Goal: Task Accomplishment & Management: Complete application form

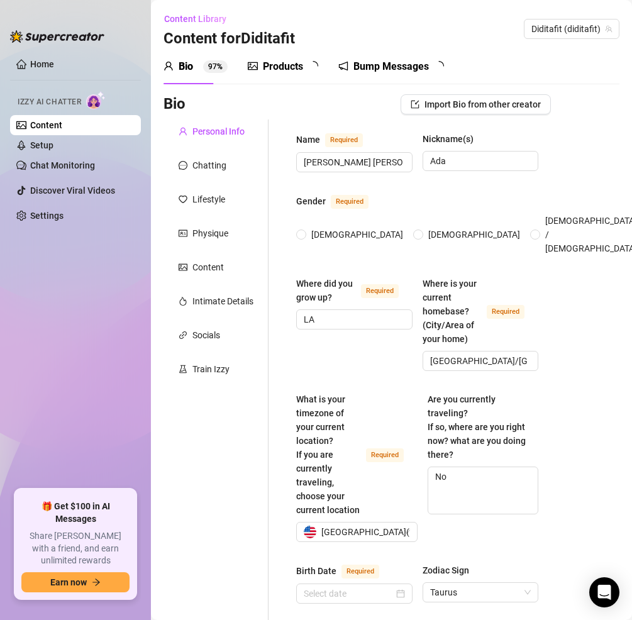
radio input "true"
type input "[DATE]"
click at [552, 30] on span "Diditafit (diditafit)" at bounding box center [571, 28] width 80 height 19
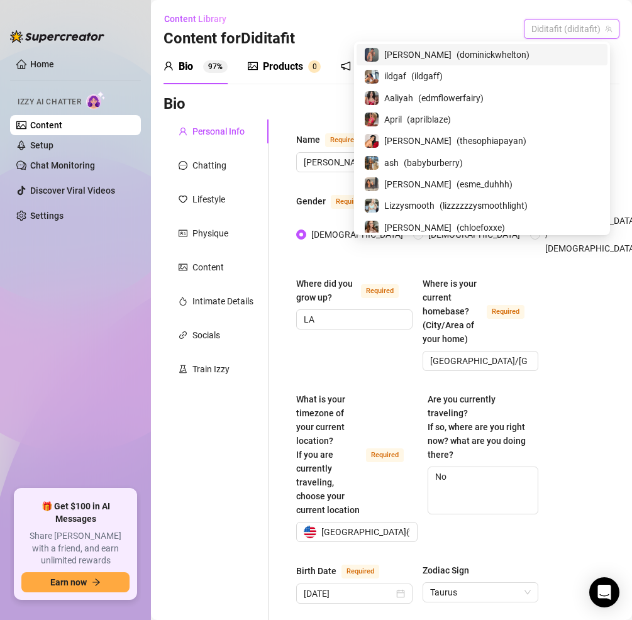
paste input "ellienovaxxx"
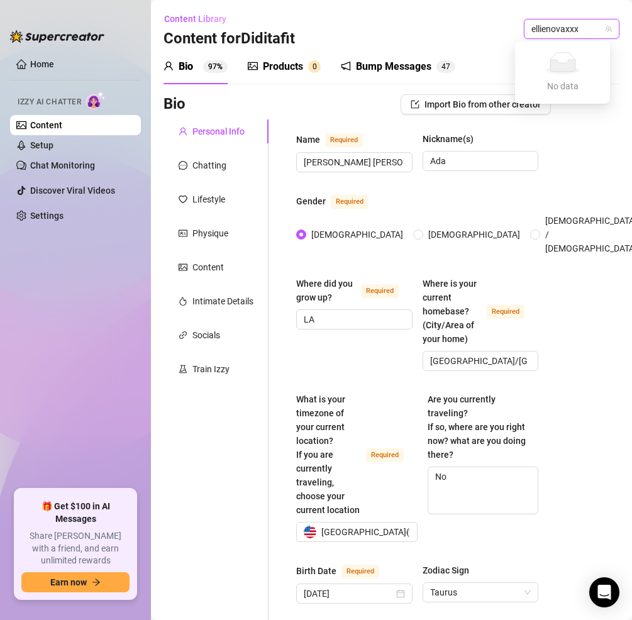
type input "ellienovaxxx"
click at [62, 122] on link "Content" at bounding box center [46, 125] width 32 height 10
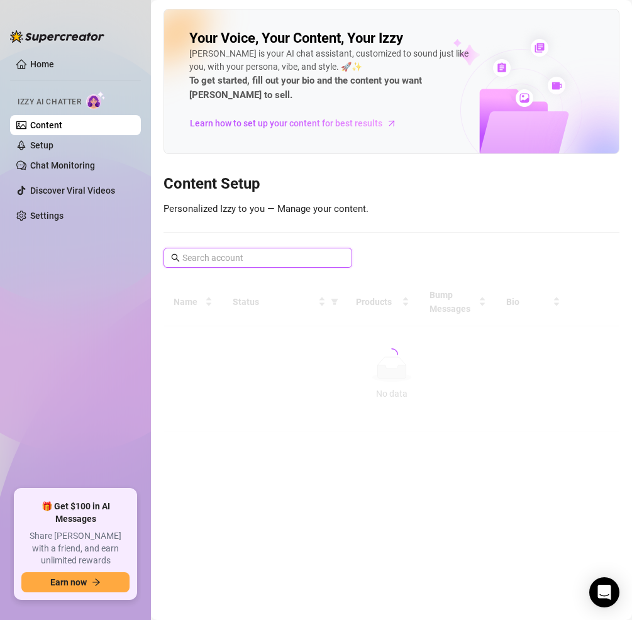
click at [221, 255] on input "text" at bounding box center [258, 258] width 152 height 14
type input "N"
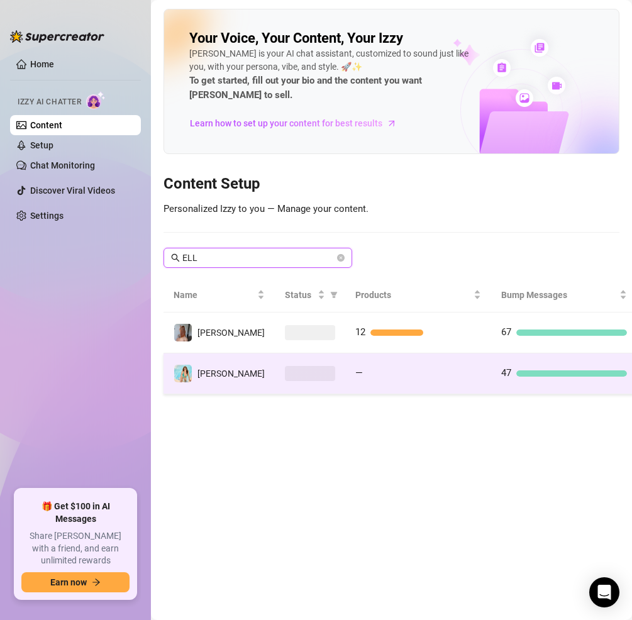
type input "ELL"
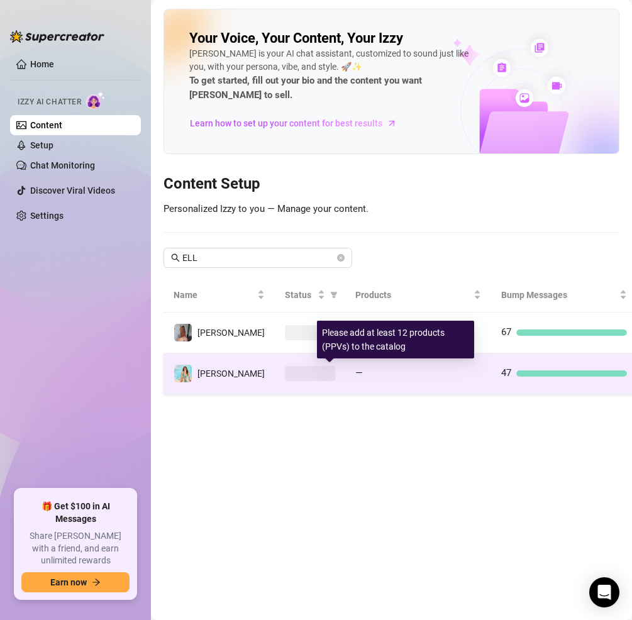
click at [402, 375] on div at bounding box center [424, 373] width 113 height 6
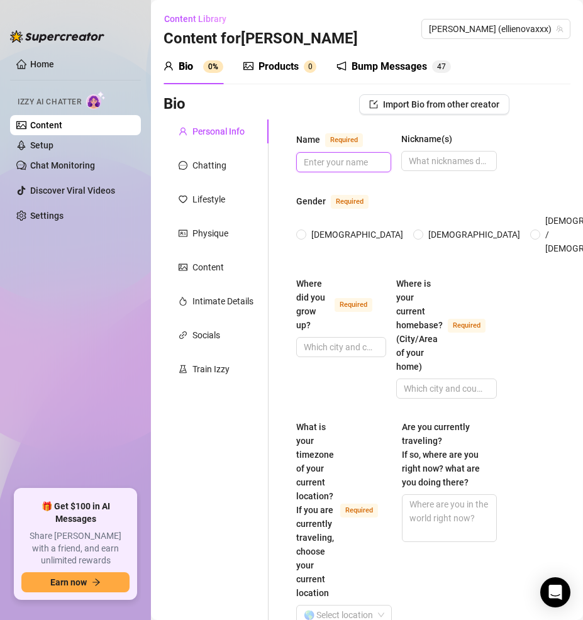
click at [358, 160] on input "Name Required" at bounding box center [342, 162] width 77 height 14
type input "E"
type input "[PERSON_NAME]"
click at [456, 161] on input "Nickname(s)" at bounding box center [447, 161] width 77 height 14
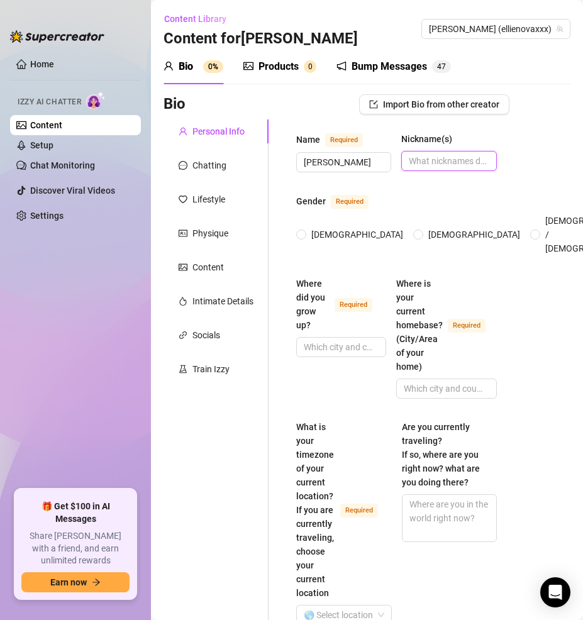
click at [457, 158] on input "Nickname(s)" at bounding box center [447, 161] width 77 height 14
type input "[PERSON_NAME]"
click at [299, 231] on input "[DEMOGRAPHIC_DATA]" at bounding box center [301, 235] width 5 height 8
radio input "true"
type input "[GEOGRAPHIC_DATA], [GEOGRAPHIC_DATA]"
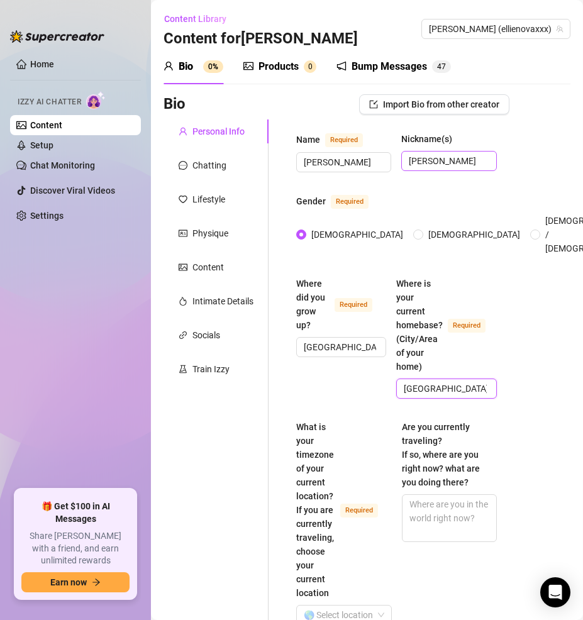
type input "[GEOGRAPHIC_DATA] [GEOGRAPHIC_DATA]"
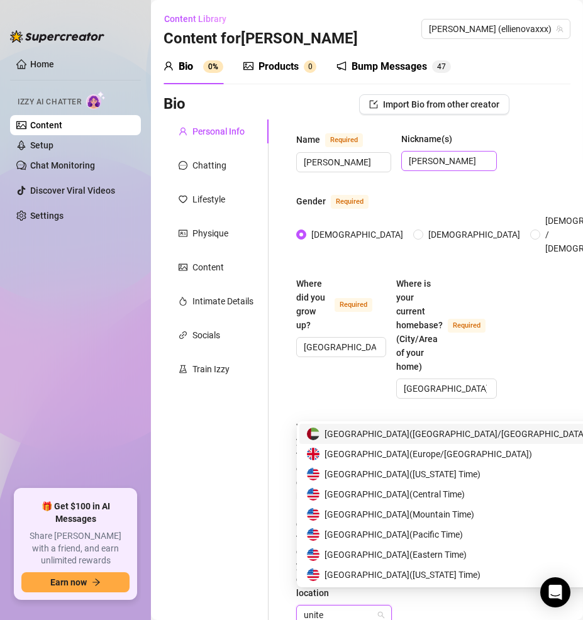
type input "united"
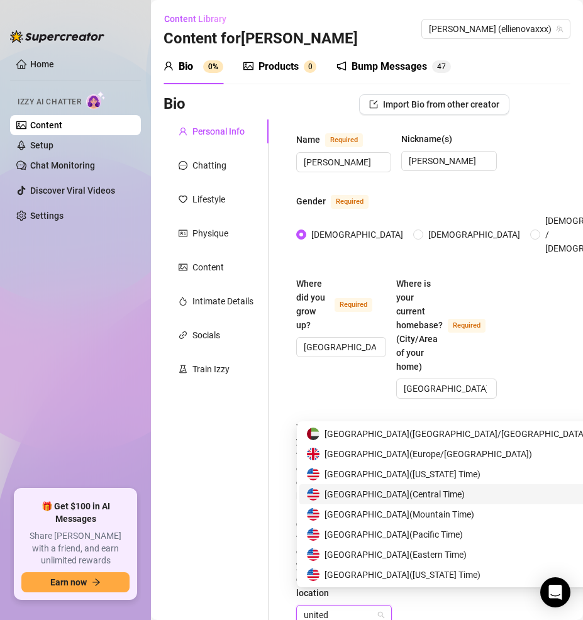
click at [461, 497] on span "[GEOGRAPHIC_DATA] ( Central Time )" at bounding box center [394, 494] width 140 height 14
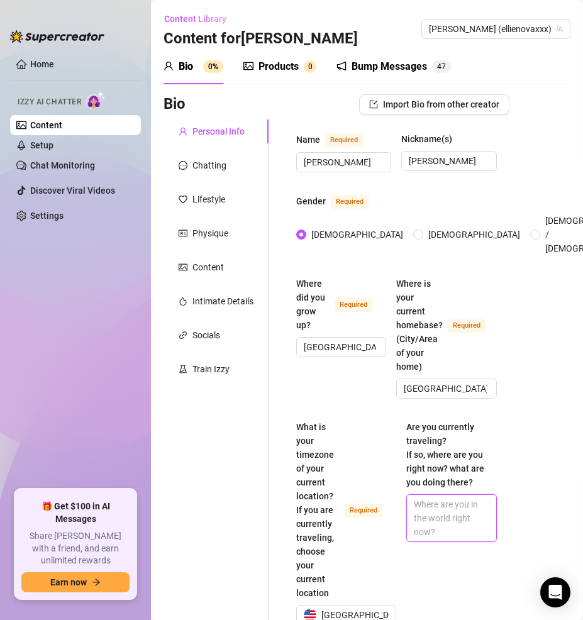
type textarea "N"
type textarea "No"
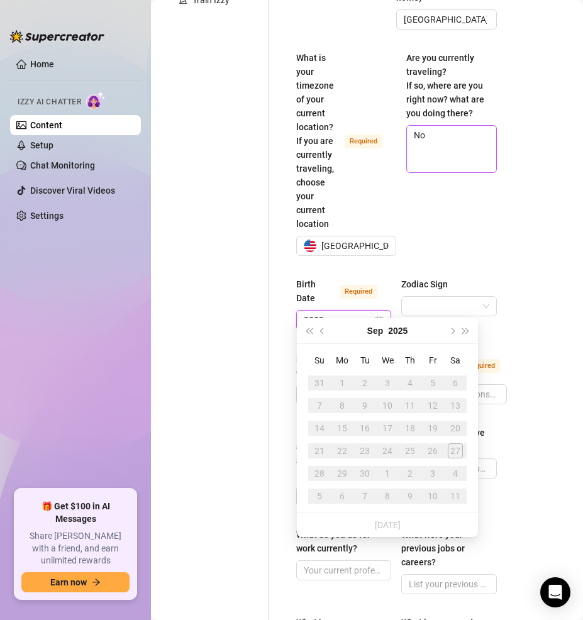
type input "2003"
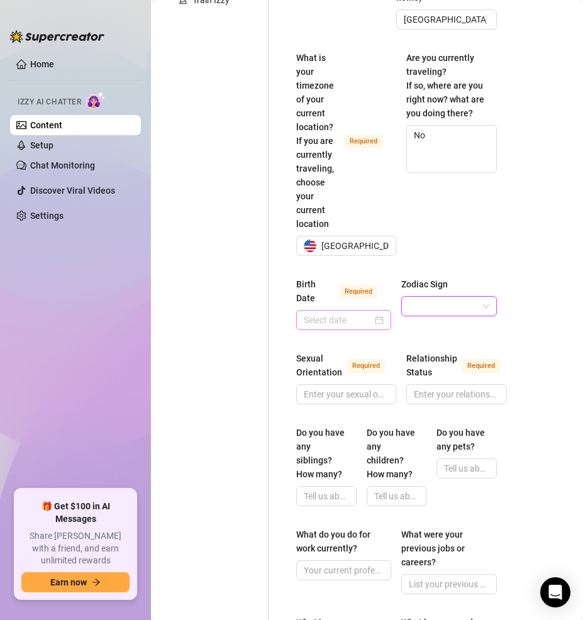
click at [376, 313] on div at bounding box center [344, 320] width 80 height 14
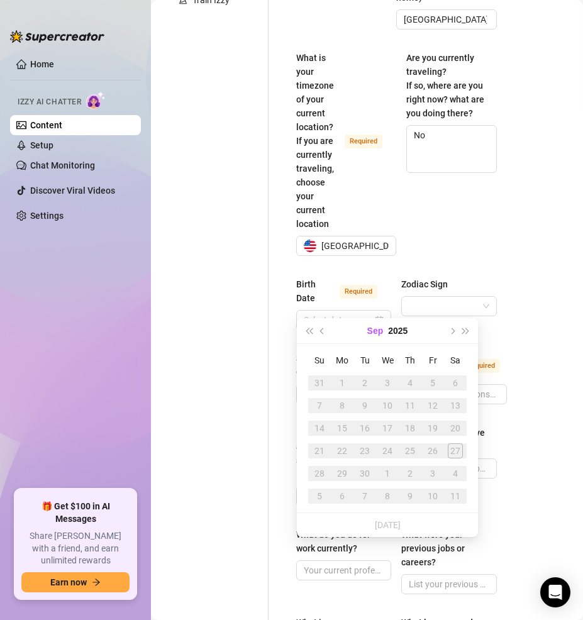
click at [382, 336] on button "Sep" at bounding box center [375, 330] width 16 height 25
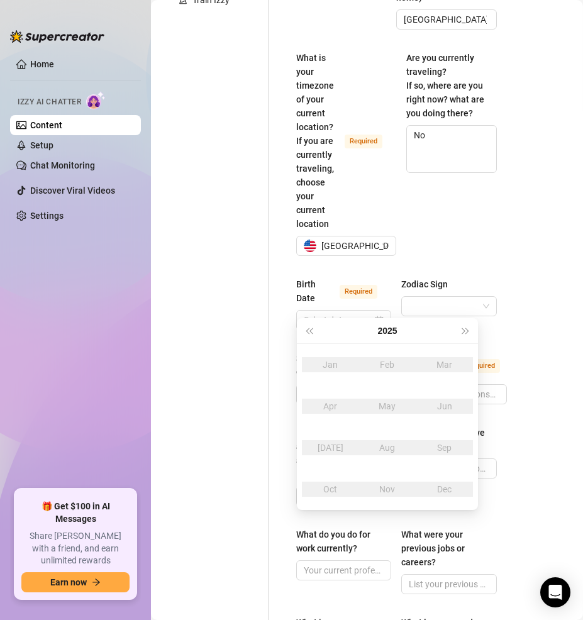
click at [382, 336] on button "2025" at bounding box center [386, 330] width 19 height 25
click at [392, 323] on button "[DATE] - [DATE]" at bounding box center [387, 330] width 42 height 25
click at [383, 368] on div "[DATE]-[DATE]" at bounding box center [387, 364] width 59 height 15
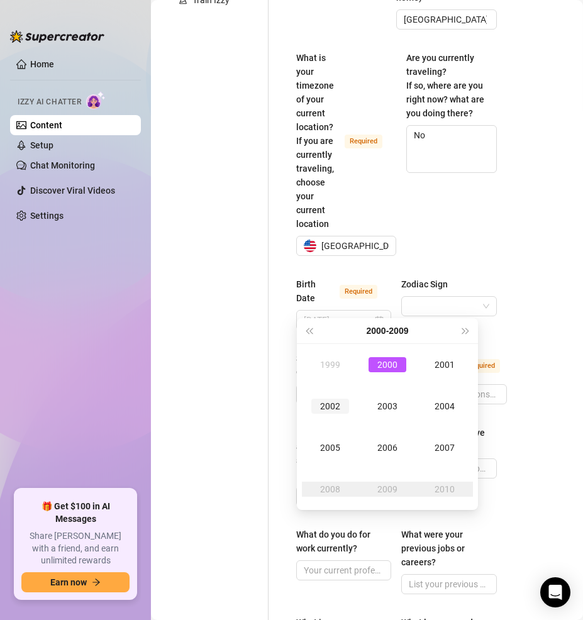
click at [331, 408] on div "2002" at bounding box center [330, 405] width 38 height 15
click at [382, 326] on button "2002" at bounding box center [386, 330] width 19 height 25
click at [382, 413] on div "2003" at bounding box center [387, 405] width 38 height 15
click at [387, 370] on div "Feb" at bounding box center [387, 364] width 38 height 15
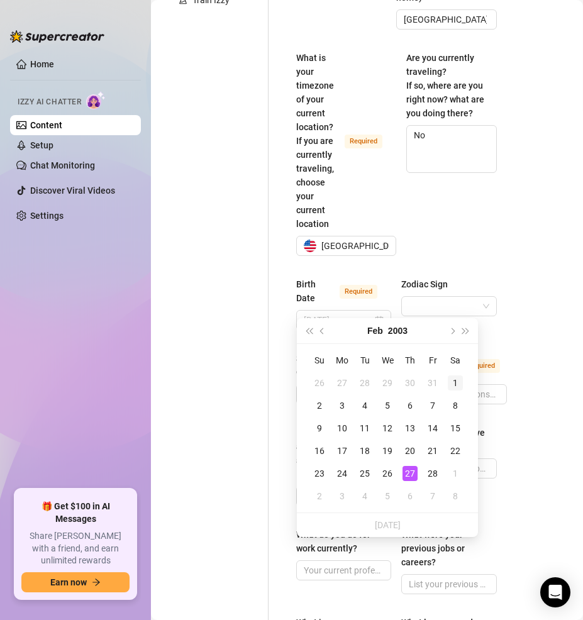
type input "[DATE]"
click at [449, 379] on div "1" at bounding box center [454, 382] width 15 height 15
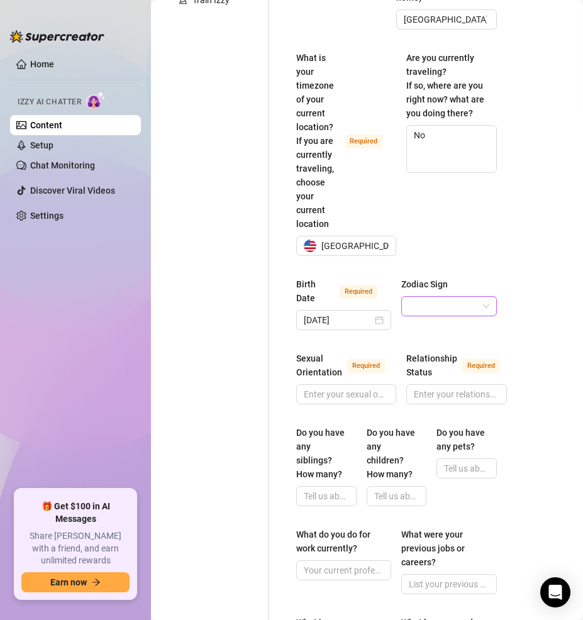
click at [441, 297] on input "Zodiac Sign" at bounding box center [443, 306] width 69 height 19
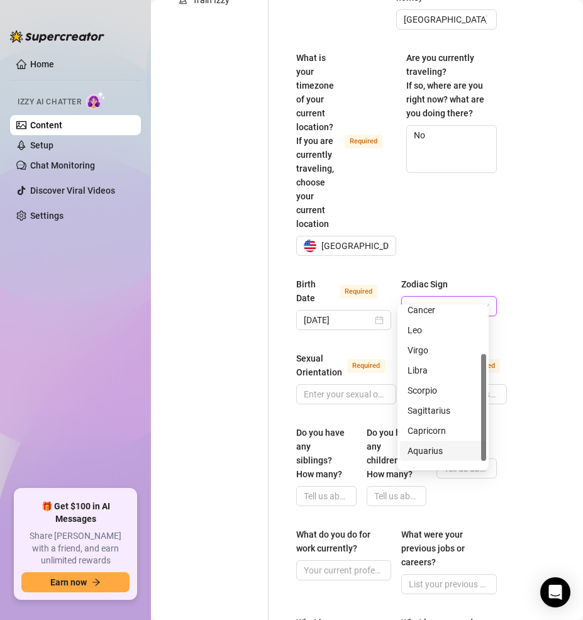
scroll to position [70, 0]
click at [446, 452] on div "Aquarius" at bounding box center [442, 448] width 71 height 14
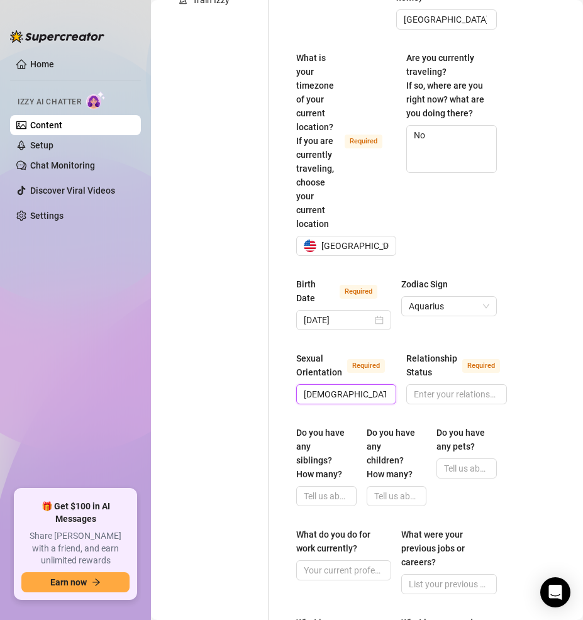
type input "[DEMOGRAPHIC_DATA]"
type input "Single"
type input "2 younger brothers"
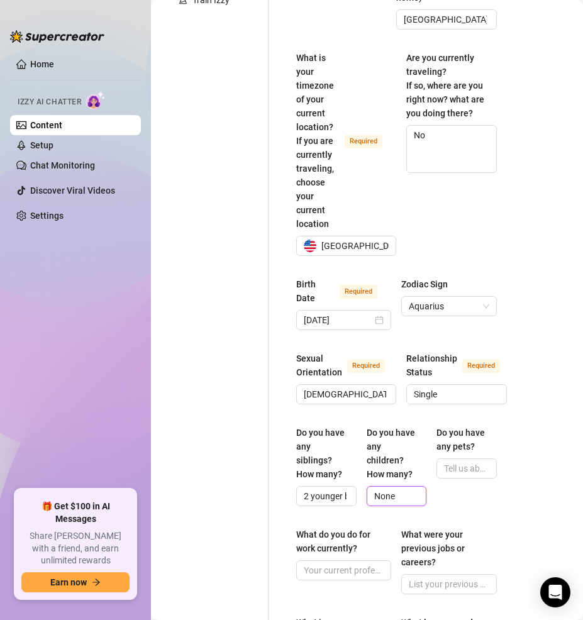
type input "None"
click at [455, 461] on input "Do you have any pets?" at bounding box center [465, 468] width 43 height 14
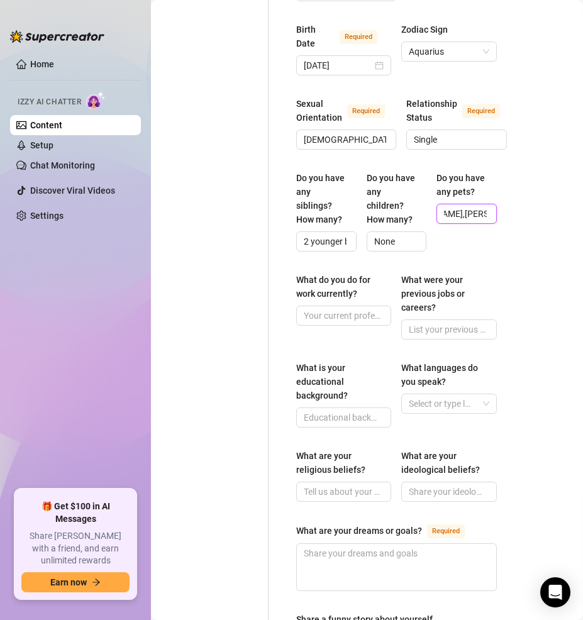
scroll to position [656, 0]
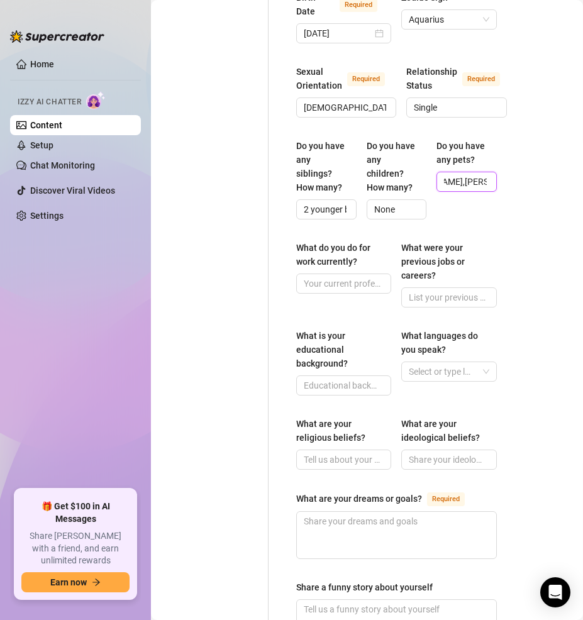
type input "Yes (4 dogs-Bandit,[PERSON_NAME],[PERSON_NAME])"
type input "Pornstar newcomer, OnlyFans creator"
type input "Waitress, retail, babysitting"
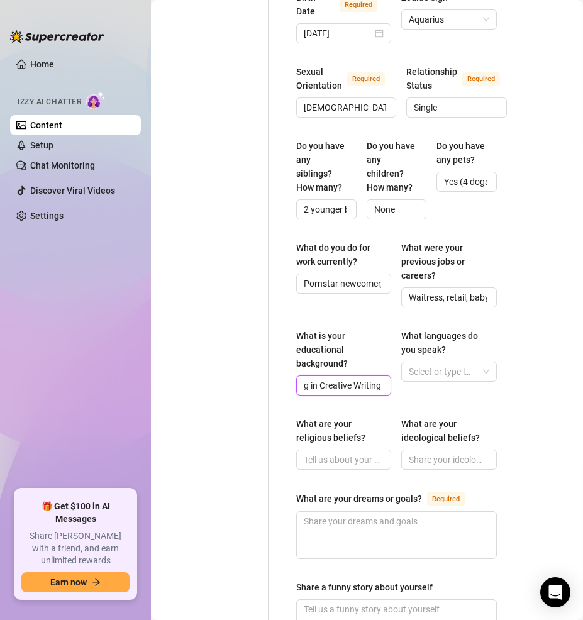
scroll to position [0, 90]
type input "some college, majoring in Creative Writing"
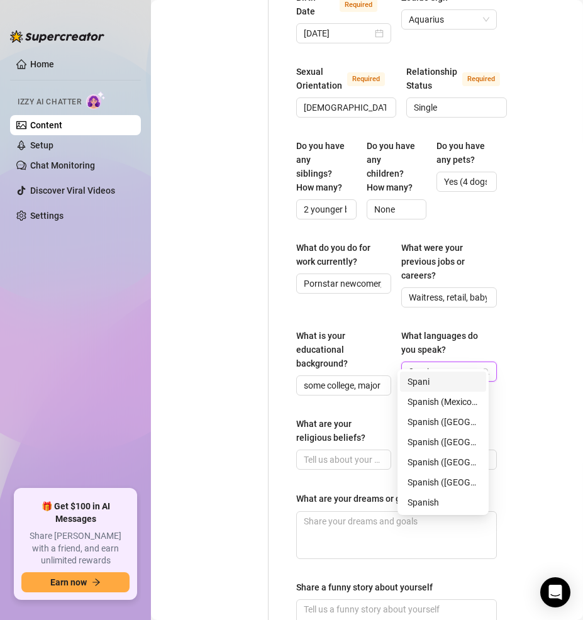
type input "Spanish"
click at [431, 388] on div "Spanish (Mexico & [GEOGRAPHIC_DATA])" at bounding box center [442, 382] width 71 height 14
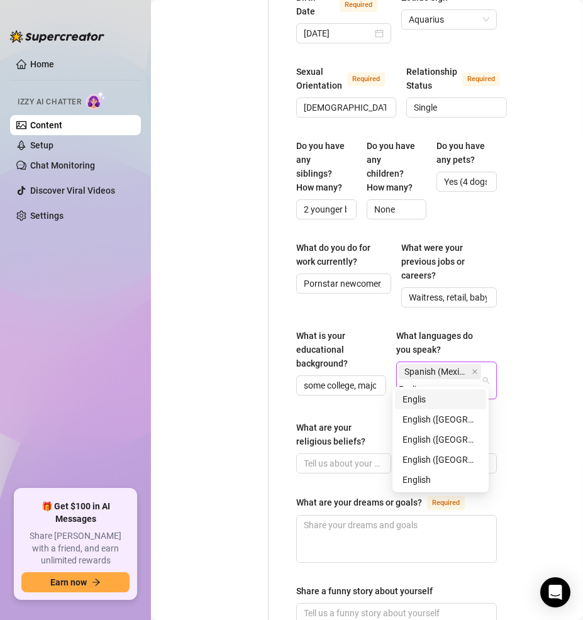
type input "English"
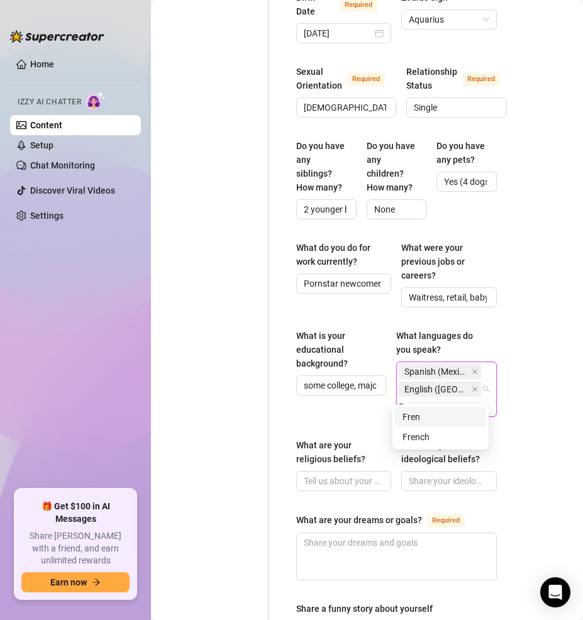
type input "French"
type input "Brazilian"
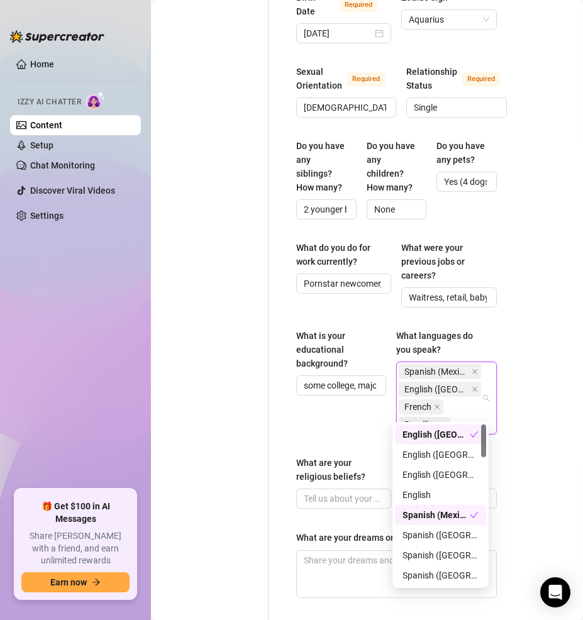
type input "P"
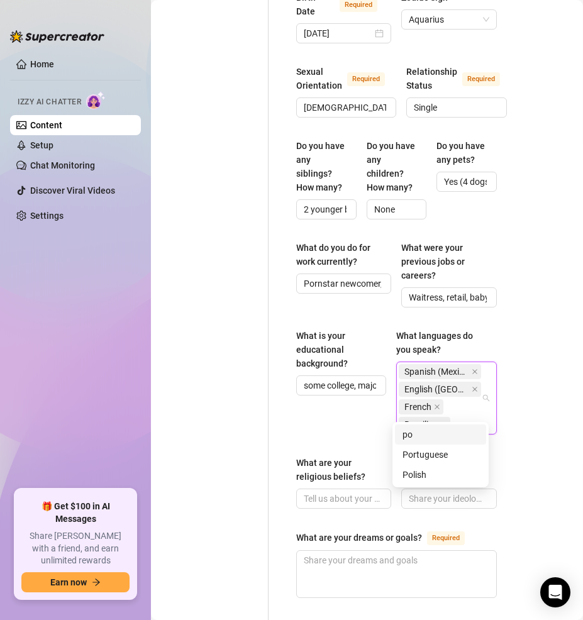
type input "port"
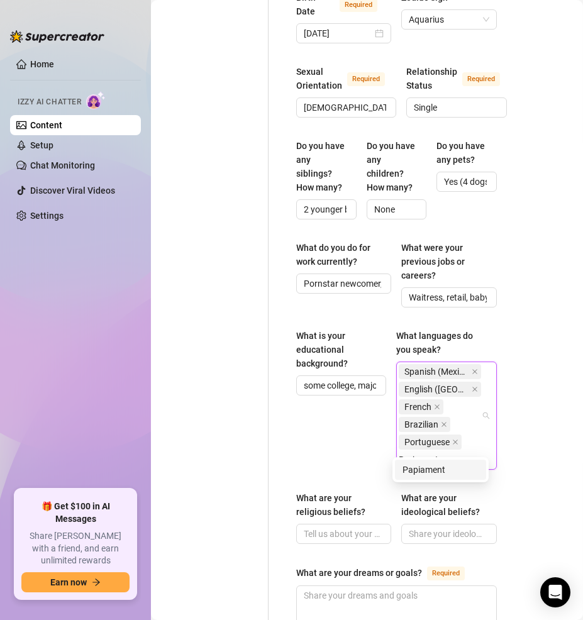
type input "Papiamento"
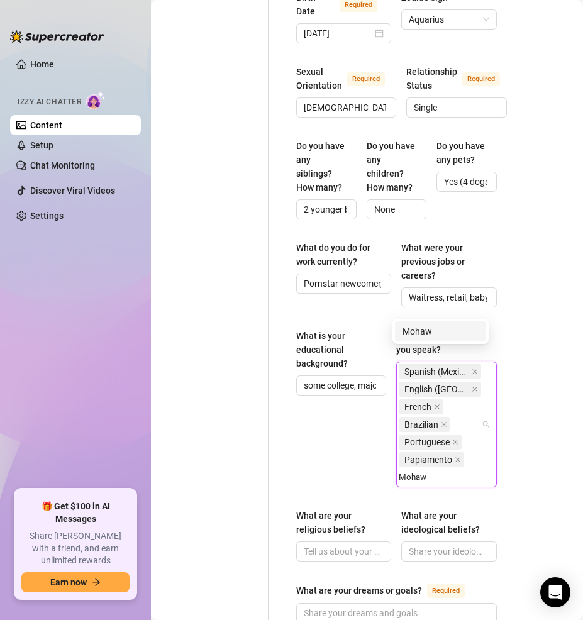
type input "Mohawk"
type input "Italian"
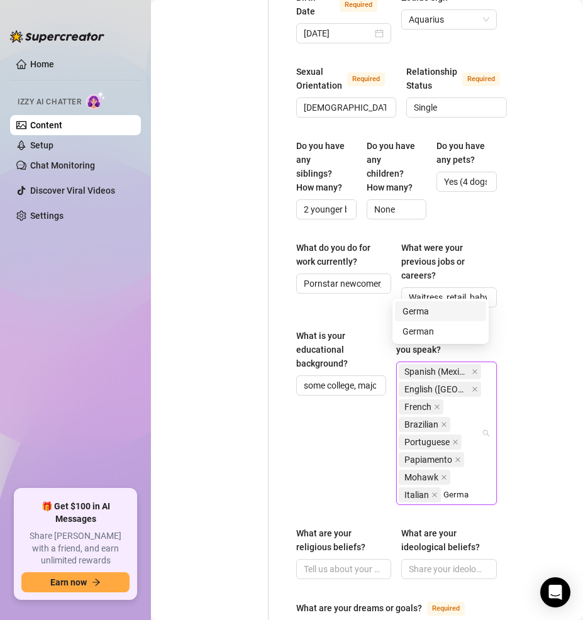
type input "German"
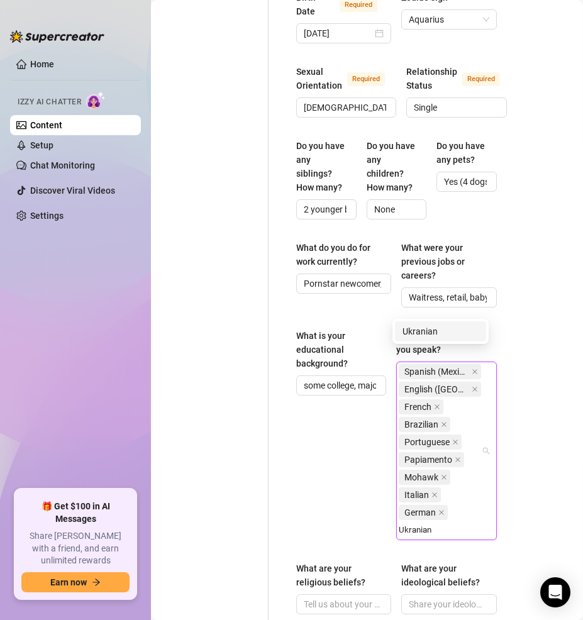
type input "Ukrainian"
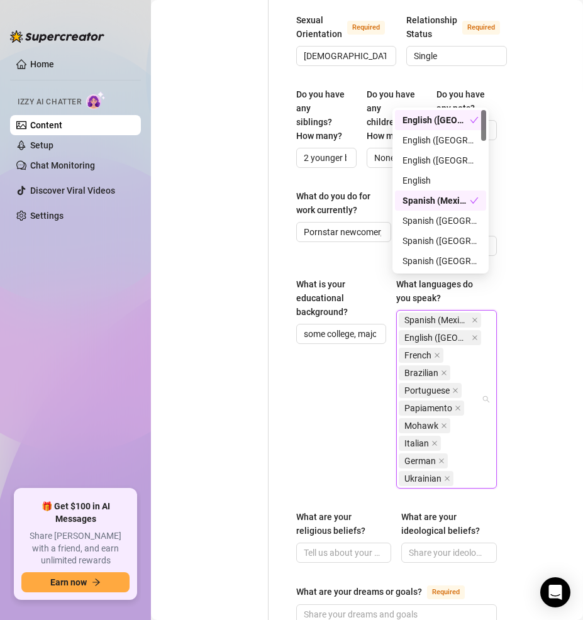
scroll to position [791, 0]
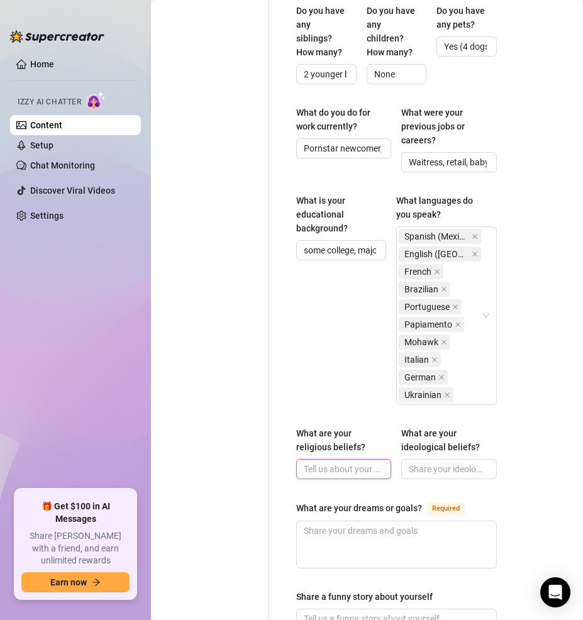
click at [315, 462] on input "What are your religious beliefs?" at bounding box center [342, 469] width 77 height 14
type input "F"
type input "free spirit, sex-positive, anti-judgmental, feminist"
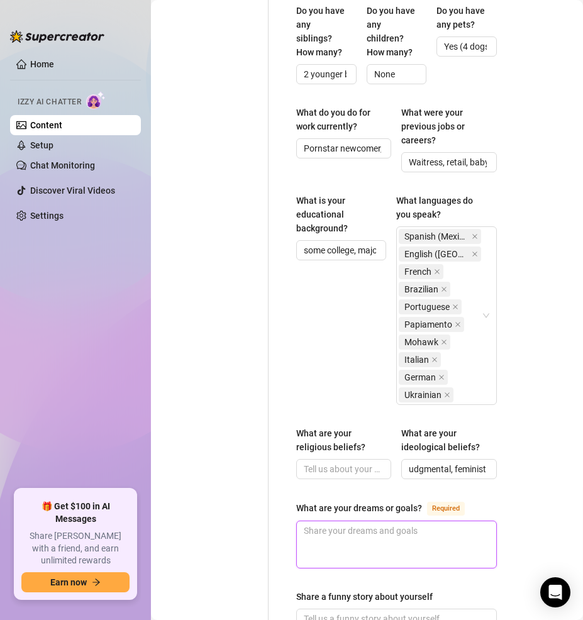
scroll to position [0, 0]
type textarea "t"
type textarea "to"
type textarea "to b"
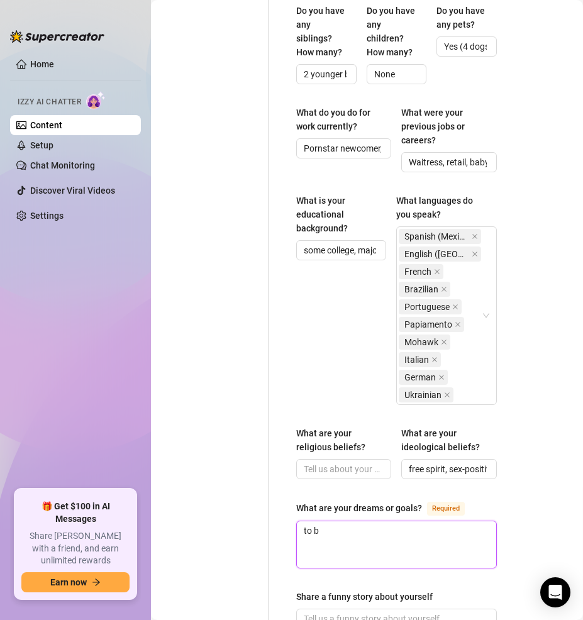
type textarea "to be"
type textarea "to beco"
type textarea "to becoi"
type textarea "to becoime"
type textarea "to becoim"
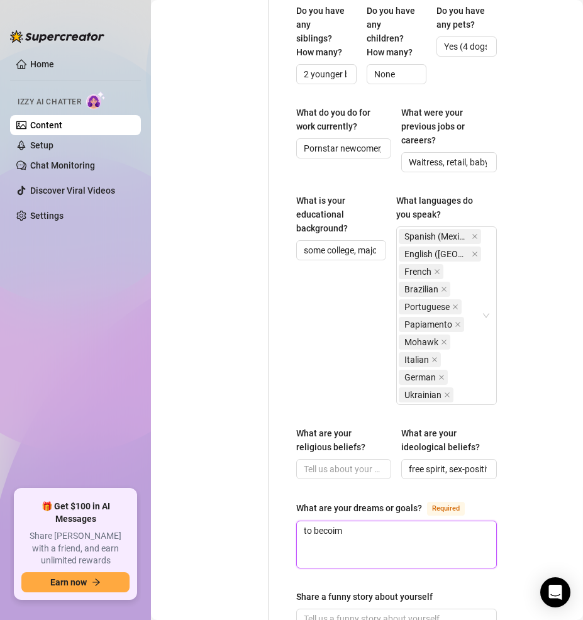
type textarea "to becoi"
type textarea "to beco"
type textarea "to becom"
type textarea "to become"
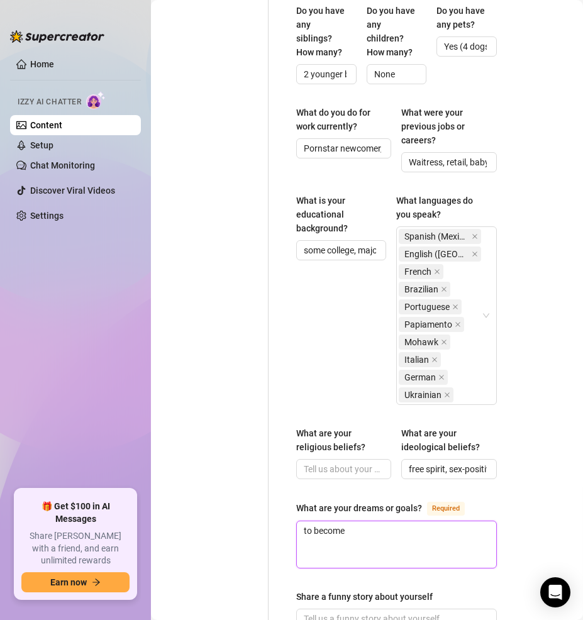
type textarea "to become a"
type textarea "to become a r"
type textarea "to become a re"
type textarea "to become a rec"
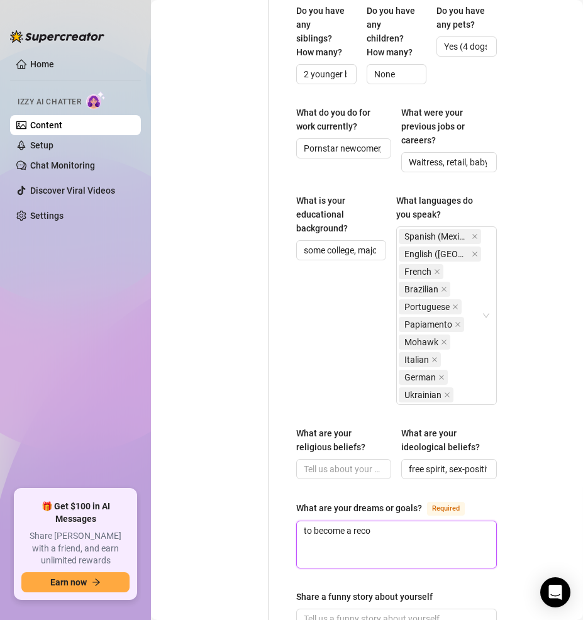
type textarea "to become a recog"
type textarea "to become a recogn"
type textarea "to become a recogni"
type textarea "to become a recogniz"
type textarea "to become a recognize"
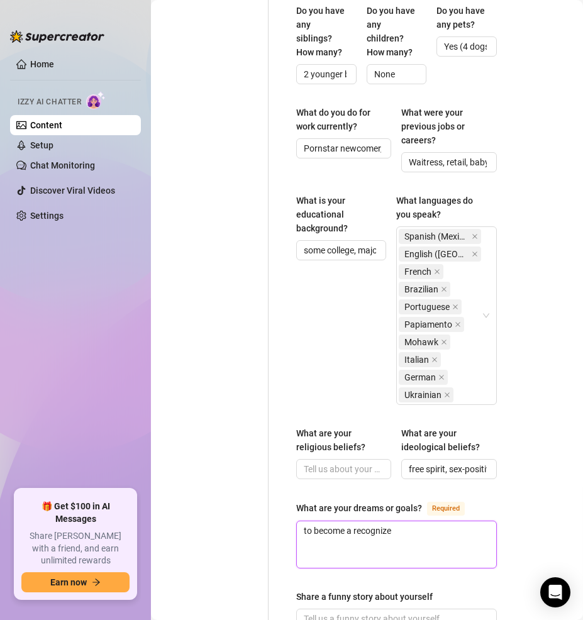
type textarea "to become a recognized"
type textarea "to become a recognized a"
type textarea "to become a recognized ad"
type textarea "to become a recognized adu"
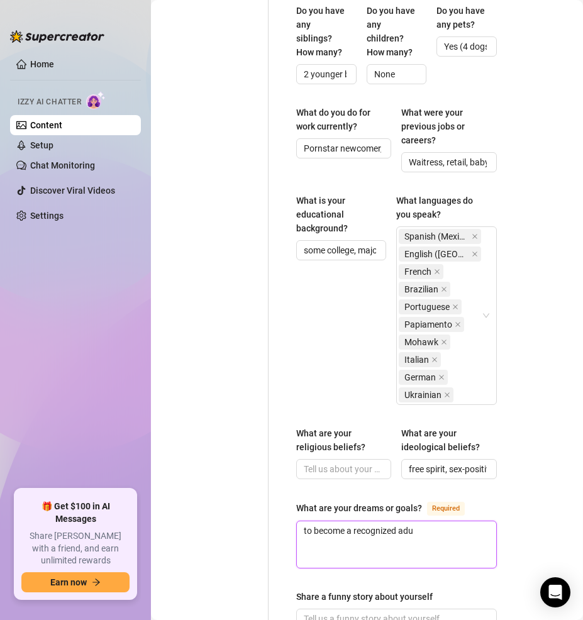
type textarea "to become a recognized adul"
type textarea "to become a recognized adult"
type textarea "to become a recognized adult f"
type textarea "to become a recognized adult fi"
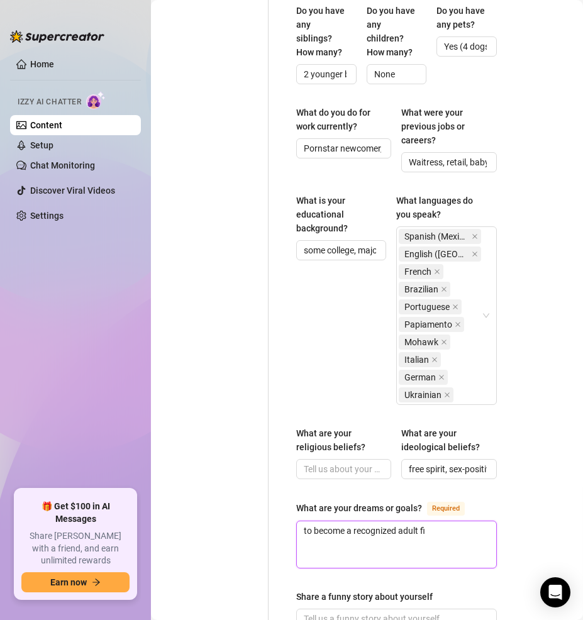
type textarea "to become a recognized adult fil"
type textarea "to become a recognized adult film"
type textarea "to become a recognized adult film s"
type textarea "to become a recognized adult film st"
type textarea "to become a recognized adult film sta"
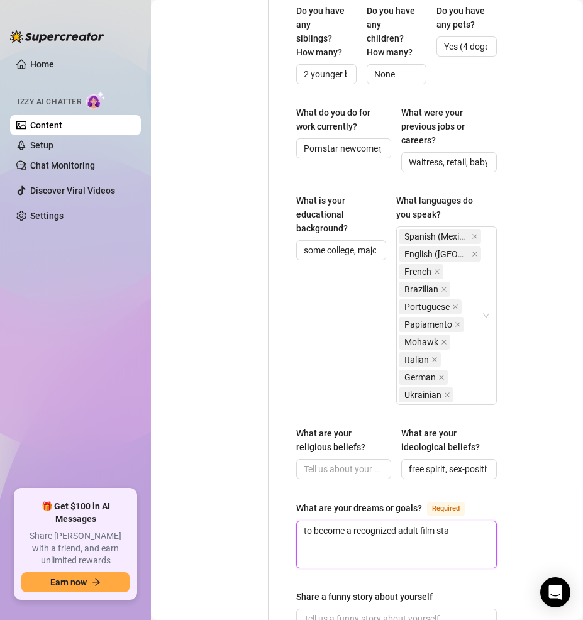
type textarea "to become a recognized adult film star"
type textarea "to become a recognized adult film star,"
type textarea "to become a recognized adult film star, g"
type textarea "to become a recognized adult film star, gr"
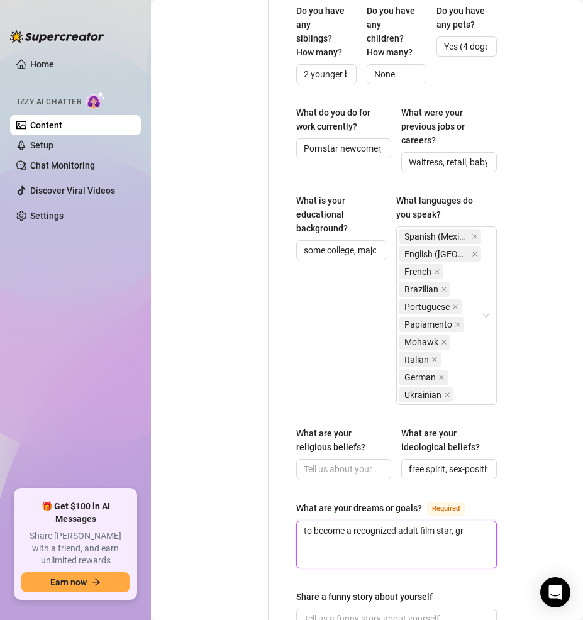
type textarea "to become a recognized adult film star, gro"
type textarea "to become a recognized adult film star, grow"
type textarea "to become a recognized adult film star, grow h"
type textarea "to become a recognized adult film star, grow he"
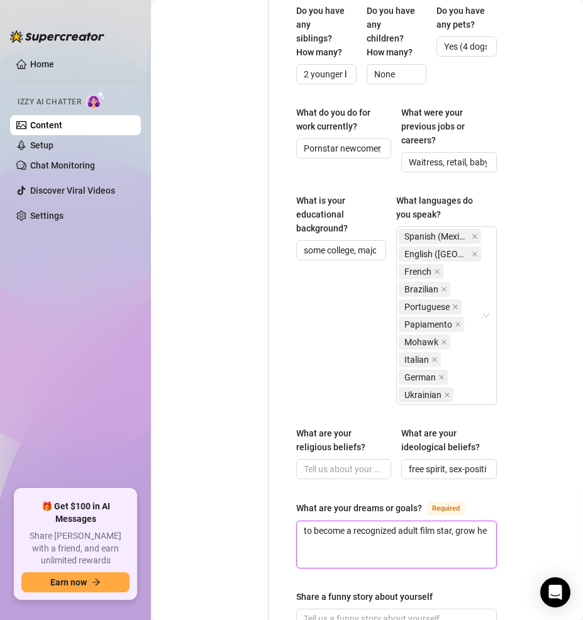
type textarea "to become a recognized adult film star, grow her"
type textarea "to become a recognized adult film star, grow her o"
type textarea "to become a recognized adult film star, grow her own"
type textarea "to become a recognized adult film star, grow her own v"
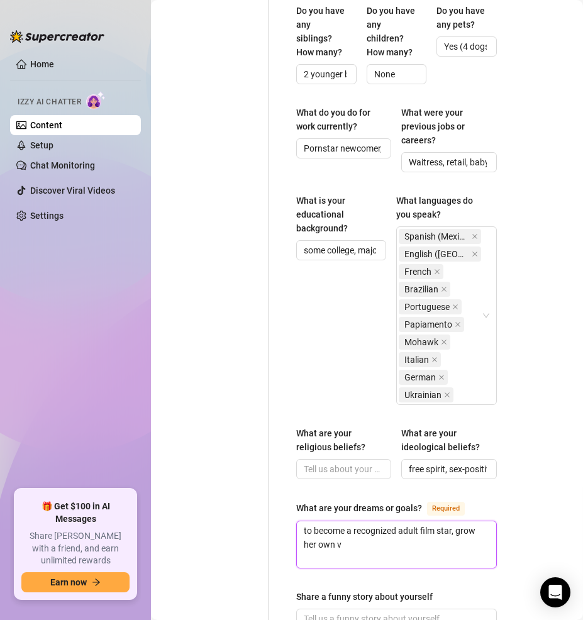
type textarea "to become a recognized adult film star, grow her own vb"
type textarea "to become a recognized adult film star, grow her own v"
type textarea "to become a recognized adult film star, grow her own"
type textarea "to become a recognized adult film star, grow her own b"
type textarea "to become a recognized adult film star, grow her own br"
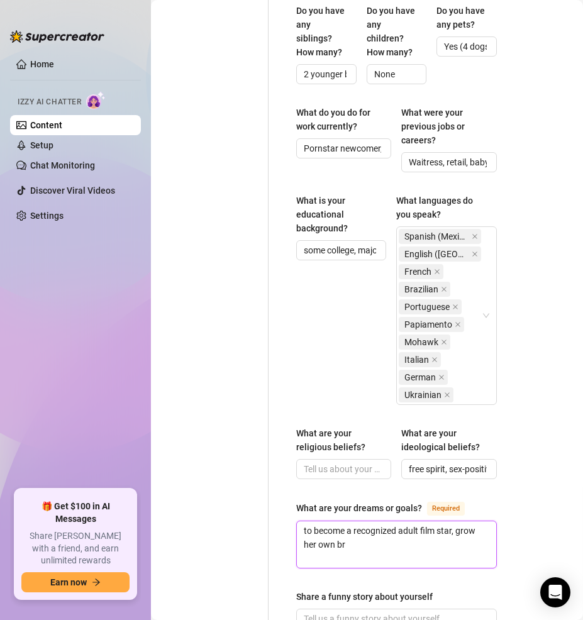
type textarea "to become a recognized adult film star, grow her own bra"
type textarea "to become a recognized adult film star, grow her own bran"
type textarea "to become a recognized adult film star, grow her own brand"
type textarea "to become a recognized adult film star, grow her own brand,"
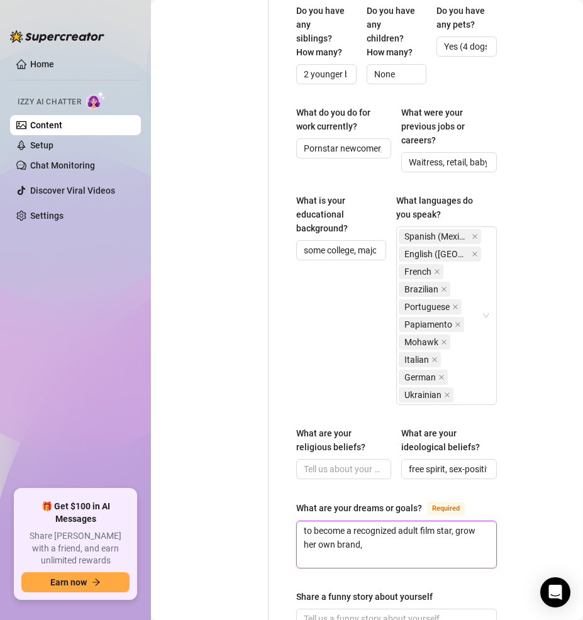
type textarea "to become a recognized adult film star, grow her own brand, a"
type textarea "to become a recognized adult film star, grow her own brand, an"
type textarea "to become a recognized adult film star, grow her own brand, and"
type textarea "to become a recognized adult film star, grow her own brand, and e"
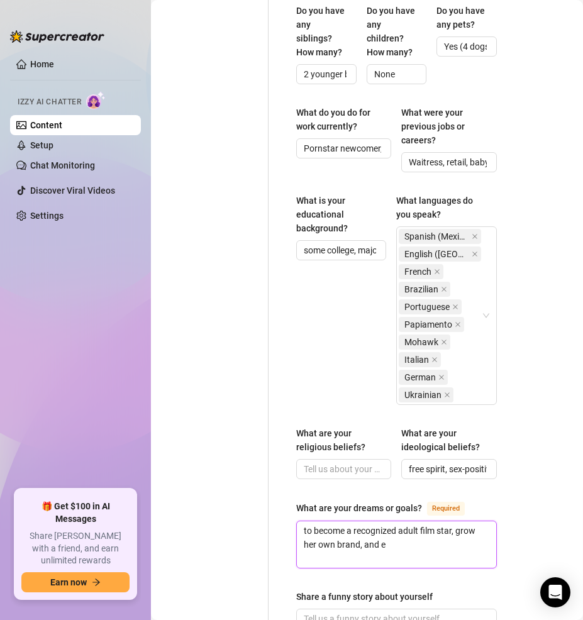
type textarea "to become a recognized adult film star, grow her own brand, and ev"
type textarea "to become a recognized adult film star, grow her own brand, and [PERSON_NAME]"
type textarea "to become a recognized adult film star, grow her own brand, and even"
type textarea "to become a recognized adult film star, grow her own brand, and event"
type textarea "to become a recognized adult film star, grow her own brand, and eventu"
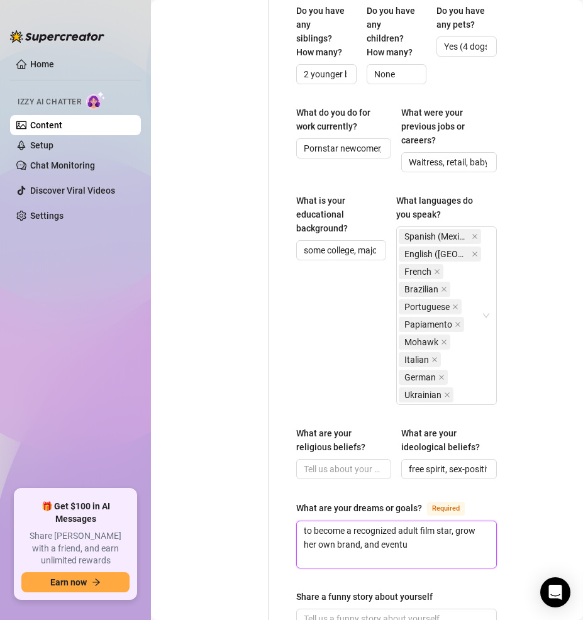
type textarea "to become a recognized adult film star, grow her own brand, and eventua"
type textarea "to become a recognized adult film star, grow her own brand, and eventual"
type textarea "to become a recognized adult film star, grow her own brand, and eventually"
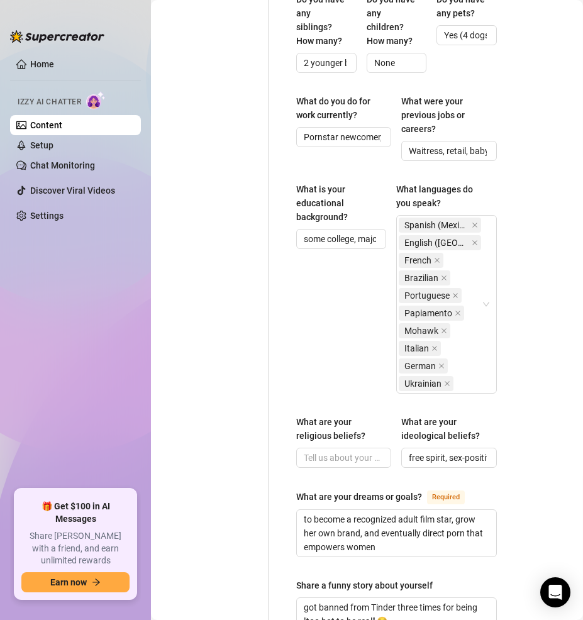
scroll to position [1110, 0]
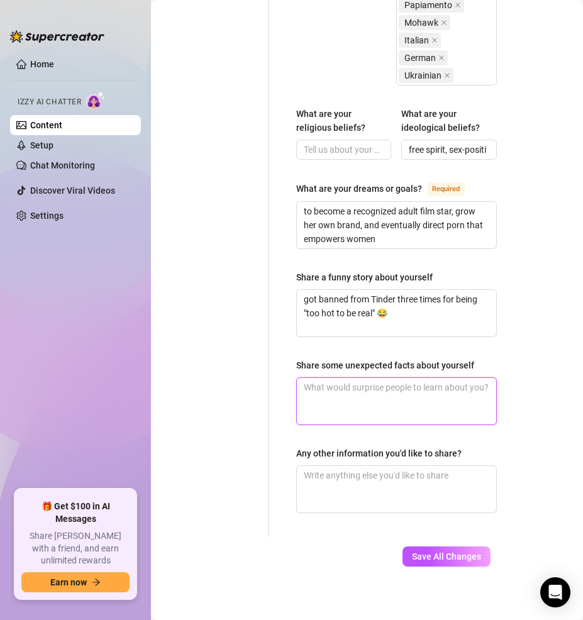
click at [341, 380] on textarea "Share some unexpected facts about yourself" at bounding box center [396, 401] width 199 height 47
click at [365, 378] on textarea "can solve a rubik's cube in under 2 minutes" at bounding box center [396, 401] width 199 height 47
click at [363, 378] on textarea "can solve a rubik's cube in under 2 minutes" at bounding box center [396, 401] width 199 height 47
click at [473, 378] on textarea "can solve a rubik's cube in under 2 minutes" at bounding box center [396, 401] width 199 height 47
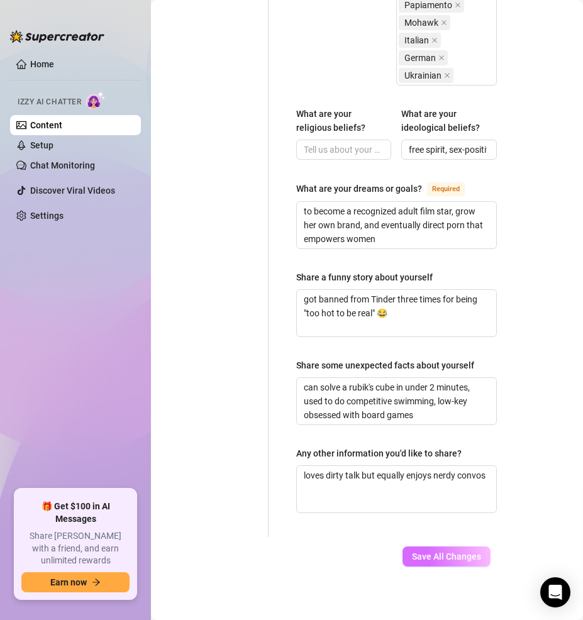
click at [446, 551] on span "Save All Changes" at bounding box center [446, 556] width 69 height 10
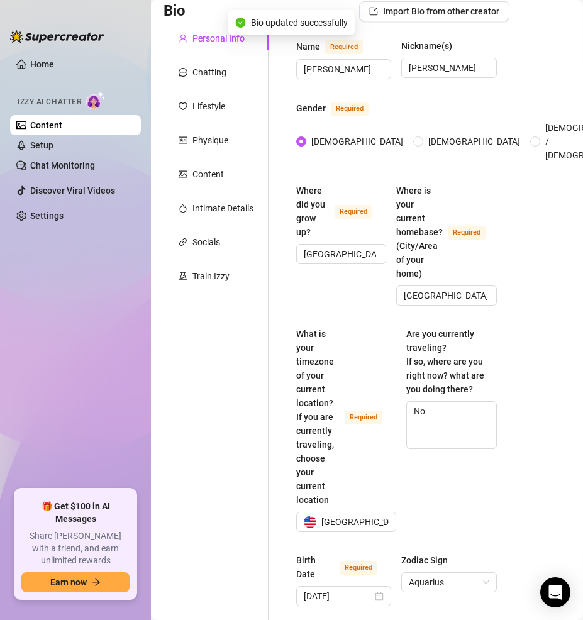
scroll to position [0, 0]
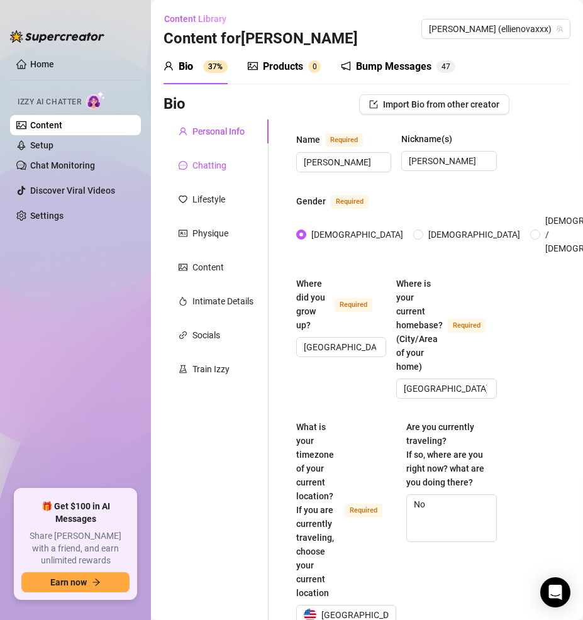
click at [198, 170] on div "Chatting" at bounding box center [209, 165] width 34 height 14
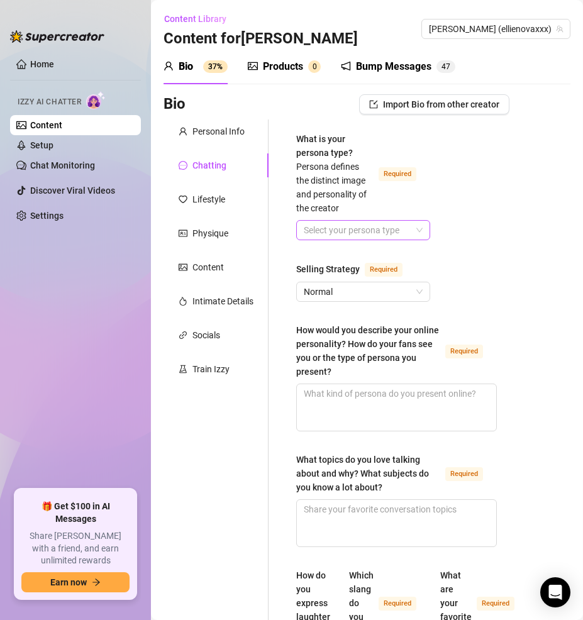
click at [403, 225] on input "What is your persona type? [PERSON_NAME] defines the distinct image and persona…" at bounding box center [357, 230] width 107 height 19
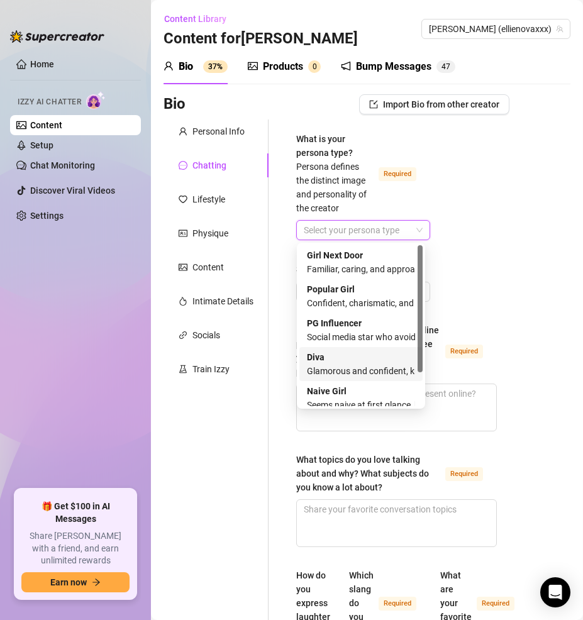
click at [358, 356] on div "[PERSON_NAME] and confident, knows her worth and takes control" at bounding box center [361, 364] width 108 height 28
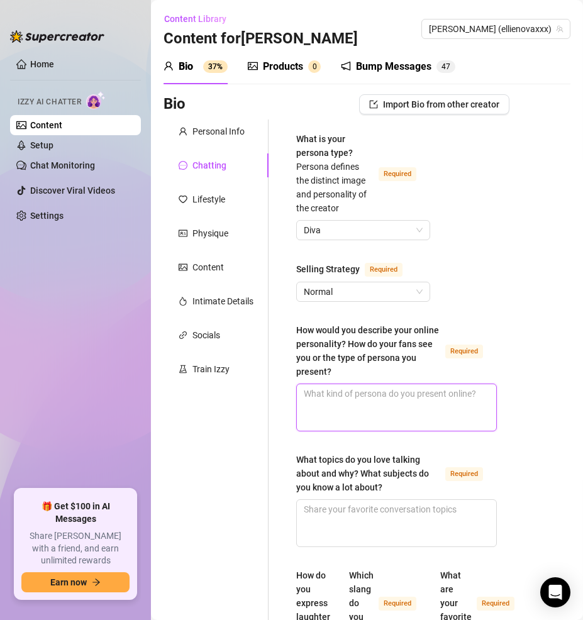
click at [388, 393] on textarea "How would you describe your online personality? How do your fans see you or the…" at bounding box center [396, 407] width 199 height 47
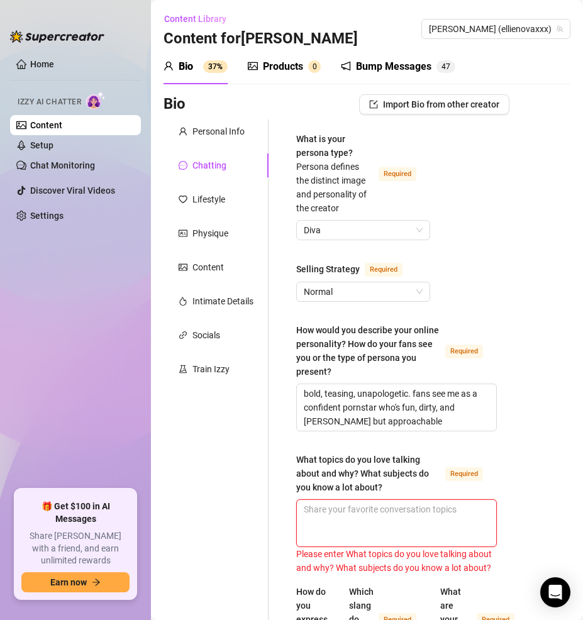
click at [390, 518] on textarea "What topics do you love talking about and why? What subjects do you know a lot …" at bounding box center [396, 523] width 199 height 47
click at [392, 527] on textarea "What topics do you love talking about and why? What subjects do you know a lot …" at bounding box center [396, 523] width 199 height 47
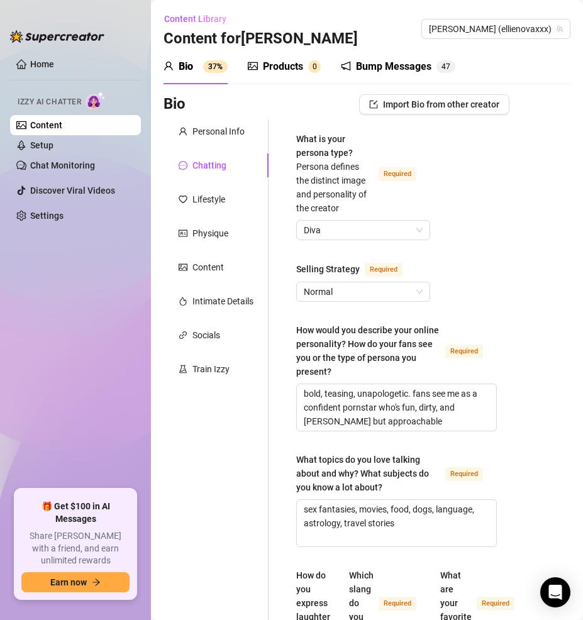
scroll to position [342, 0]
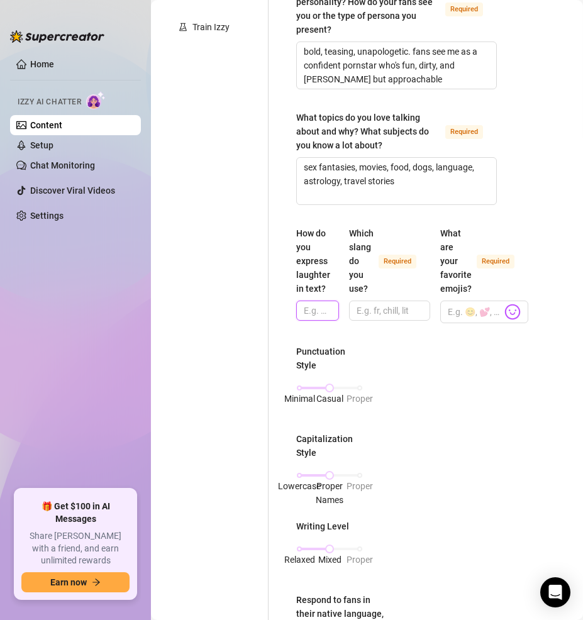
click at [315, 305] on input "How do you express laughter in text?" at bounding box center [316, 311] width 25 height 14
paste input "“lmaoo”, “haha”, “😭”"
click at [396, 308] on input "Which slang do you use? Required" at bounding box center [387, 311] width 63 height 14
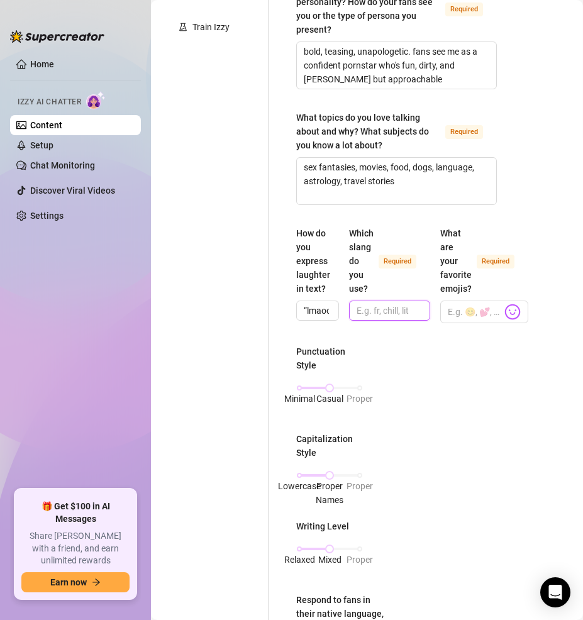
click at [387, 306] on input "Which slang do you use? Required" at bounding box center [387, 311] width 63 height 14
paste input "babe, daddy, slut, fuckkk, brb, lol, omfg, ngl, bet, tf"
click at [471, 310] on input "What are your favorite emojis? Required" at bounding box center [474, 312] width 54 height 16
paste input "😈🔥💦🍒👅💋"
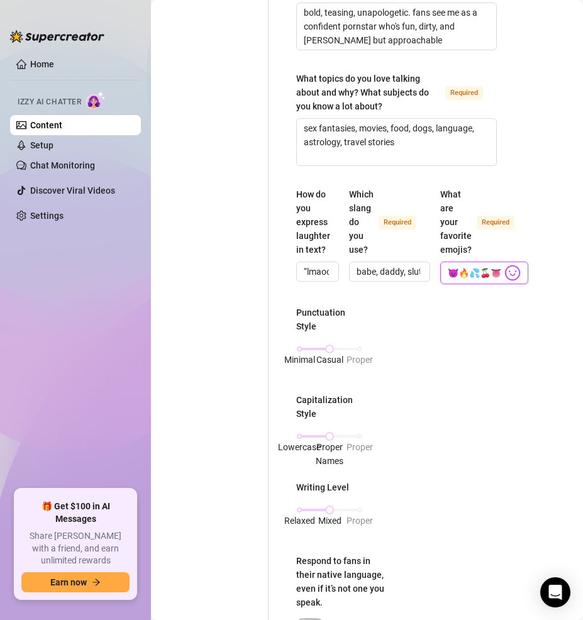
scroll to position [393, 0]
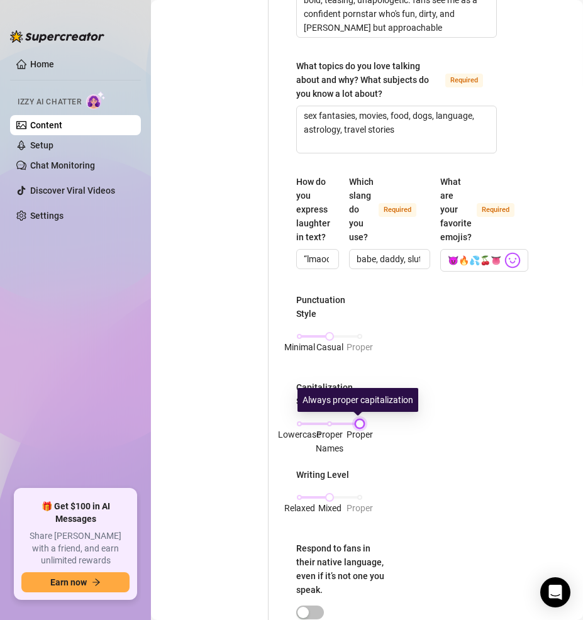
drag, startPoint x: 327, startPoint y: 421, endPoint x: 373, endPoint y: 421, distance: 45.9
click at [373, 421] on div "Punctuation Style Minimal Casual Proper Capitalization Style Lowercase Proper N…" at bounding box center [396, 546] width 200 height 506
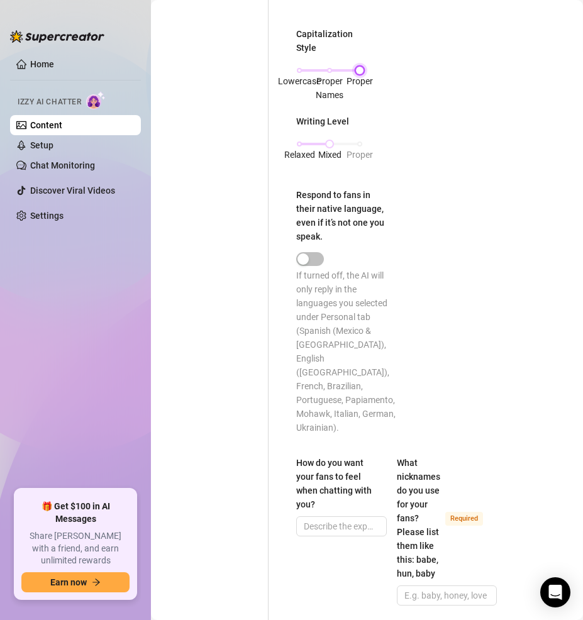
scroll to position [747, 0]
click at [336, 517] on span at bounding box center [341, 525] width 91 height 20
click at [338, 518] on input "How do you want your fans to feel when chatting with you?" at bounding box center [340, 525] width 73 height 14
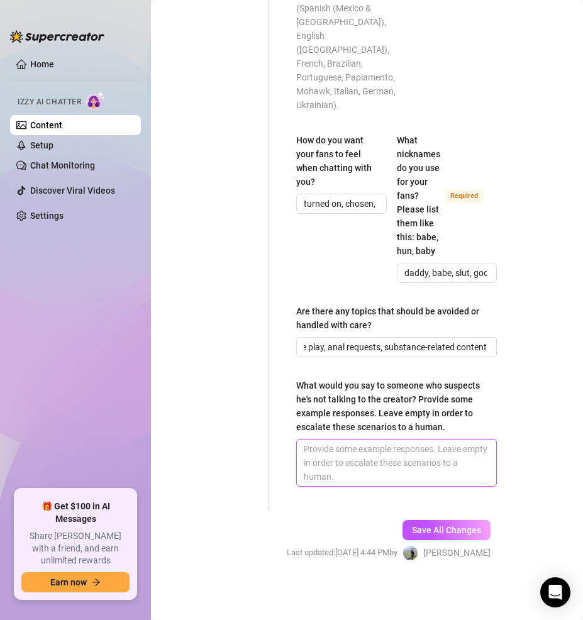
scroll to position [0, 0]
click at [397, 463] on textarea "What would you say to someone who suspects he's not talking to the creator? Pro…" at bounding box center [396, 462] width 199 height 47
paste textarea "“Baby, it’s me. Who else would tease you this dirty?” “Lol don’t overthink… jus…"
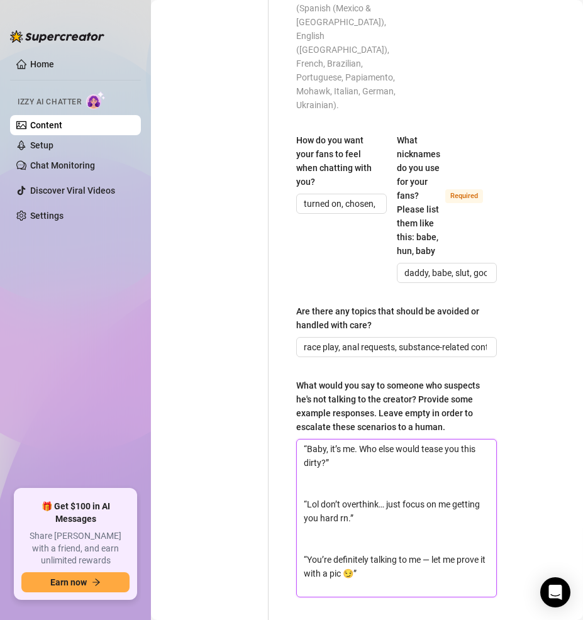
scroll to position [1090, 0]
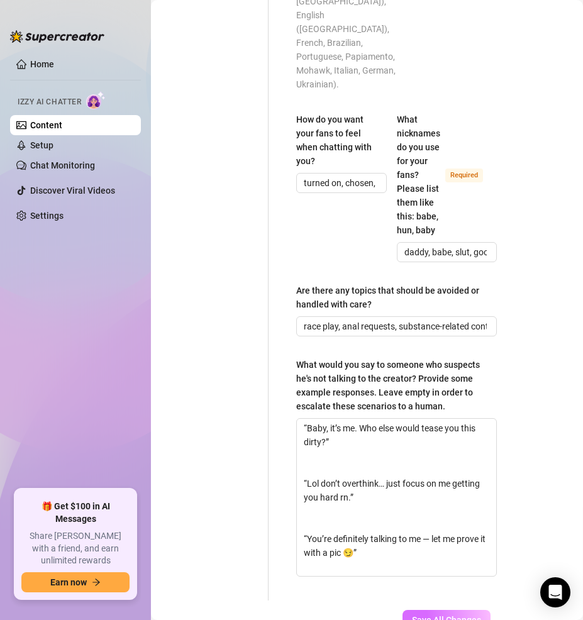
click at [451, 610] on button "Save All Changes" at bounding box center [446, 620] width 88 height 20
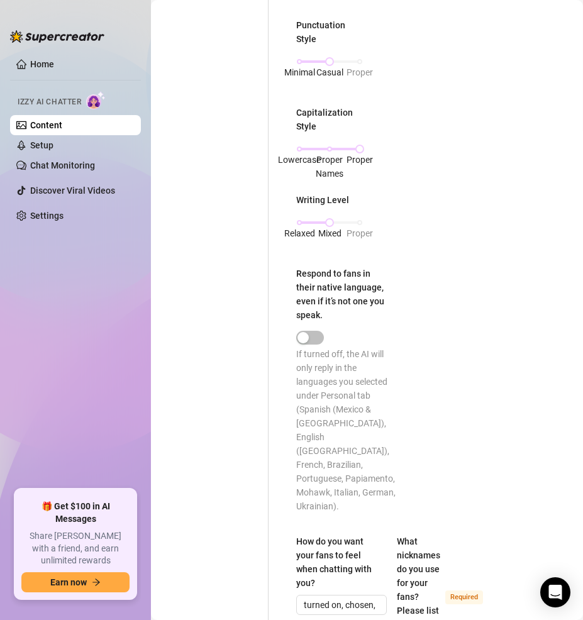
scroll to position [0, 0]
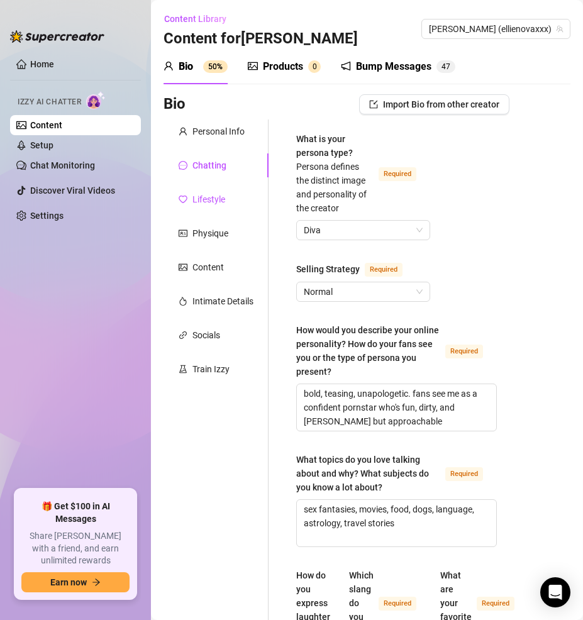
click at [196, 192] on div "Lifestyle" at bounding box center [208, 199] width 33 height 14
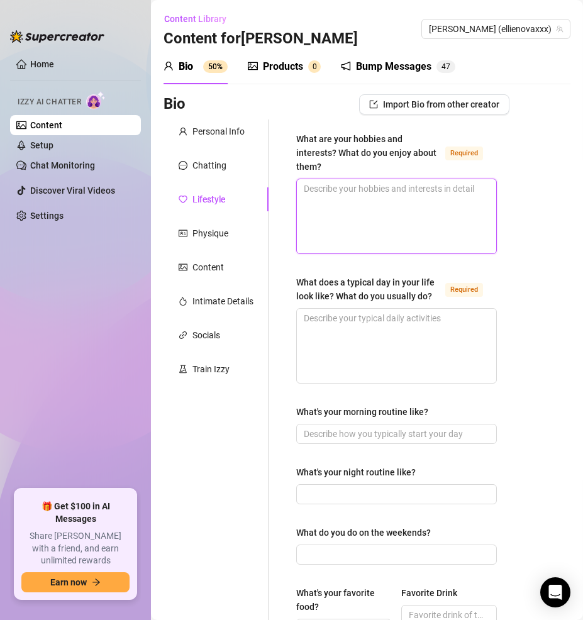
click at [364, 209] on textarea "What are your hobbies and interests? What do you enjoy about them? Required" at bounding box center [396, 216] width 199 height 74
paste textarea "Writing (erotica + poetry), cooking/baking, movies, board games, traveling, lea…"
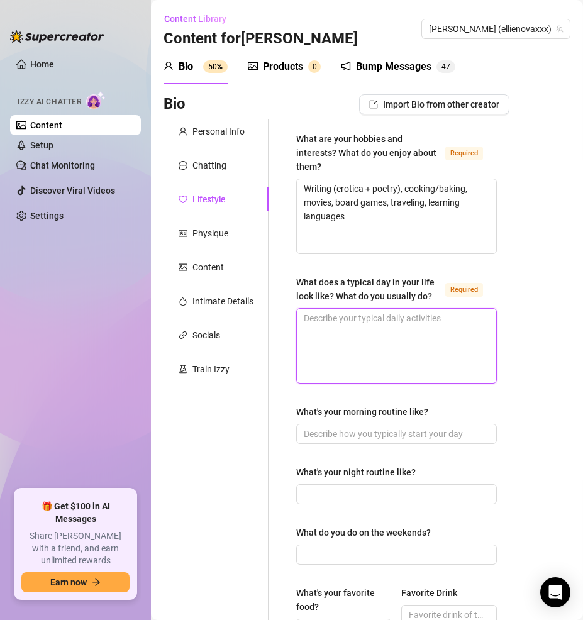
click at [368, 347] on textarea "What does a typical day in your life look like? What do you usually do? Required" at bounding box center [396, 346] width 199 height 74
paste textarea "Morning coffee + gym, filming or creating content, walking dogs, editing/writin…"
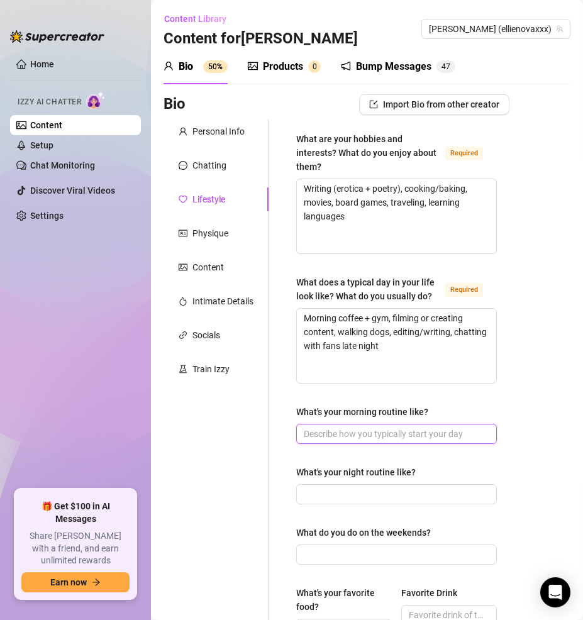
click at [434, 441] on input "What's your morning routine like?" at bounding box center [395, 434] width 183 height 14
paste input "Wake up around 9am, coffee, stretch, skincare, walk dogs"
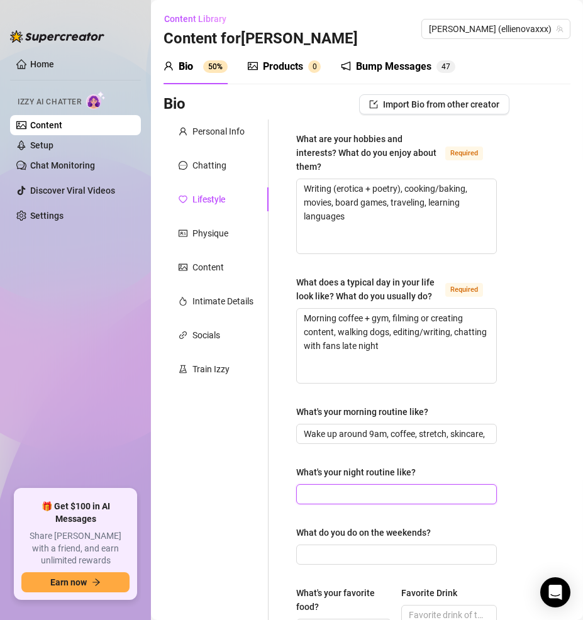
click at [371, 501] on input "What's your night routine like?" at bounding box center [395, 494] width 183 height 14
paste input "Shower, skincare, tease fans, cuddle dogs, fall asleep scrolling memes"
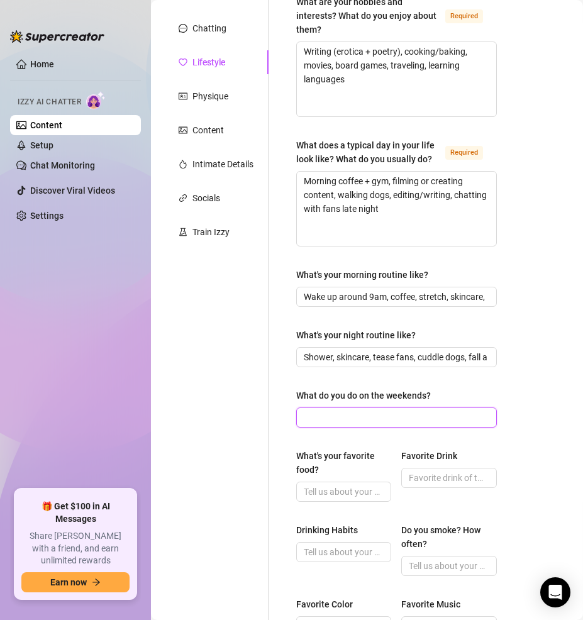
click at [431, 424] on input "What do you do on the weekends?" at bounding box center [395, 417] width 183 height 14
click at [333, 424] on input "What do you do on the weekends?" at bounding box center [395, 417] width 183 height 14
paste input "Mix of filming, hanging with friends, cooking, or going out for drinks"
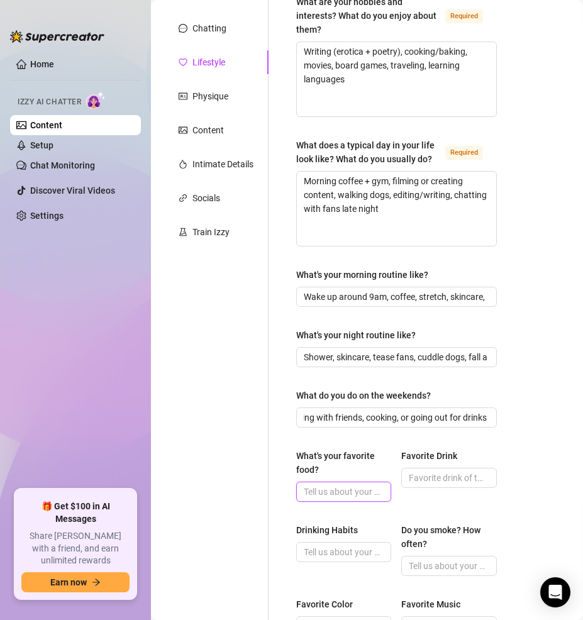
click at [333, 498] on input "What's your favorite food?" at bounding box center [342, 492] width 77 height 14
click at [358, 498] on input "What's your favorite food?" at bounding box center [342, 492] width 77 height 14
paste input "Tacos + brownies (but loves experimenting in the kitchen)"
click at [445, 485] on input "Favorite Drink" at bounding box center [447, 478] width 77 height 14
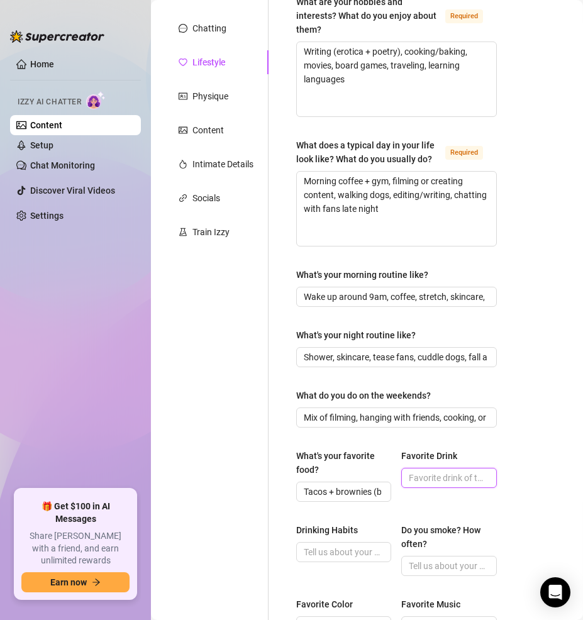
paste input "Tequila soda / iced coffee"
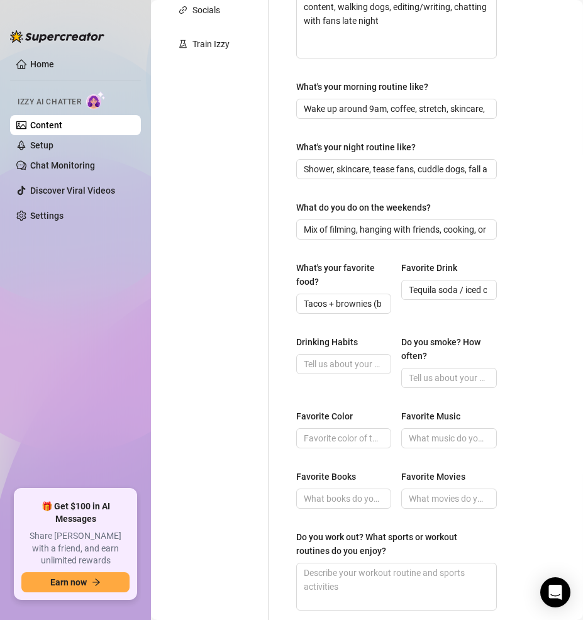
scroll to position [330, 0]
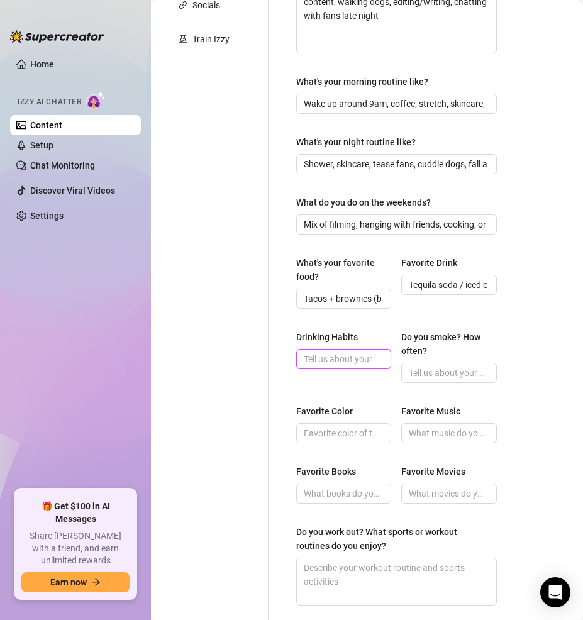
click at [346, 366] on input "Drinking Habits" at bounding box center [342, 359] width 77 height 14
paste input "Social drinker"
click at [455, 380] on input "Do you smoke? How often?" at bounding box center [447, 373] width 77 height 14
click at [337, 440] on input "Favorite Color" at bounding box center [342, 433] width 77 height 14
click at [419, 380] on input "occasionally" at bounding box center [447, 373] width 77 height 14
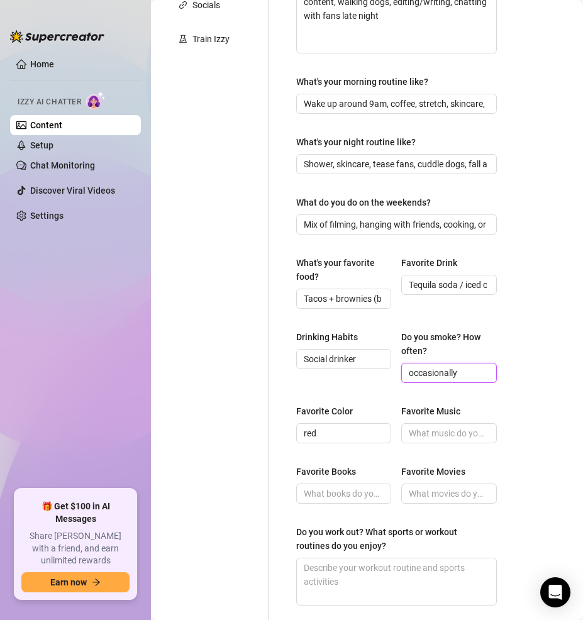
click at [412, 380] on input "occasionally" at bounding box center [447, 373] width 77 height 14
click at [437, 440] on input "Favorite Music" at bounding box center [447, 433] width 77 height 14
click at [471, 440] on input "Favorite Music" at bounding box center [447, 433] width 77 height 14
paste input "Reggaeton, hip hop, R&B, [PERSON_NAME], Bad Bunny"
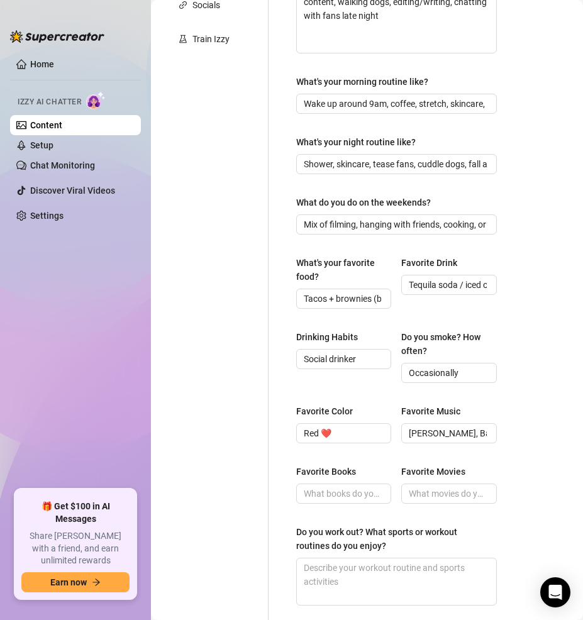
scroll to position [0, 0]
click at [334, 500] on input "Favorite Books" at bounding box center [342, 493] width 77 height 14
paste input "Erotic novels, mystery thrillers"
click at [458, 500] on input "Favorite Movies" at bounding box center [447, 493] width 77 height 14
paste input "Erotic thrillers, horror, and 2000s rom-coms"
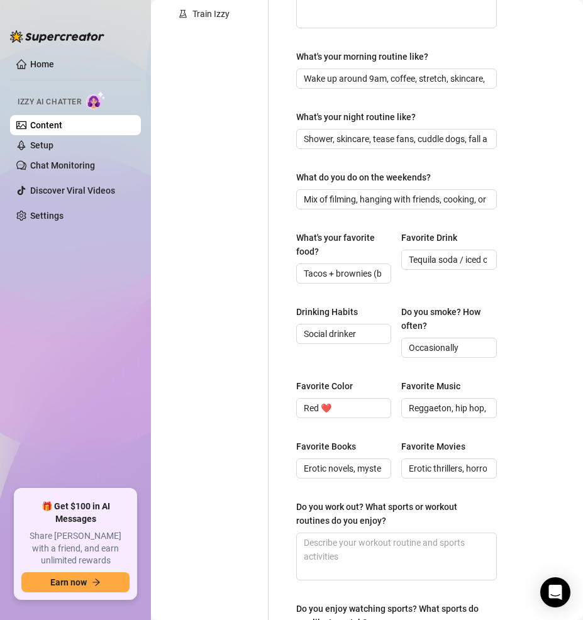
scroll to position [440, 0]
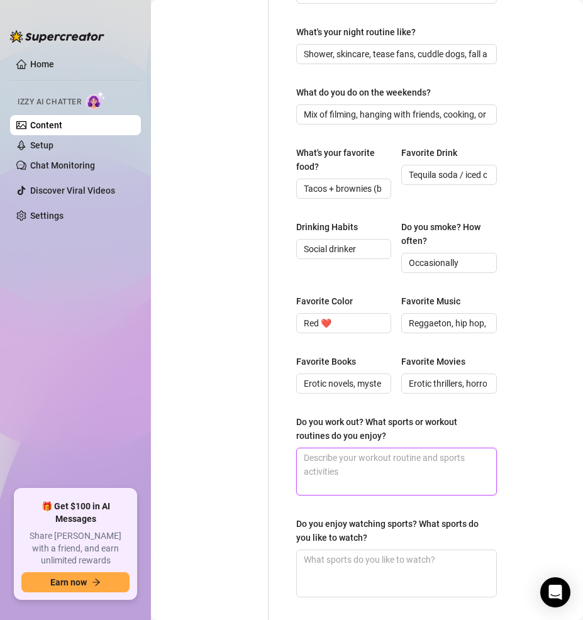
click at [363, 480] on textarea "Do you work out? What sports or workout routines do you enjoy?" at bounding box center [396, 471] width 199 height 47
paste textarea "[PERSON_NAME], HIIT, yoga — loves keeping her curves tight"
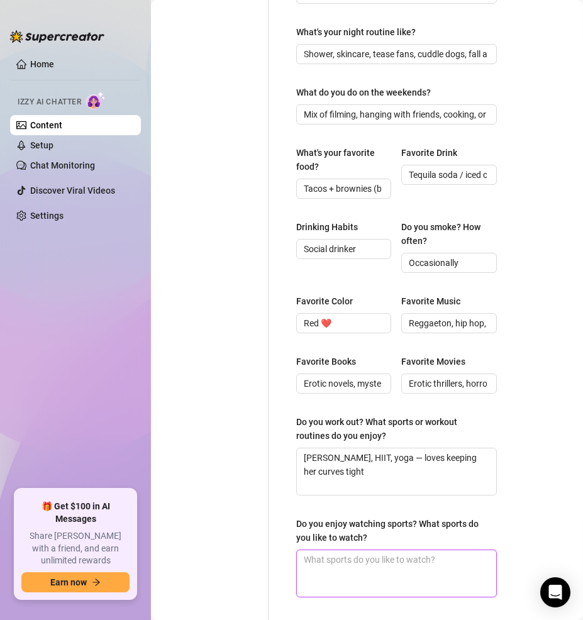
click at [364, 586] on textarea "Do you enjoy watching sports? What sports do you like to watch?" at bounding box center [396, 573] width 199 height 47
paste textarea "Boxing, soccer ([PERSON_NAME] fan), MMA"
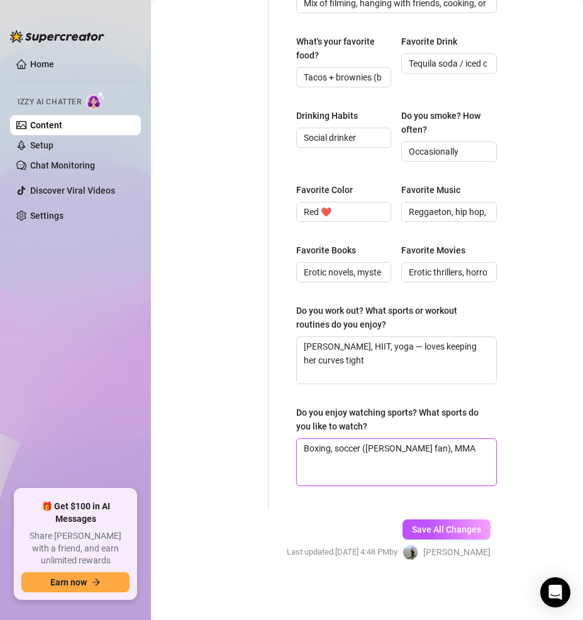
scroll to position [565, 0]
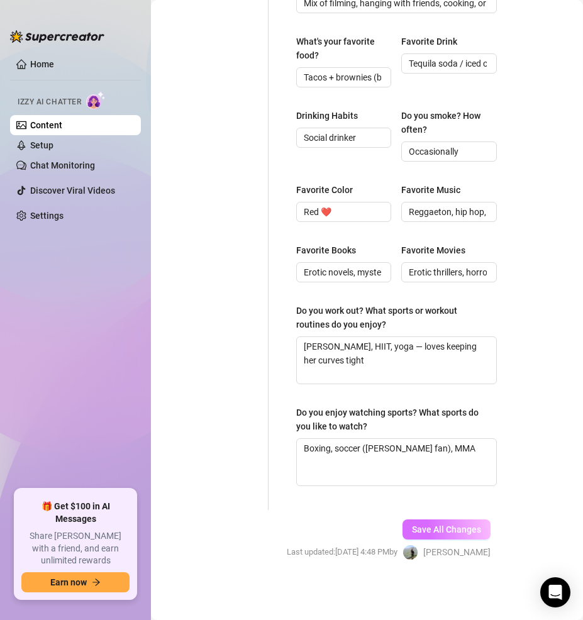
click at [459, 533] on span "Save All Changes" at bounding box center [446, 529] width 69 height 10
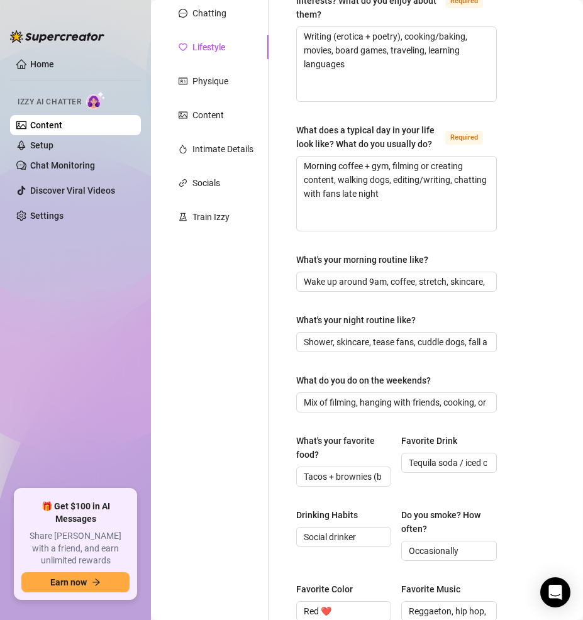
scroll to position [0, 0]
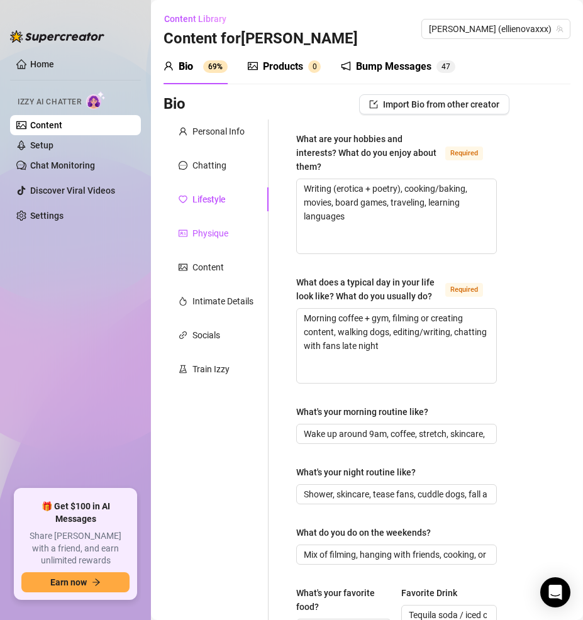
click at [209, 235] on div "Physique" at bounding box center [210, 233] width 36 height 14
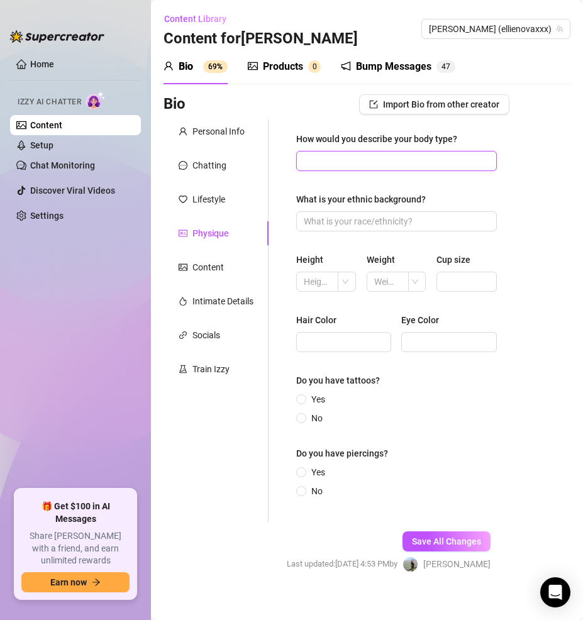
click at [340, 165] on input "How would you describe your body type?" at bounding box center [395, 161] width 183 height 14
click at [376, 159] on input "How would you describe your body type?" at bounding box center [395, 161] width 183 height 14
paste input "Tall, curvy, busty, fit-thick"
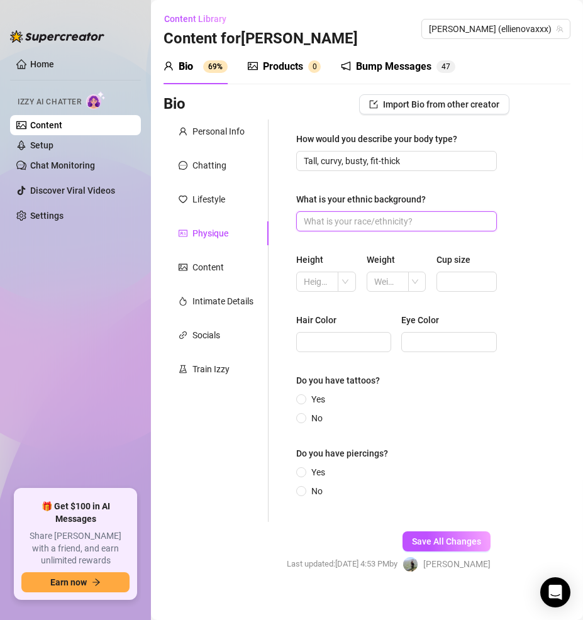
click at [388, 216] on input "What is your ethnic background?" at bounding box center [395, 221] width 183 height 14
paste input "Latina • Black • [DEMOGRAPHIC_DATA]"
click at [311, 278] on input "text" at bounding box center [316, 282] width 25 height 14
paste input "5’9”"
click at [351, 284] on span at bounding box center [350, 281] width 11 height 19
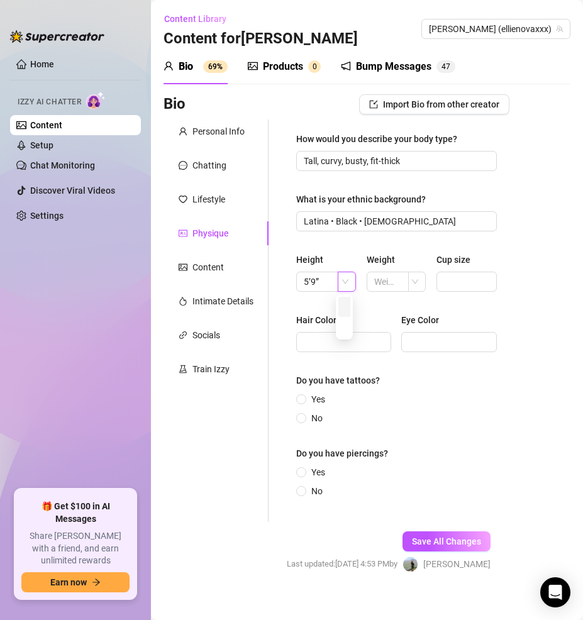
click at [344, 315] on div "cm" at bounding box center [345, 307] width 15 height 20
click at [346, 287] on span "cm" at bounding box center [350, 281] width 11 height 19
click at [347, 333] on div "ft" at bounding box center [345, 327] width 15 height 20
click at [387, 286] on input "text" at bounding box center [386, 282] width 25 height 14
click at [384, 279] on input "text" at bounding box center [386, 282] width 25 height 14
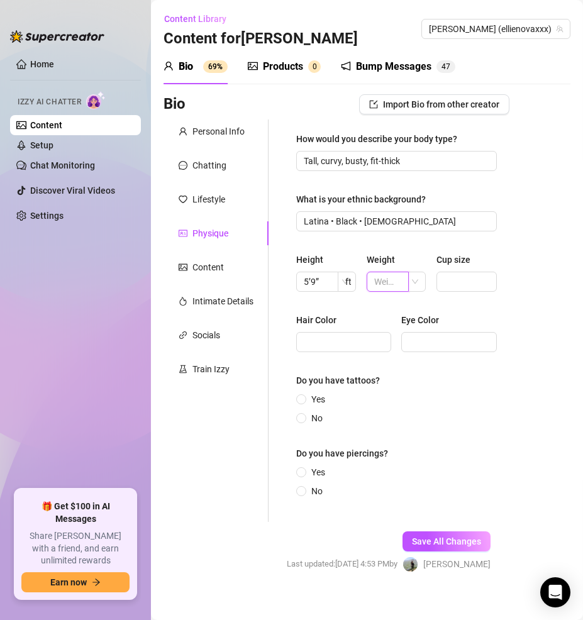
paste input "150 lbs"
click at [409, 287] on div at bounding box center [417, 282] width 18 height 20
click at [411, 323] on div "lbs" at bounding box center [413, 327] width 15 height 20
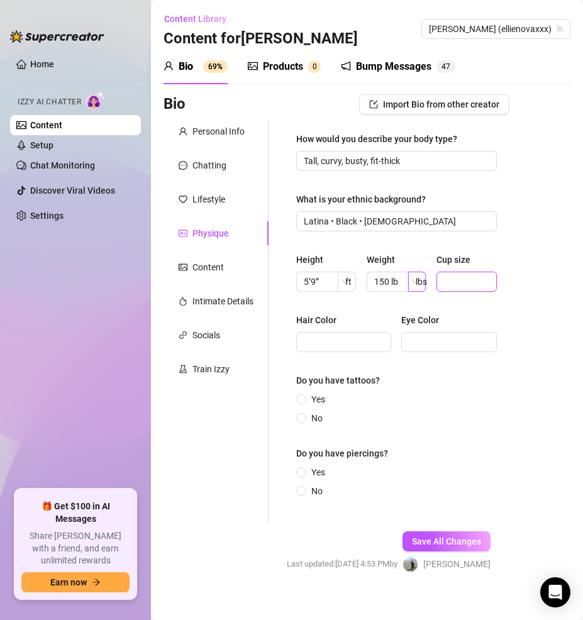
click at [454, 283] on input "Cup size" at bounding box center [465, 282] width 43 height 14
click at [400, 282] on span "150 lbs" at bounding box center [387, 282] width 42 height 20
click at [452, 282] on input "Cup size" at bounding box center [465, 282] width 43 height 14
click at [300, 415] on input "No" at bounding box center [301, 419] width 5 height 8
click at [301, 469] on input "Yes" at bounding box center [301, 473] width 5 height 8
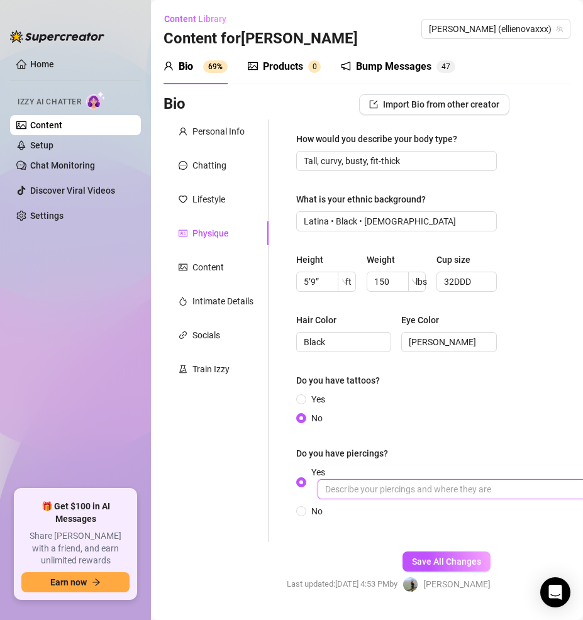
click at [378, 487] on input "Yes" at bounding box center [505, 489] width 377 height 20
click at [417, 485] on input "Yes" at bounding box center [505, 489] width 377 height 20
paste input "Ears + belly button"
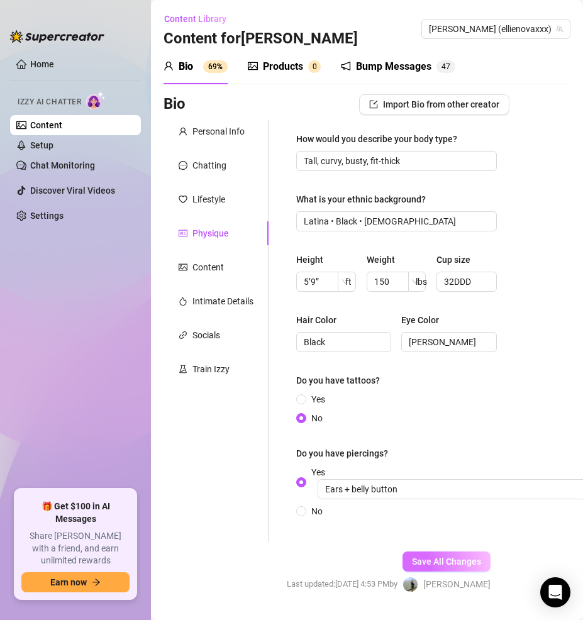
click at [439, 561] on span "Save All Changes" at bounding box center [446, 561] width 69 height 10
click at [192, 261] on div "Content" at bounding box center [207, 267] width 31 height 14
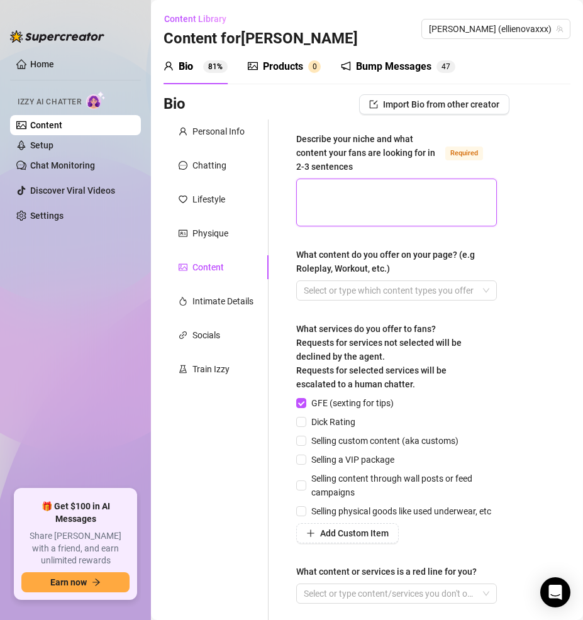
click at [365, 195] on textarea "Describe your niche and what content your fans are looking for in 2-3 sentences…" at bounding box center [396, 202] width 199 height 47
click at [367, 208] on textarea "Describe your niche and what content your fans are looking for in 2-3 sentences…" at bounding box center [396, 202] width 199 height 47
paste textarea "[PERSON_NAME] is a [DEMOGRAPHIC_DATA] pornstar newcomer with a mix of busty cur…"
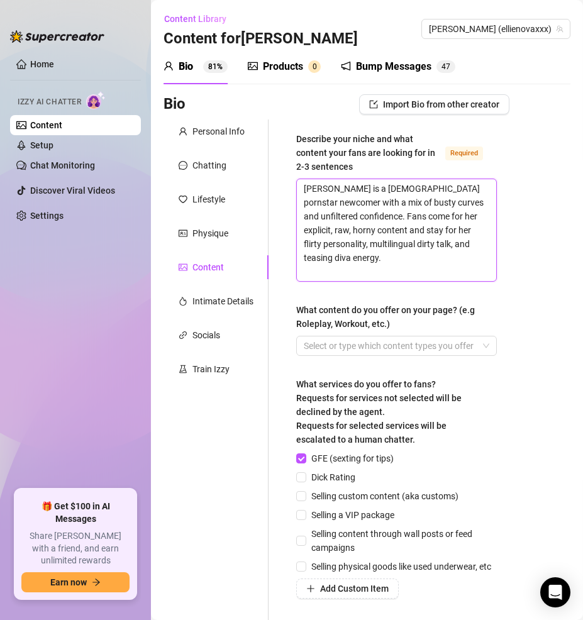
click at [351, 191] on textarea "[PERSON_NAME] is a [DEMOGRAPHIC_DATA] pornstar newcomer with a mix of busty cur…" at bounding box center [396, 230] width 199 height 102
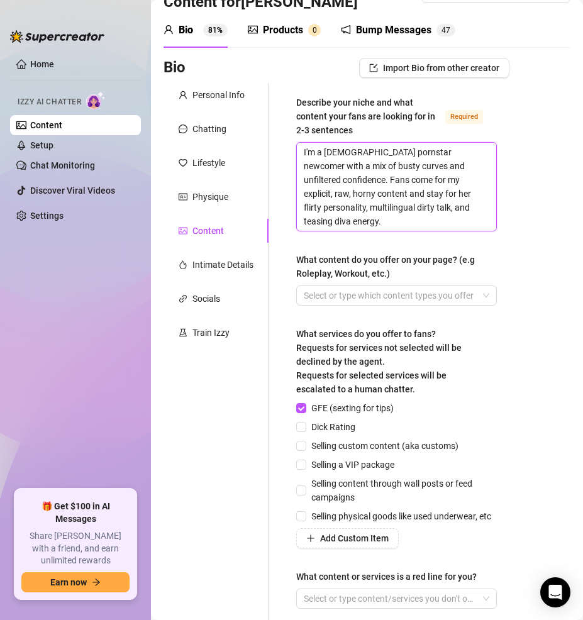
scroll to position [38, 0]
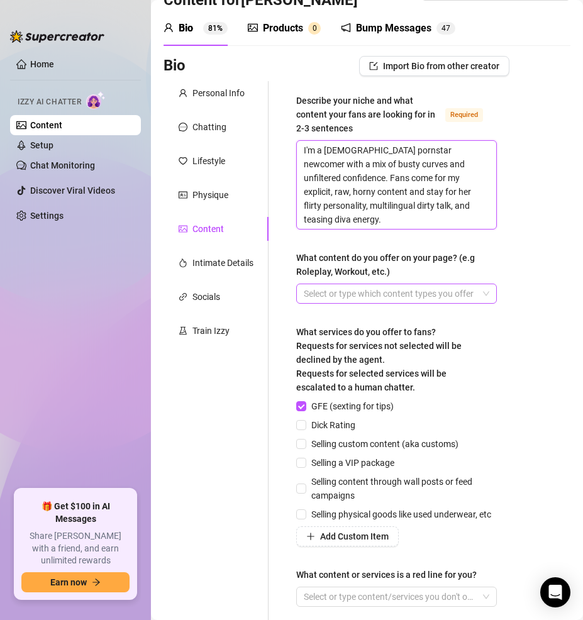
click at [336, 295] on div at bounding box center [390, 294] width 182 height 18
click at [373, 293] on div at bounding box center [390, 294] width 182 height 18
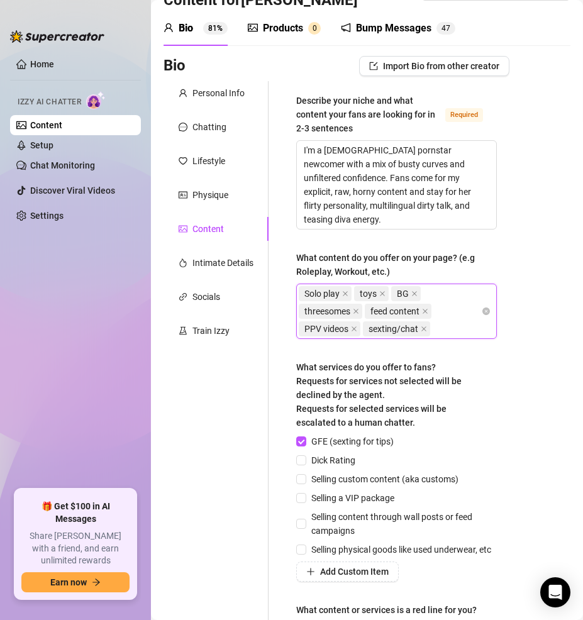
click at [428, 326] on span "sexting/chat" at bounding box center [396, 328] width 67 height 15
click at [425, 327] on icon "close" at bounding box center [423, 328] width 5 height 5
click at [425, 327] on div "Solo play toys BG threesomes feed content PPV videos" at bounding box center [390, 311] width 182 height 53
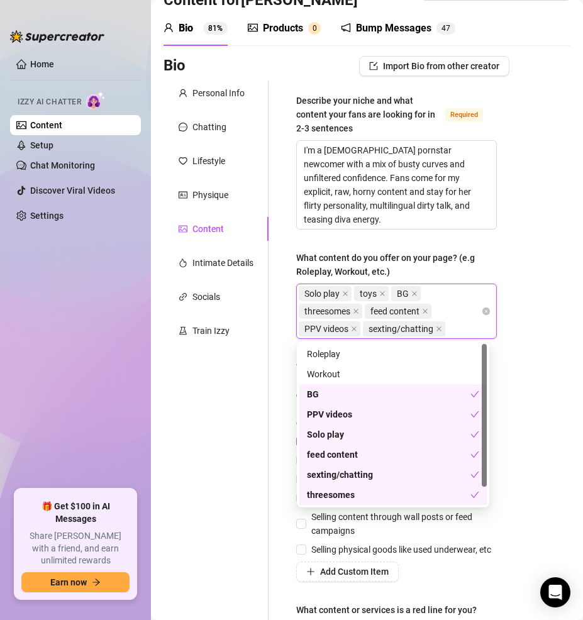
click at [241, 435] on div "Personal Info Chatting Lifestyle Physique Content Intimate Details Socials Trai…" at bounding box center [215, 373] width 105 height 584
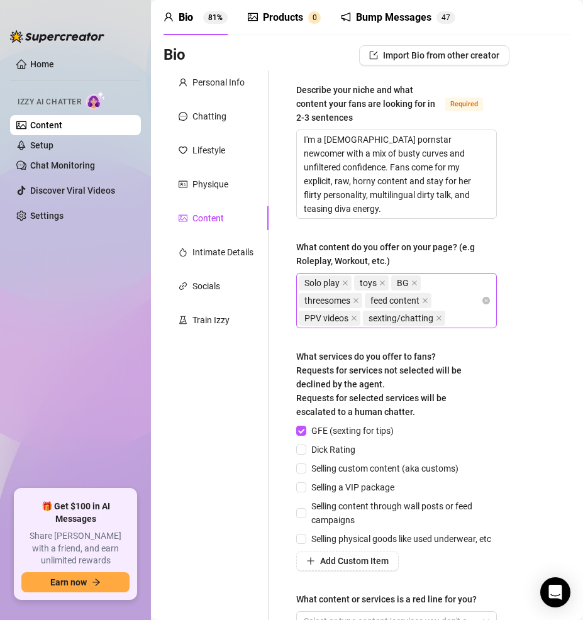
scroll to position [62, 0]
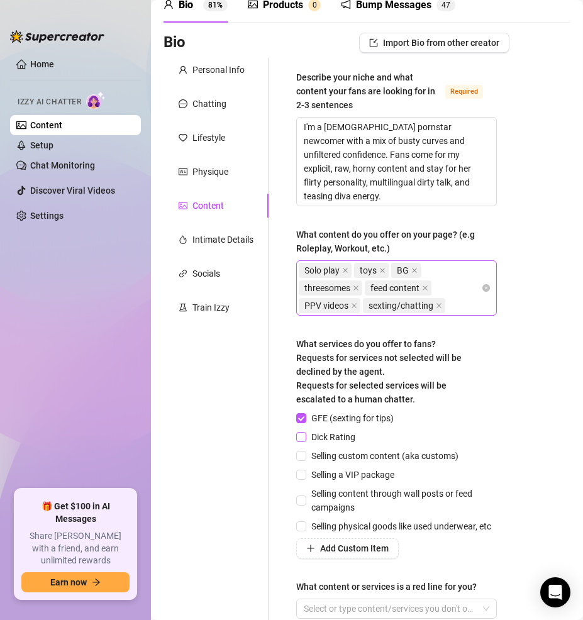
click at [302, 439] on input "Dick Rating" at bounding box center [300, 436] width 9 height 9
click at [302, 473] on input "Selling a VIP package" at bounding box center [300, 473] width 9 height 9
click at [298, 498] on input "Selling content through wall posts or feed campaigns" at bounding box center [300, 499] width 9 height 9
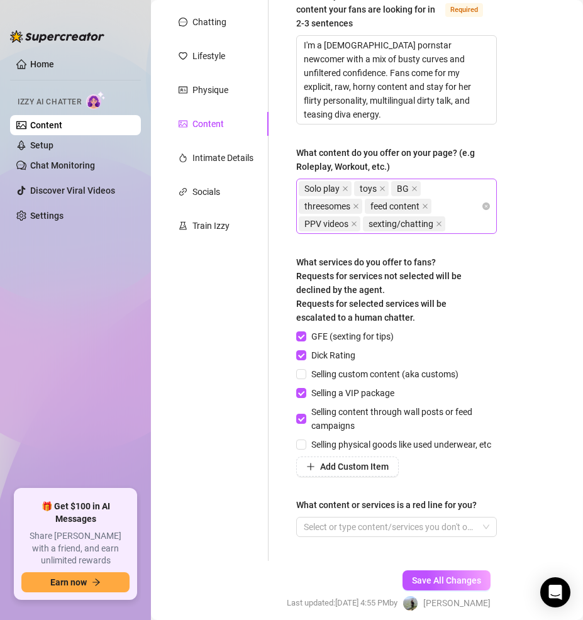
scroll to position [143, 0]
click at [392, 535] on div at bounding box center [390, 527] width 182 height 18
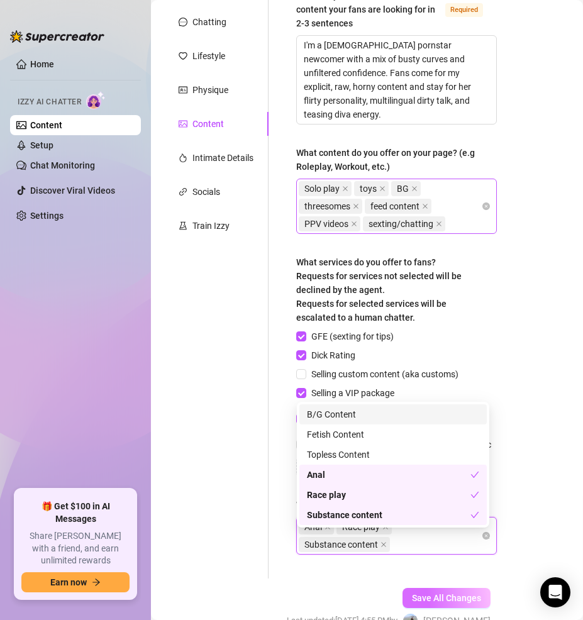
click at [424, 604] on button "Save All Changes" at bounding box center [446, 598] width 88 height 20
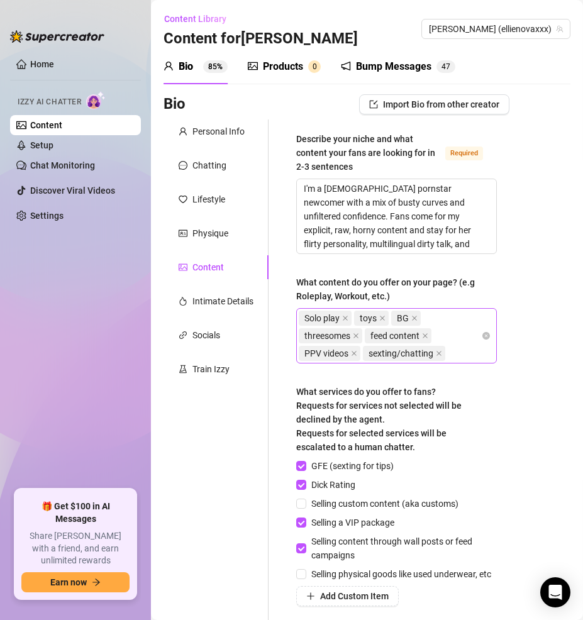
scroll to position [212, 0]
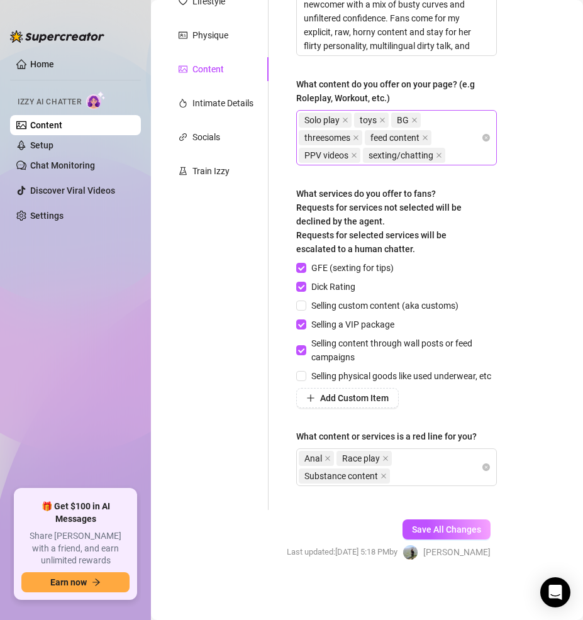
click at [418, 544] on div at bounding box center [410, 552] width 16 height 16
click at [436, 530] on span "Save All Changes" at bounding box center [446, 529] width 69 height 10
click at [228, 91] on div "Intimate Details" at bounding box center [215, 103] width 105 height 24
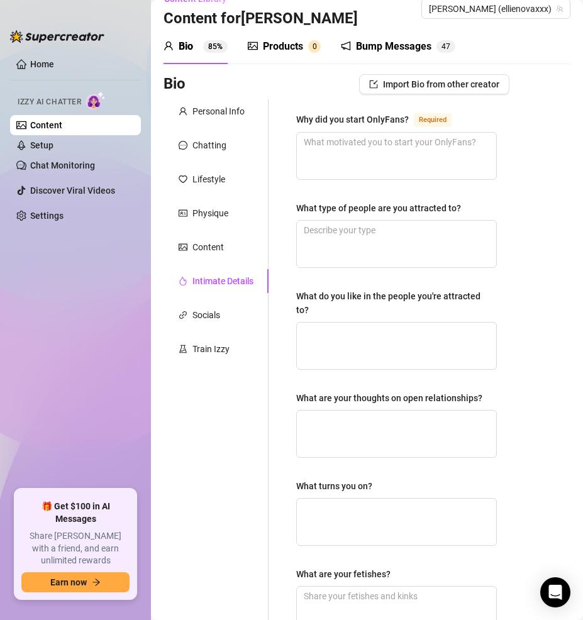
scroll to position [0, 0]
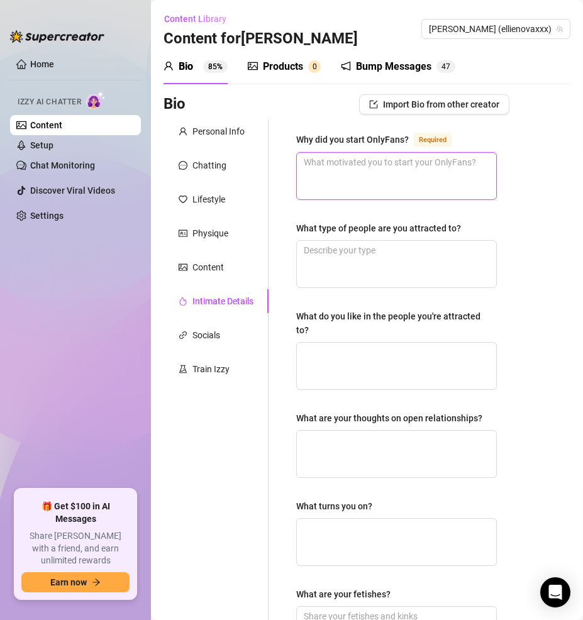
click at [366, 165] on textarea "Why did you start OnlyFans? Required" at bounding box center [396, 176] width 199 height 47
click at [399, 182] on textarea "Why did you start OnlyFans? Required" at bounding box center [396, 176] width 199 height 47
paste textarea "To build my name in the adult industry, have creative control, and connect dire…"
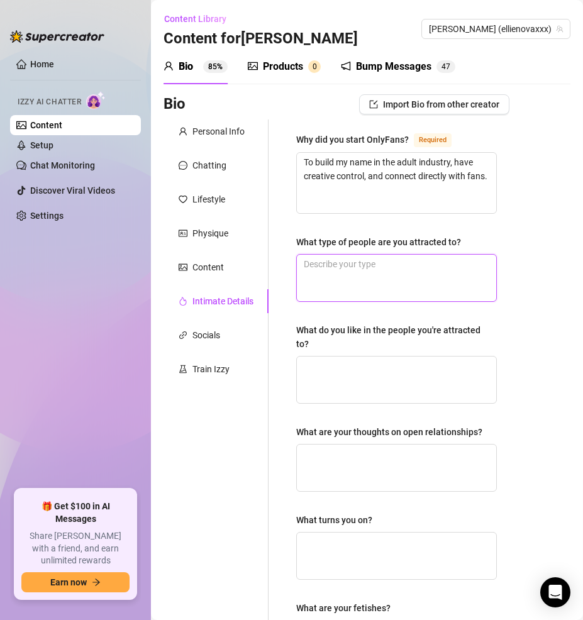
click at [381, 272] on textarea "What type of people are you attracted to?" at bounding box center [396, 278] width 199 height 47
paste textarea "Confident, dominant, funny, ambitious types."
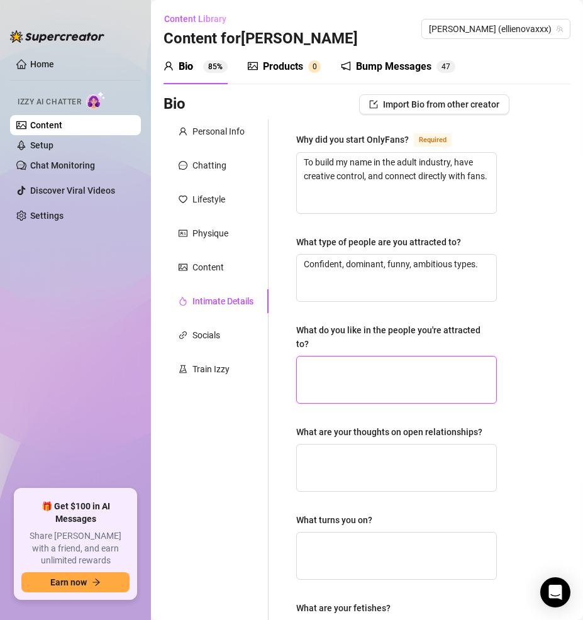
click at [365, 373] on textarea "What do you like in the people you're attracted to?" at bounding box center [396, 379] width 199 height 47
paste textarea "Intelligence, confidence, good dirty talk, someone who can keep up with her ene…"
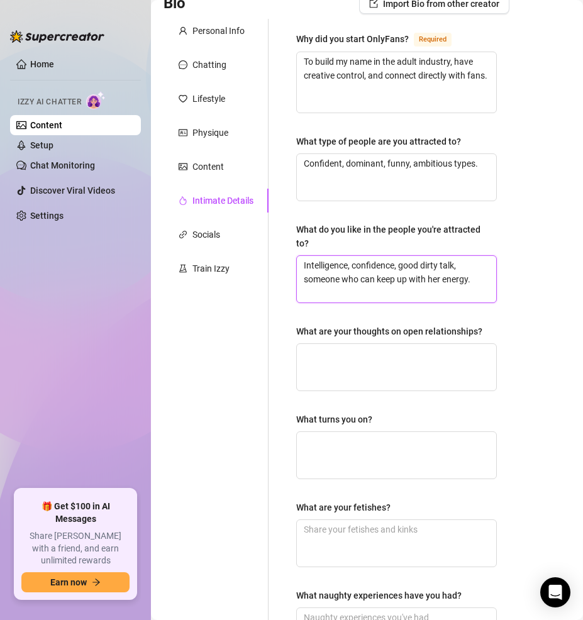
scroll to position [102, 0]
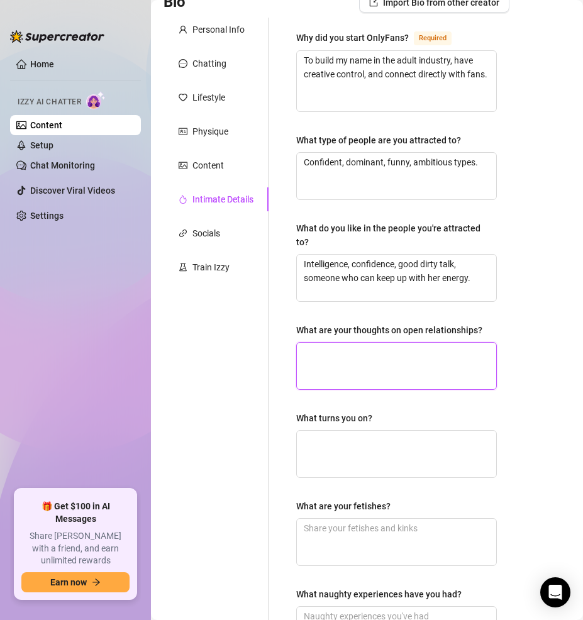
click at [358, 352] on textarea "What are your thoughts on open relationships?" at bounding box center [396, 366] width 199 height 47
paste textarea "Depends on the connection — not opposed if there’s trust."
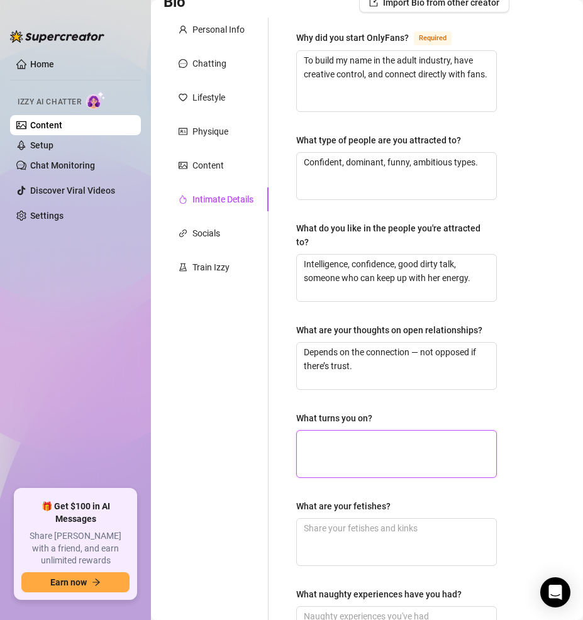
click at [419, 457] on textarea "What turns you on?" at bounding box center [396, 454] width 199 height 47
paste textarea "Confidence, dirty talk, teasing, being watched."
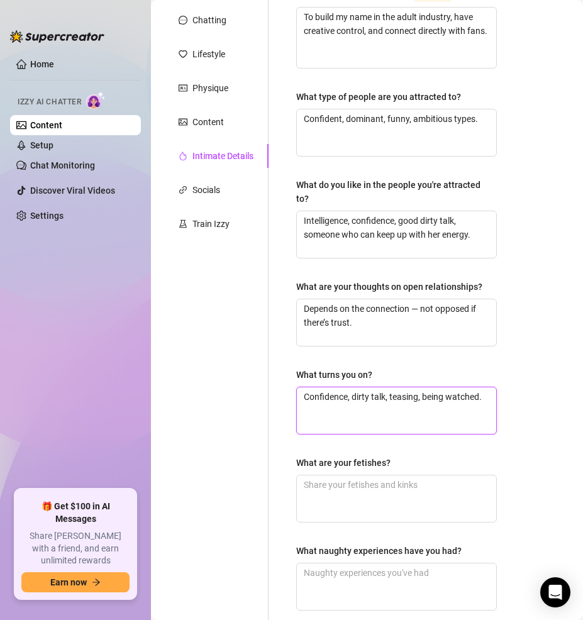
scroll to position [219, 0]
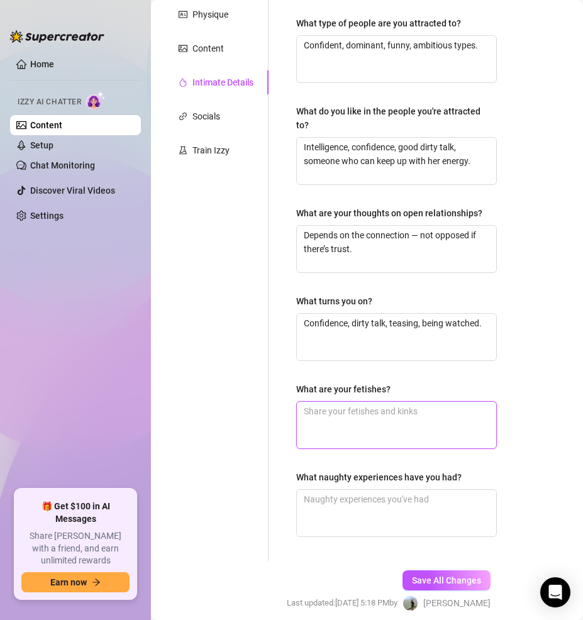
click at [359, 420] on textarea "What are your fetishes?" at bounding box center [396, 425] width 199 height 47
paste textarea "Voyeurism, roleplay, light bondage, edging, lingerie, being called a slut."
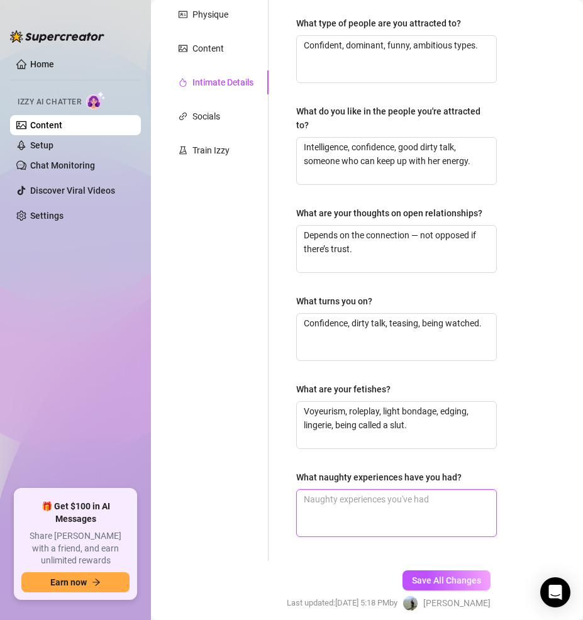
click at [404, 503] on textarea "What naughty experiences have you had?" at bounding box center [396, 513] width 199 height 47
paste textarea "Had sex in a movie theater, did a risky car BJ on the highway, and once hooked …"
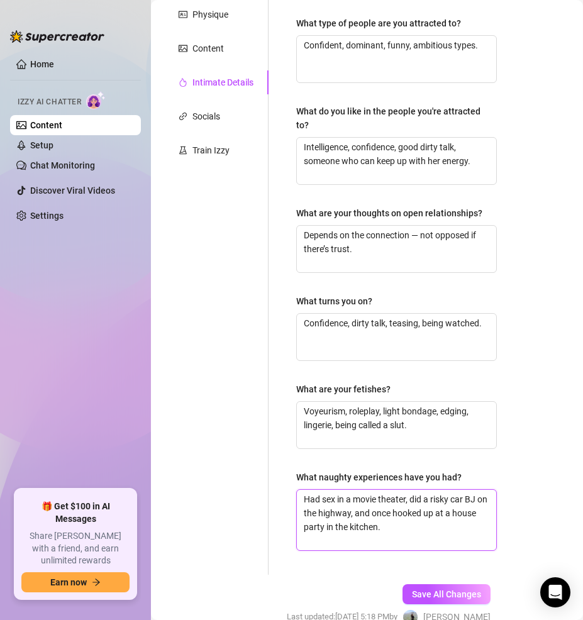
scroll to position [0, 0]
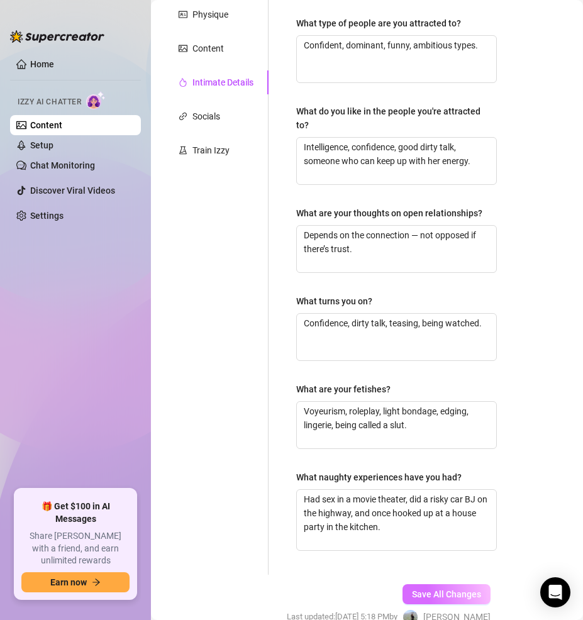
click at [431, 590] on span "Save All Changes" at bounding box center [446, 594] width 69 height 10
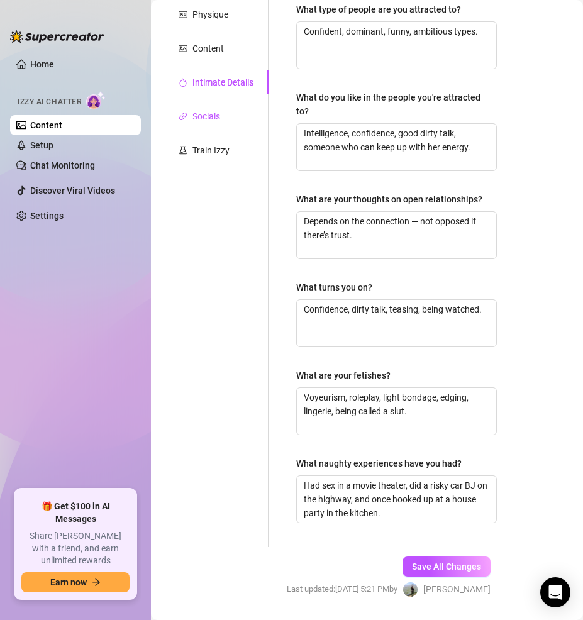
click at [211, 118] on div "Socials" at bounding box center [206, 116] width 28 height 14
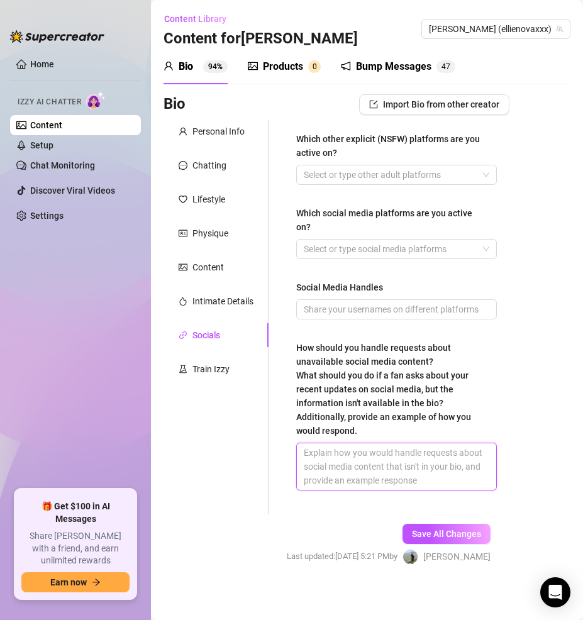
click at [356, 443] on textarea "How should you handle requests about unavailable social media content? What sho…" at bounding box center [396, 466] width 199 height 47
paste textarea "“You’ll just have to stick around and see what I drop next 😈” “Lol I keep some …"
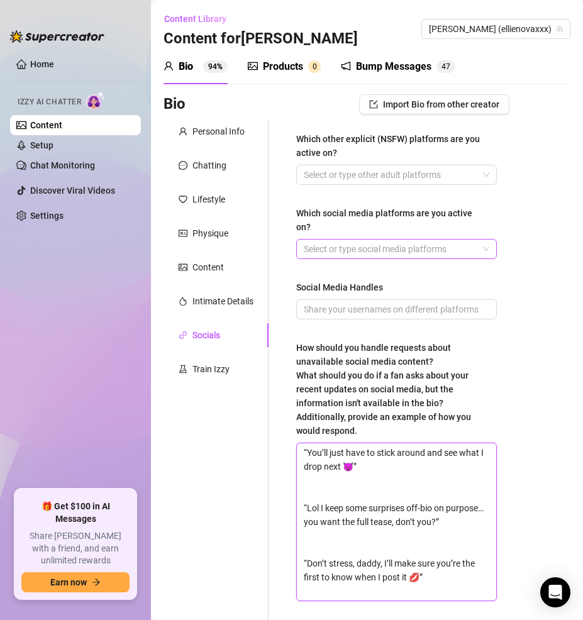
click at [371, 247] on div at bounding box center [390, 249] width 182 height 18
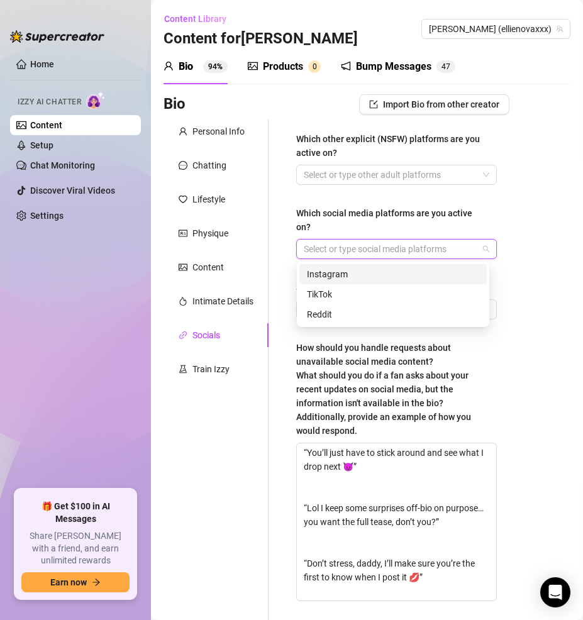
click at [366, 272] on div "Instagram" at bounding box center [393, 274] width 172 height 14
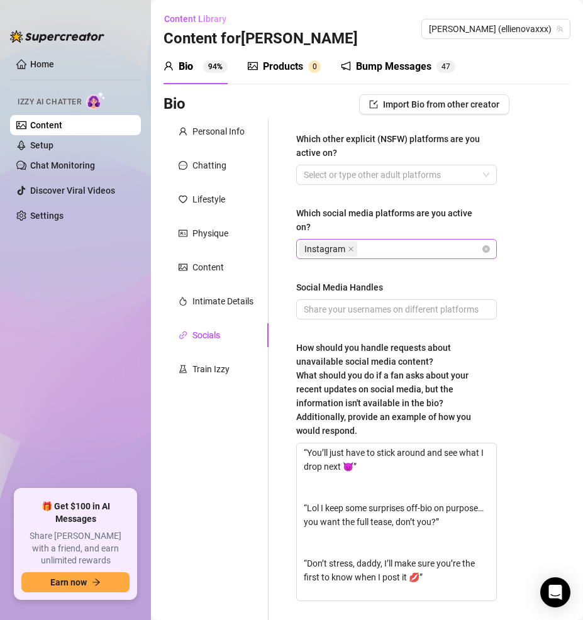
click at [384, 250] on div "Instagram" at bounding box center [390, 249] width 182 height 18
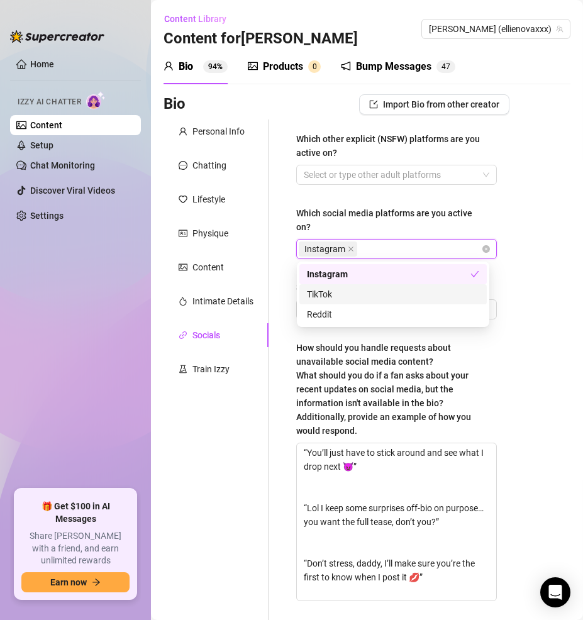
click at [371, 292] on div "TikTok" at bounding box center [393, 294] width 172 height 14
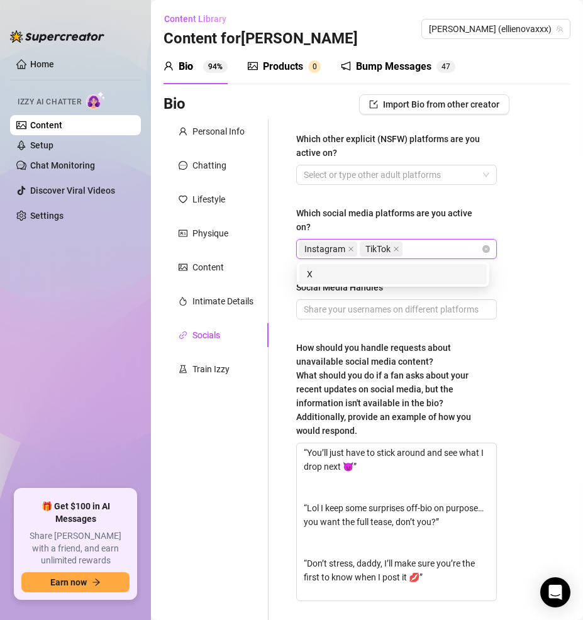
click at [417, 261] on div "X X" at bounding box center [393, 273] width 192 height 25
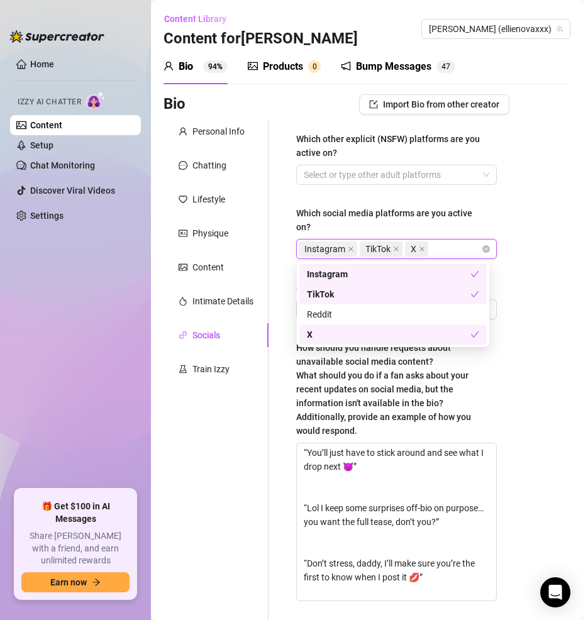
click at [532, 265] on div "Bio Import Bio from other creator Personal Info Chatting Lifestyle Physique Con…" at bounding box center [366, 395] width 407 height 603
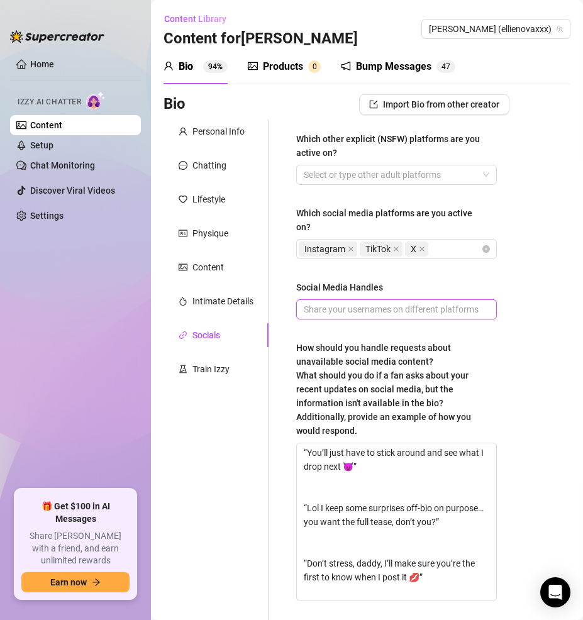
click at [431, 309] on input "Social Media Handles" at bounding box center [395, 309] width 183 height 14
paste input "[DOMAIN_NAME][URL] [DOMAIN_NAME][URL] [DOMAIN_NAME][URL]"
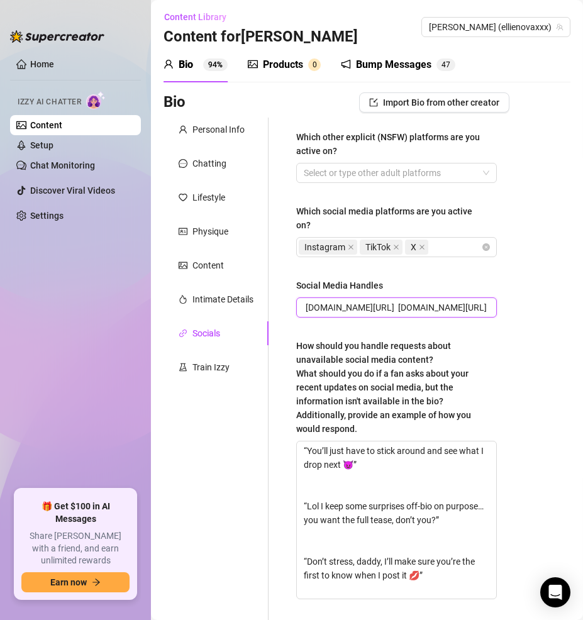
scroll to position [3, 0]
click at [344, 309] on input "[DOMAIN_NAME][URL] [DOMAIN_NAME][URL] [DOMAIN_NAME][URL]" at bounding box center [395, 307] width 183 height 14
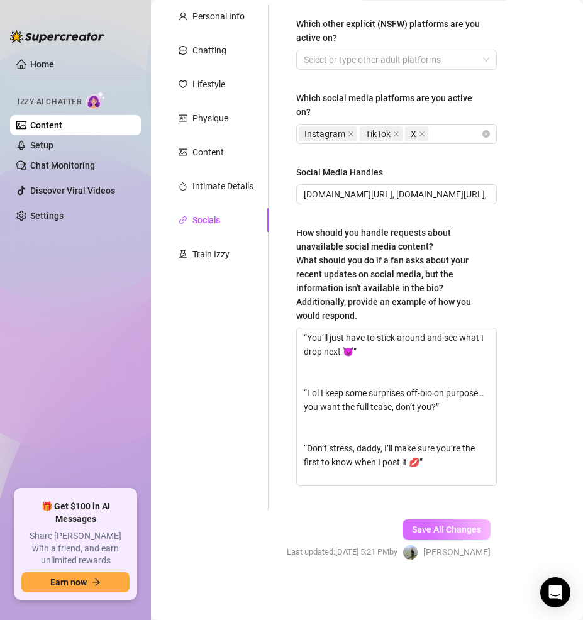
click at [436, 529] on span "Save All Changes" at bounding box center [446, 529] width 69 height 10
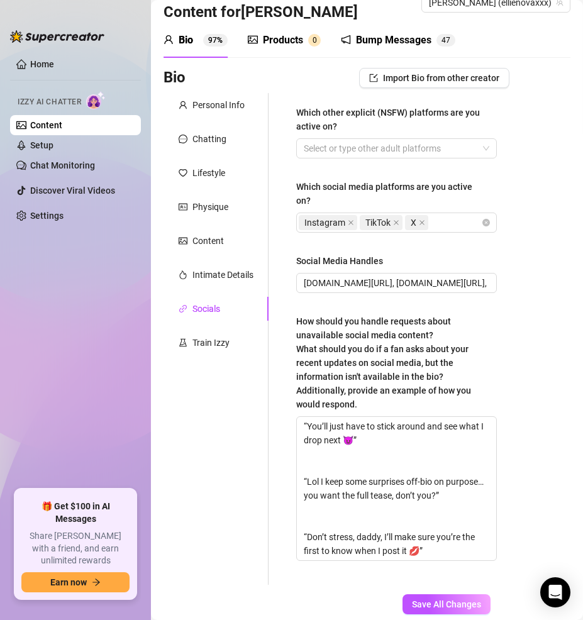
scroll to position [0, 0]
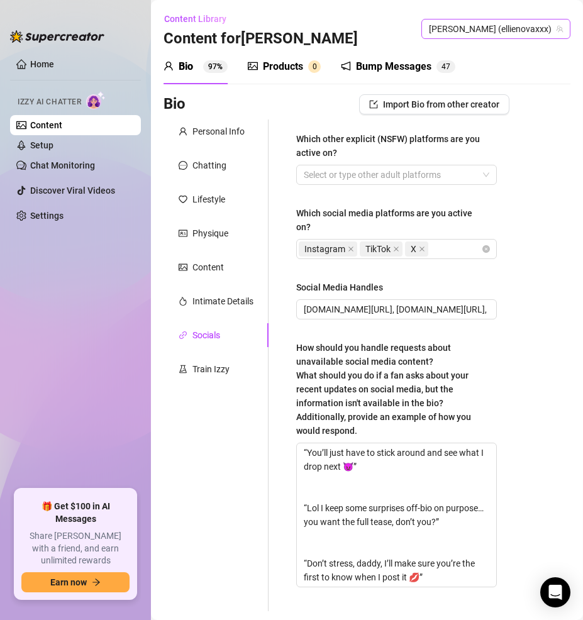
click at [534, 34] on span "[PERSON_NAME] (ellienovaxxx)" at bounding box center [496, 28] width 134 height 19
paste input "tylaasmr"
click at [517, 52] on span "( tylaasmr )" at bounding box center [530, 55] width 41 height 14
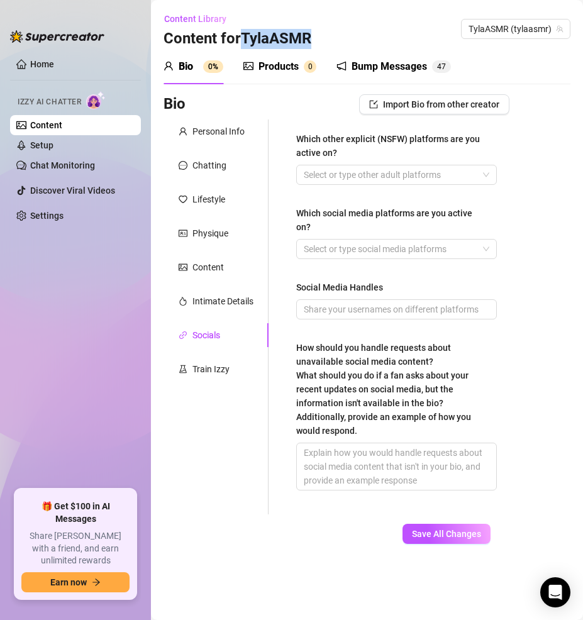
drag, startPoint x: 321, startPoint y: 39, endPoint x: 244, endPoint y: 41, distance: 76.1
click at [244, 41] on div "Content Library Content for [PERSON_NAME] (tylaasmr)" at bounding box center [366, 29] width 407 height 40
copy h3 "TylaASMR"
click at [524, 27] on span "TylaASMR (tylaasmr)" at bounding box center [515, 28] width 94 height 19
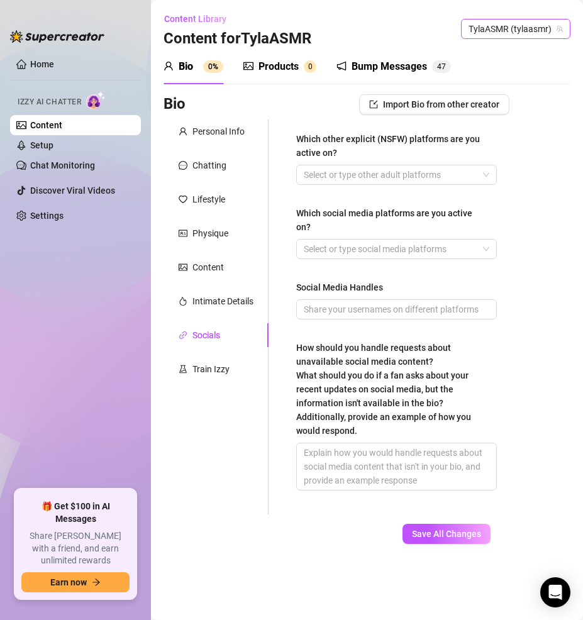
click at [524, 27] on span "TylaASMR (tylaasmr)" at bounding box center [515, 28] width 94 height 19
click at [512, 31] on span "TylaASMR (tylaasmr)" at bounding box center [515, 28] width 94 height 19
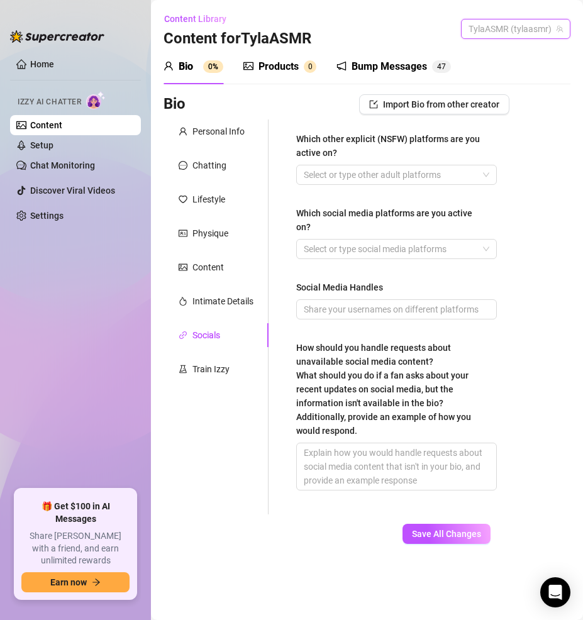
click at [512, 31] on span "TylaASMR (tylaasmr)" at bounding box center [515, 28] width 94 height 19
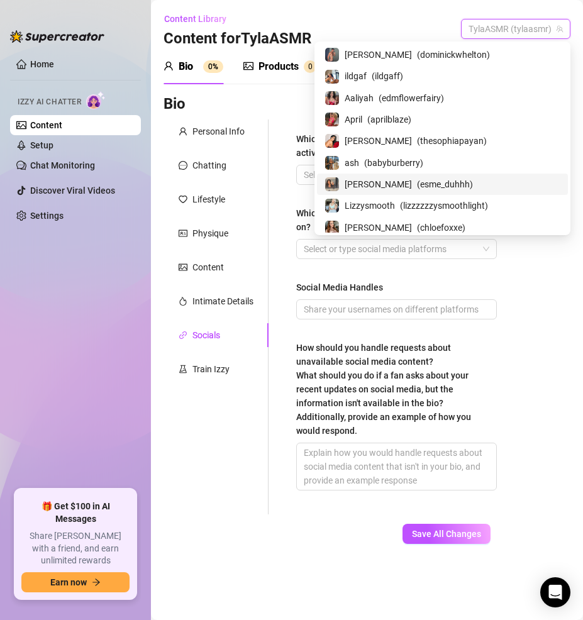
click at [311, 194] on div "Which other explicit (NSFW) platforms are you active on? Select or type other a…" at bounding box center [396, 317] width 200 height 370
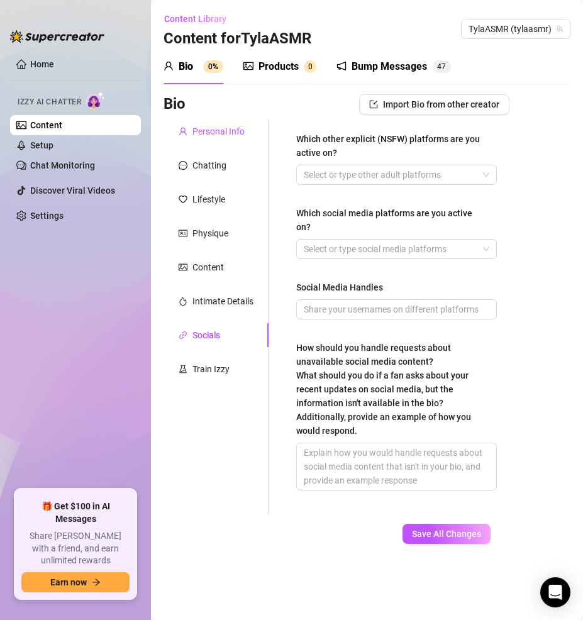
click at [209, 133] on div "Personal Info" at bounding box center [218, 131] width 52 height 14
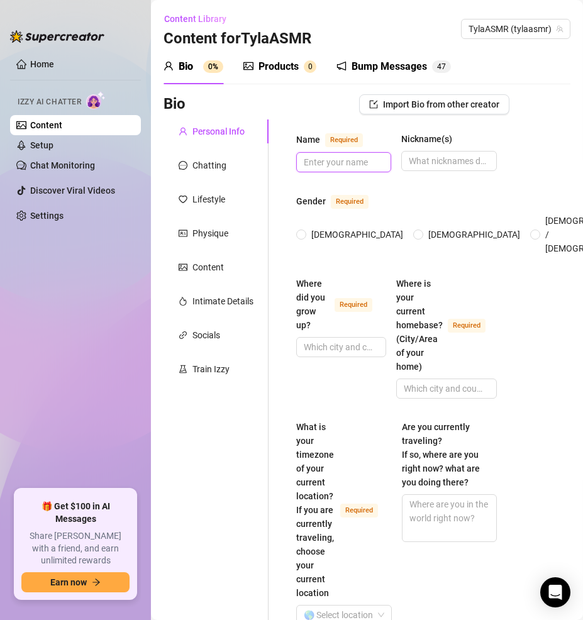
click at [326, 161] on input "Name Required" at bounding box center [342, 162] width 77 height 14
paste input "[PERSON_NAME]"
click at [446, 160] on input "Nickname(s)" at bounding box center [447, 161] width 77 height 14
click at [299, 231] on input "[DEMOGRAPHIC_DATA]" at bounding box center [301, 235] width 5 height 8
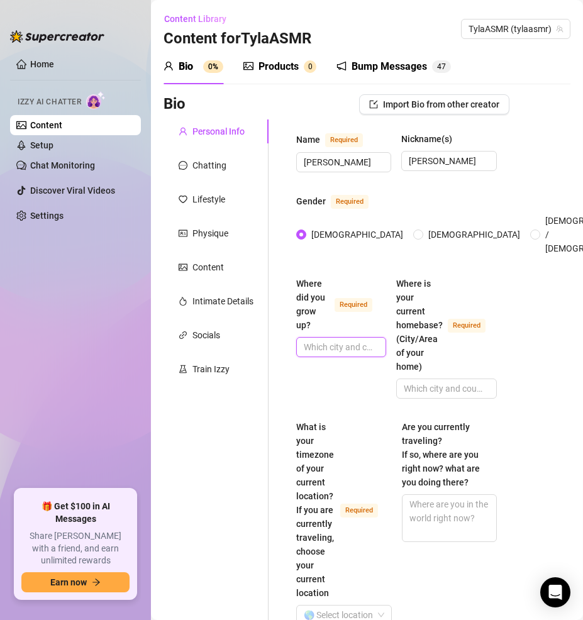
click at [327, 340] on input "Where did you grow up? Required" at bounding box center [340, 347] width 72 height 14
paste input "[GEOGRAPHIC_DATA], [US_STATE]"
click at [439, 381] on input "Where is your current homebase? (City/Area of your home) Required" at bounding box center [444, 388] width 82 height 14
paste input "[GEOGRAPHIC_DATA], [US_STATE]"
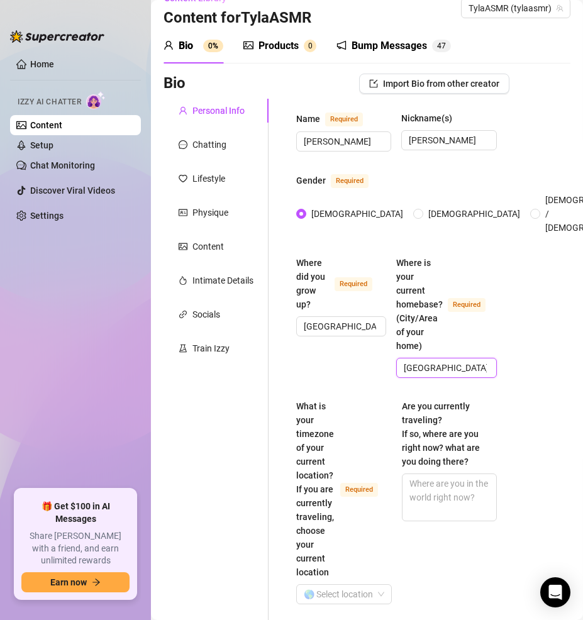
scroll to position [21, 0]
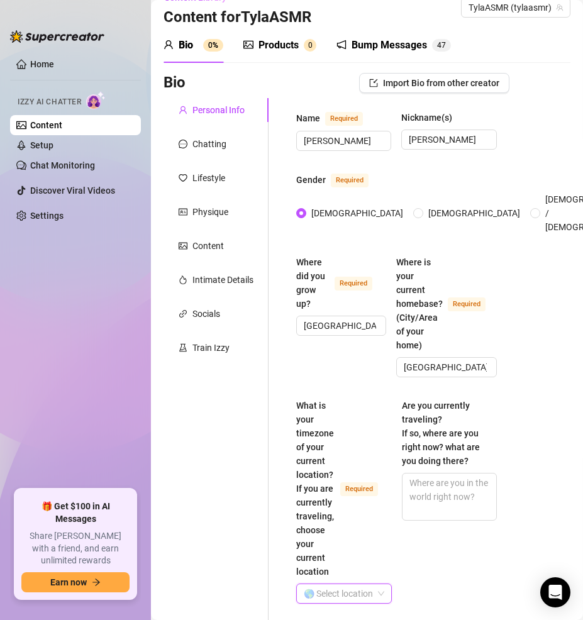
click at [346, 584] on input "What is your timezone of your current location? If you are currently traveling,…" at bounding box center [338, 593] width 69 height 19
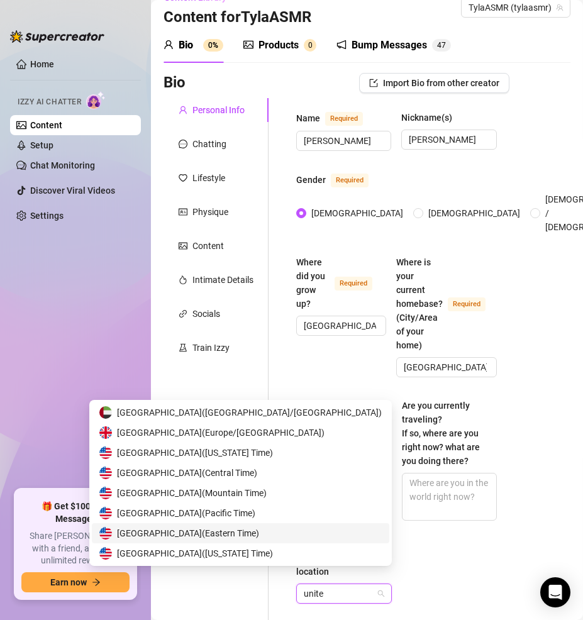
click at [259, 537] on span "United States of America ( Eastern Time )" at bounding box center [188, 533] width 142 height 14
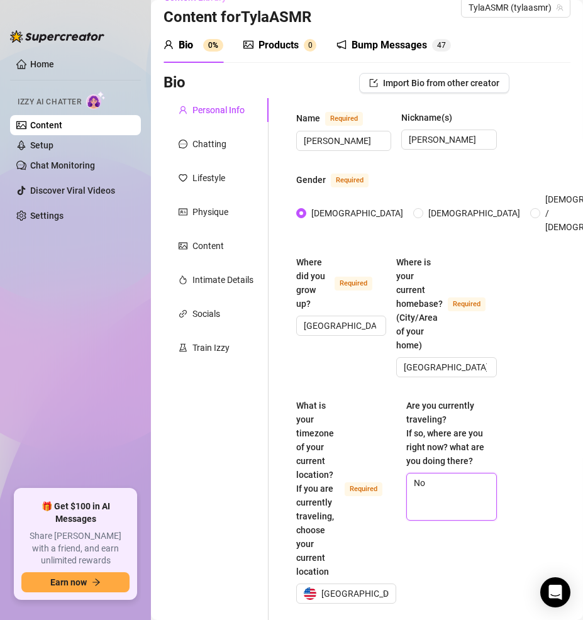
scroll to position [144, 0]
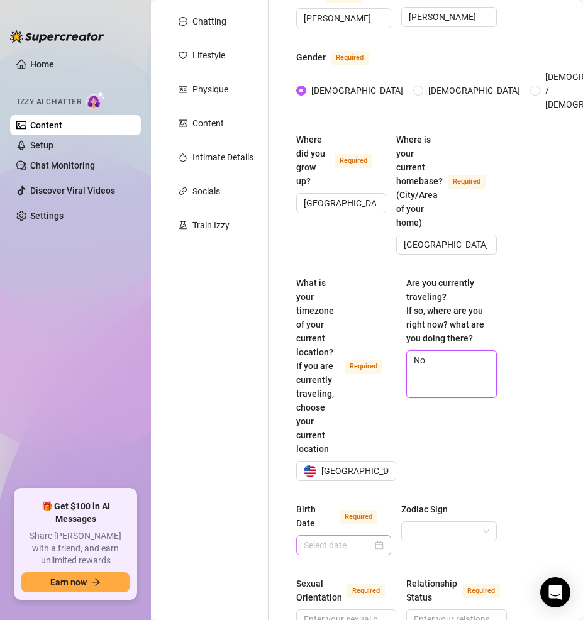
click at [376, 538] on div at bounding box center [344, 545] width 80 height 14
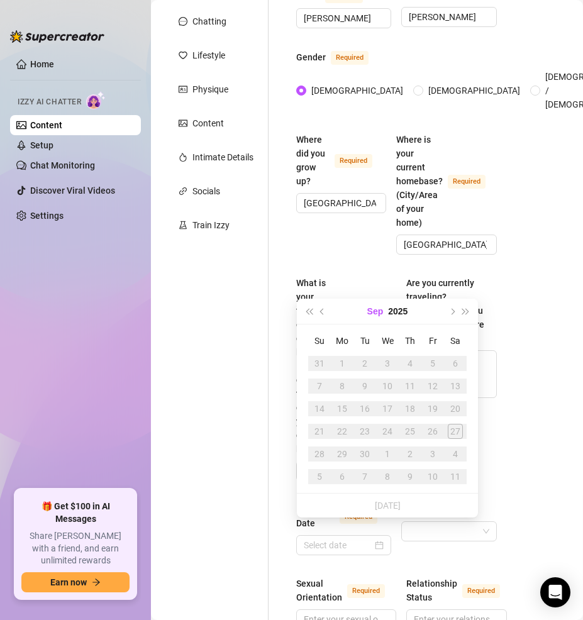
click at [381, 318] on button "Sep" at bounding box center [375, 311] width 16 height 25
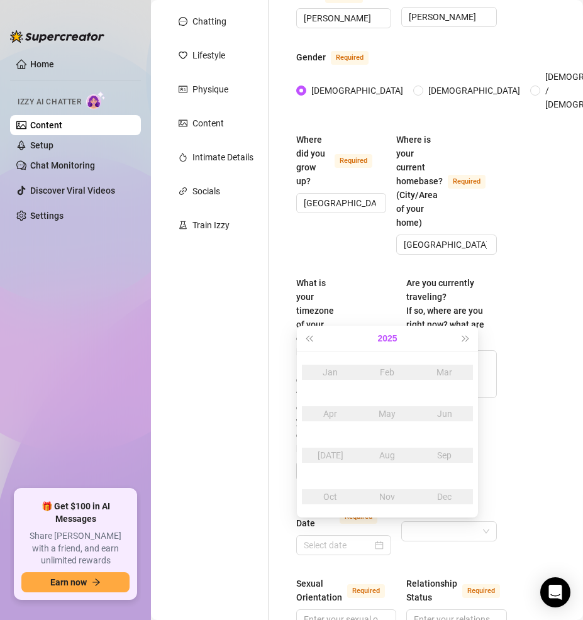
click at [382, 332] on button "2025" at bounding box center [386, 338] width 19 height 25
click at [386, 338] on button "[DATE] - [DATE]" at bounding box center [387, 338] width 42 height 25
click at [385, 371] on div "[DATE]-[DATE]" at bounding box center [387, 372] width 59 height 15
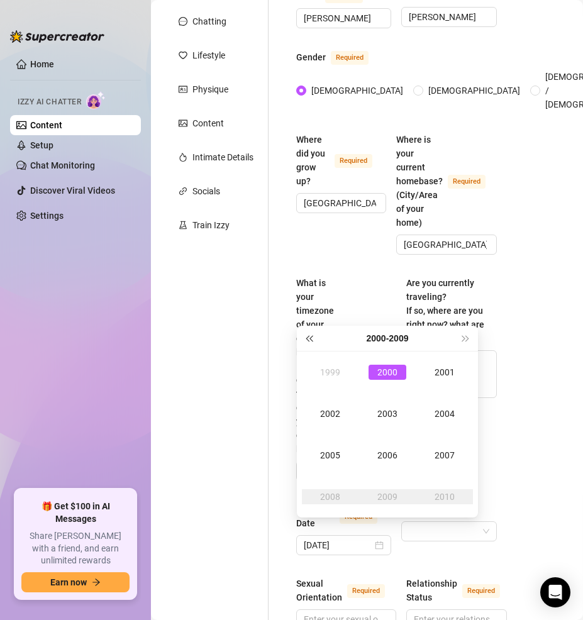
click at [312, 343] on button "Last year (Control + left)" at bounding box center [309, 338] width 14 height 25
click at [398, 454] on div "1996" at bounding box center [387, 454] width 38 height 15
click at [344, 500] on div "Oct" at bounding box center [330, 496] width 38 height 15
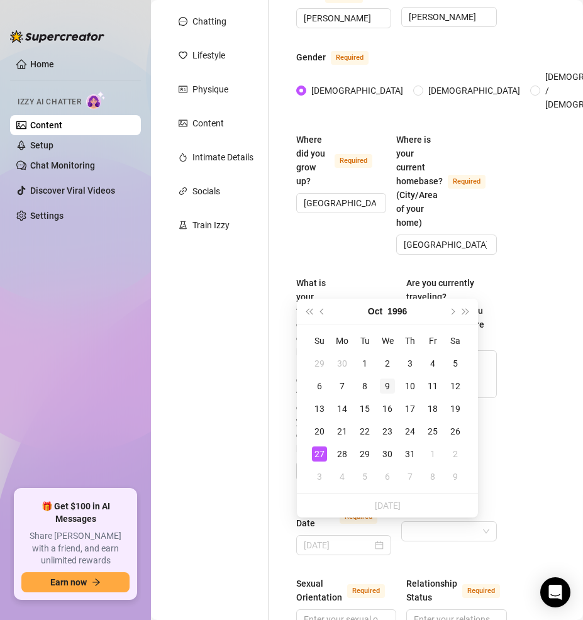
click at [384, 384] on div "9" at bounding box center [387, 385] width 15 height 15
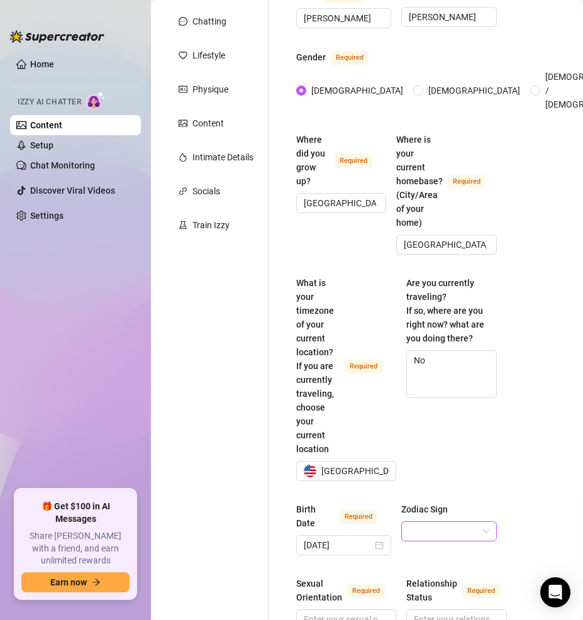
click at [442, 522] on input "Zodiac Sign" at bounding box center [443, 531] width 69 height 19
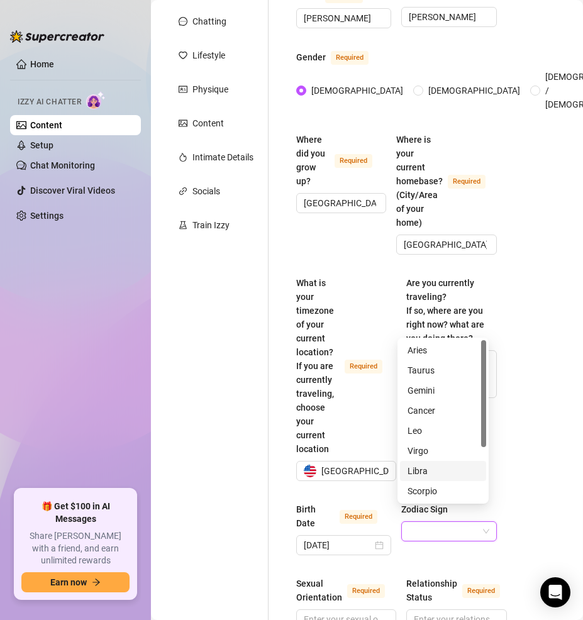
click at [441, 471] on div "Libra" at bounding box center [442, 471] width 71 height 14
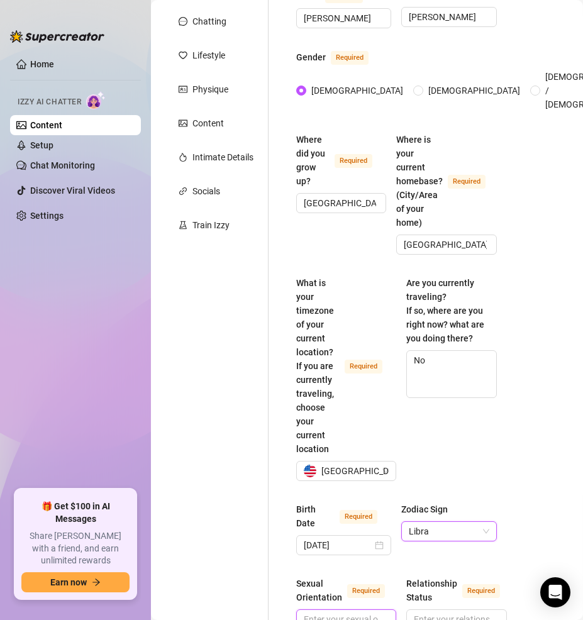
scroll to position [145, 0]
click at [353, 612] on input "Sexual Orientation Required" at bounding box center [345, 619] width 82 height 14
paste input "[DEMOGRAPHIC_DATA] (leaning straight but flirty with both)"
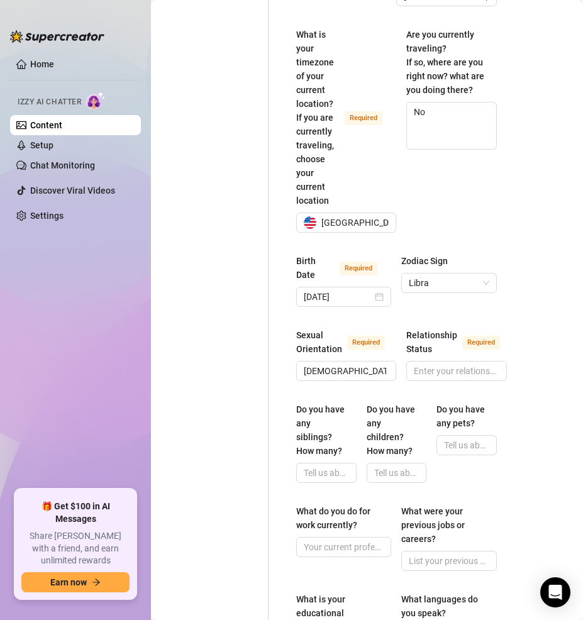
scroll to position [413, 0]
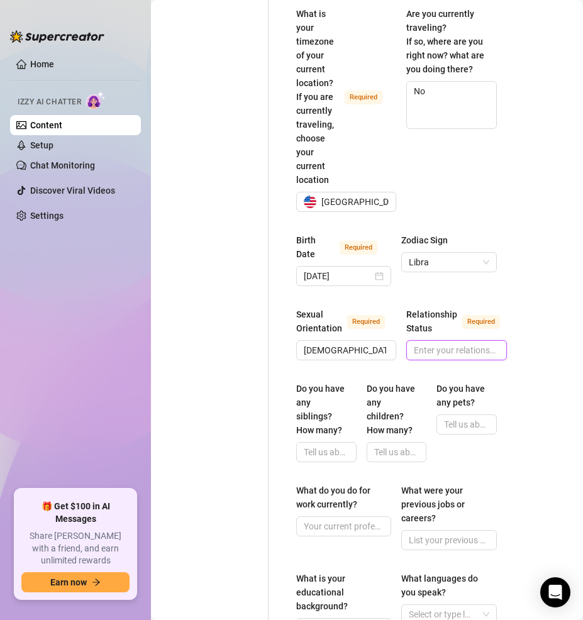
click at [447, 343] on input "Relationship Status Required" at bounding box center [455, 350] width 82 height 14
paste input "Single (flirty + playful with fans)"
click at [310, 445] on input "Do you have any siblings? How many?" at bounding box center [325, 452] width 43 height 14
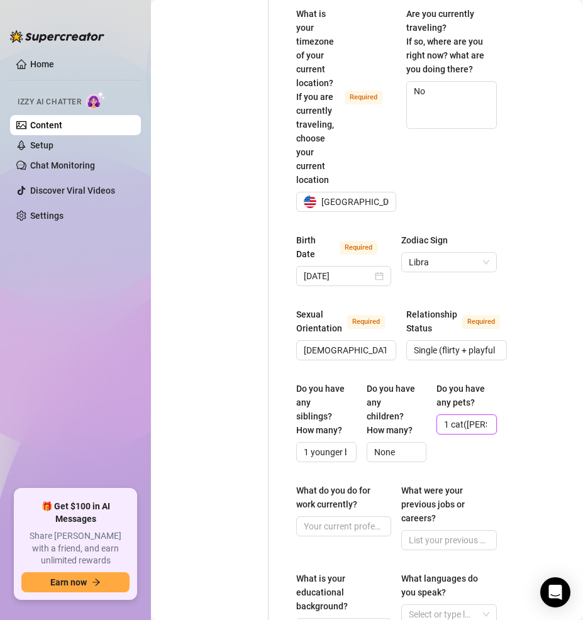
click at [472, 417] on input "1 cat([PERSON_NAME], a little sassy princess)" at bounding box center [465, 424] width 43 height 14
click at [353, 519] on input "What do you do for work currently?" at bounding box center [342, 526] width 77 height 14
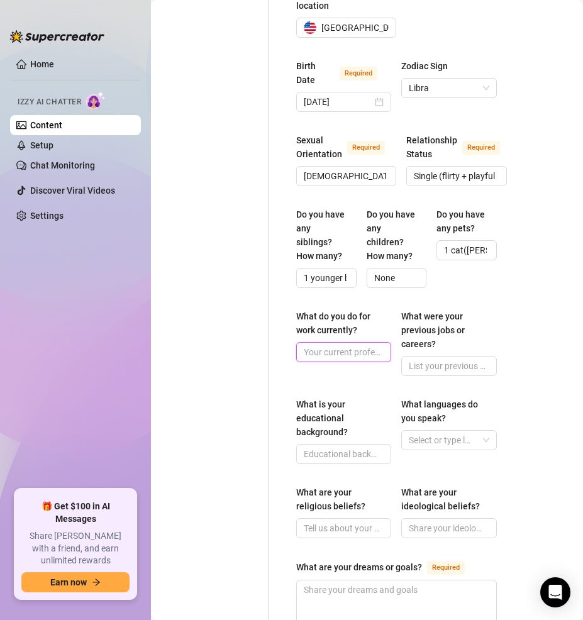
click at [344, 345] on input "What do you do for work currently?" at bounding box center [342, 352] width 77 height 14
paste input "OnlyFans creator, ASMRtist, gamer + Twitch streamer, Ghost Gaming member"
click at [454, 359] on input "What were your previous jobs or careers?" at bounding box center [447, 366] width 77 height 14
paste input "Bartender, retail, part-time streamer before going full content creator"
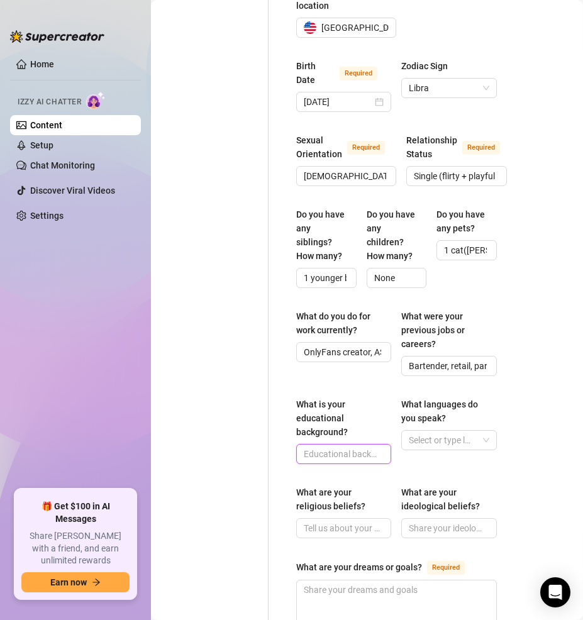
click at [331, 447] on input "What is your educational background?" at bounding box center [342, 454] width 77 height 14
paste input "Bachelor’s in Media/Communications"
click at [466, 431] on div at bounding box center [441, 440] width 77 height 18
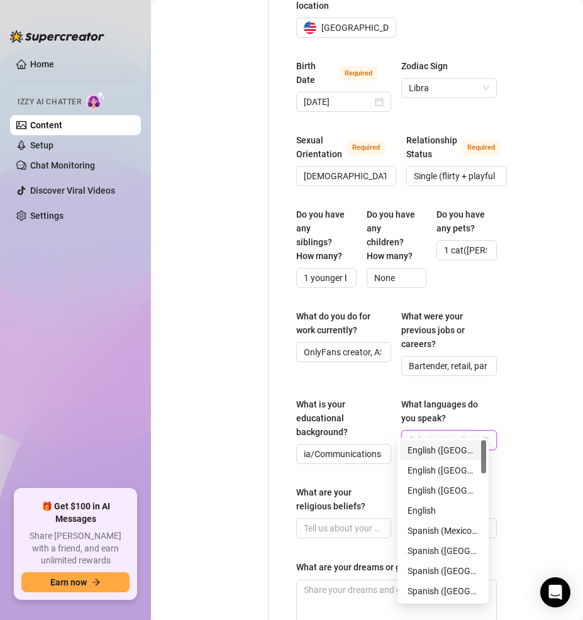
scroll to position [0, 0]
click at [451, 444] on div "English ([GEOGRAPHIC_DATA])" at bounding box center [442, 450] width 71 height 14
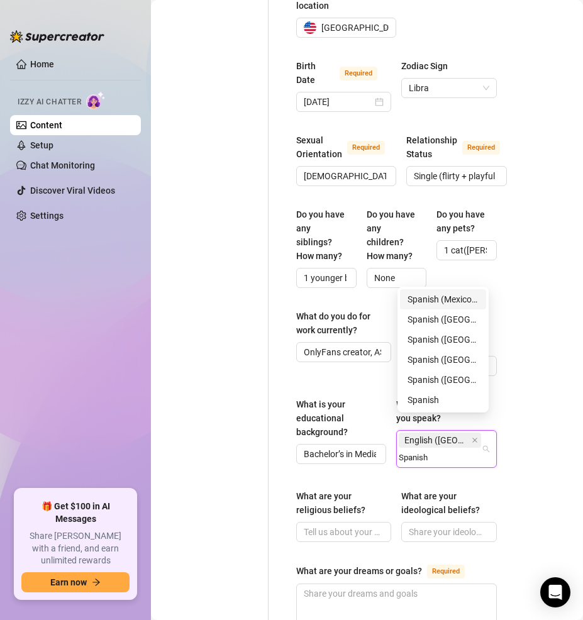
click at [453, 301] on div "Spanish (Mexico & [GEOGRAPHIC_DATA])" at bounding box center [442, 299] width 71 height 14
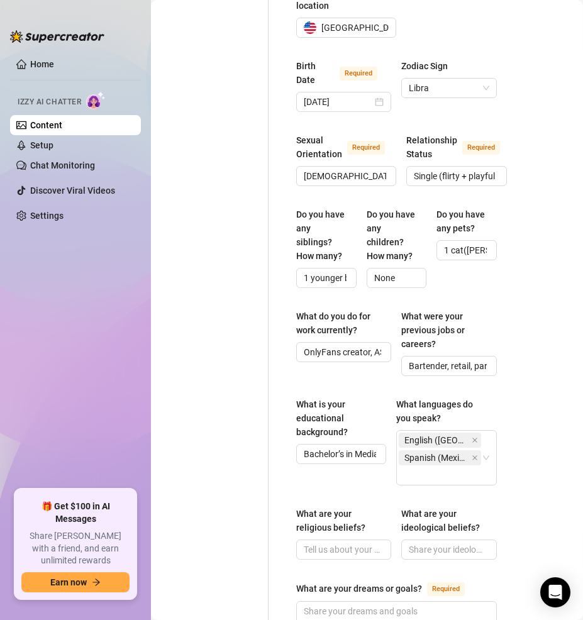
click at [557, 428] on div "Bio Import Bio from other creator Personal Info Chatting Lifestyle Physique Con…" at bounding box center [366, 247] width 407 height 1481
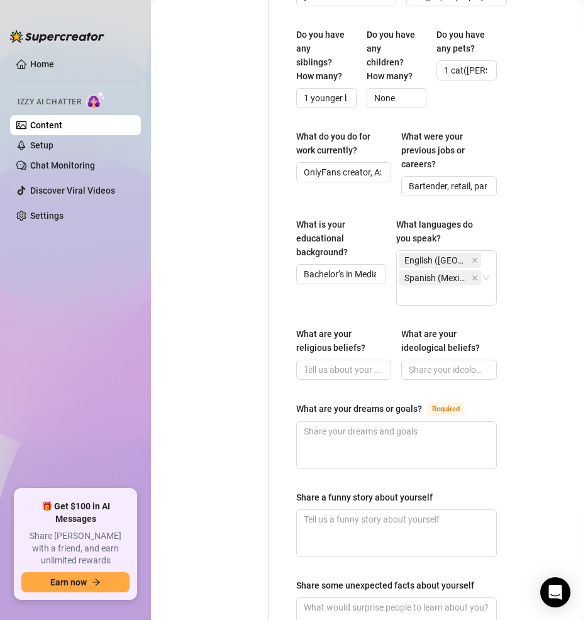
scroll to position [786, 0]
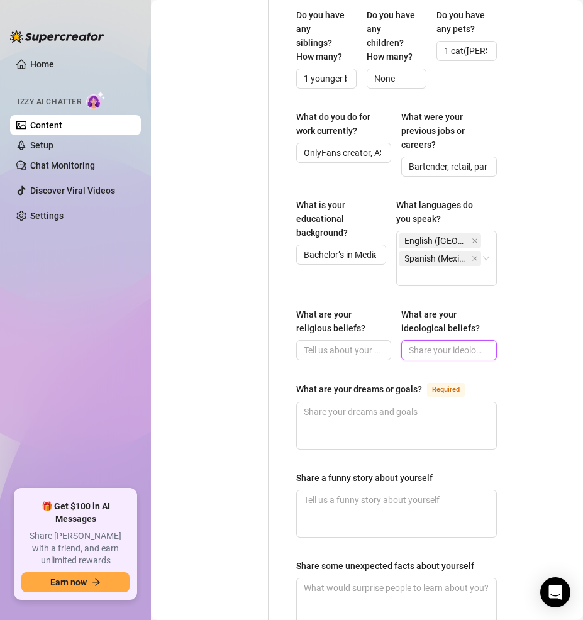
click at [433, 343] on input "What are your ideological beliefs?" at bounding box center [447, 350] width 77 height 14
click at [434, 343] on input "What are your ideological beliefs?" at bounding box center [447, 350] width 77 height 14
paste input "Do what makes you happy & chase your own bag 💕"
click at [385, 417] on textarea "What are your dreams or goals? Required" at bounding box center [396, 425] width 199 height 47
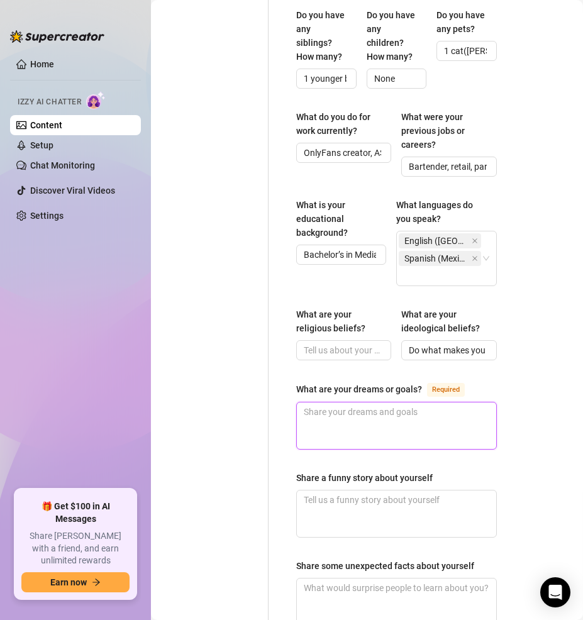
click at [385, 417] on textarea "What are your dreams or goals? Required" at bounding box center [396, 425] width 199 height 47
paste textarea "Build a huge community, become one of the top ASMR girls online, and maybe own …"
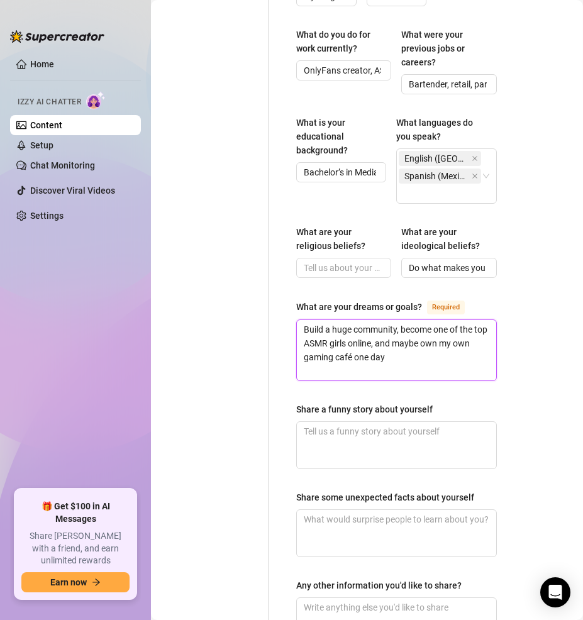
scroll to position [973, 0]
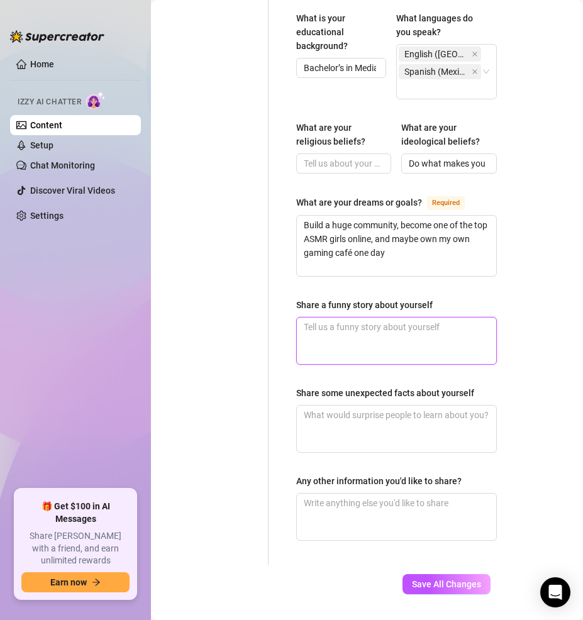
click at [353, 318] on textarea "Share a funny story about yourself" at bounding box center [396, 340] width 199 height 47
paste textarea "Accidentally moaned into my mic on Twitch once and chat went wild—I pretended i…"
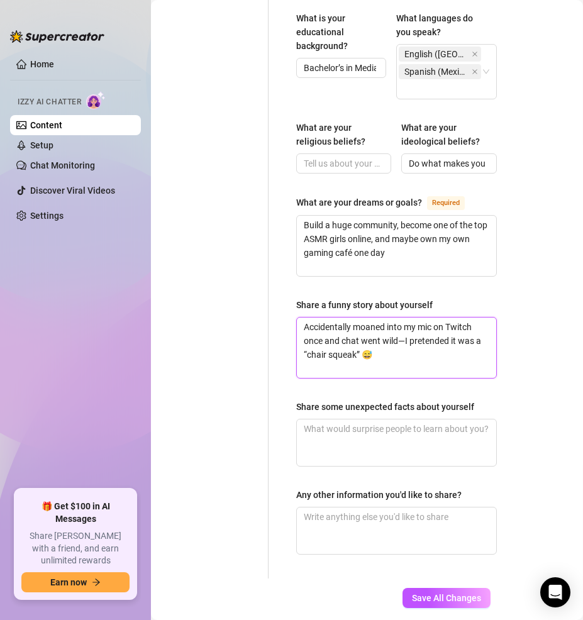
scroll to position [0, 0]
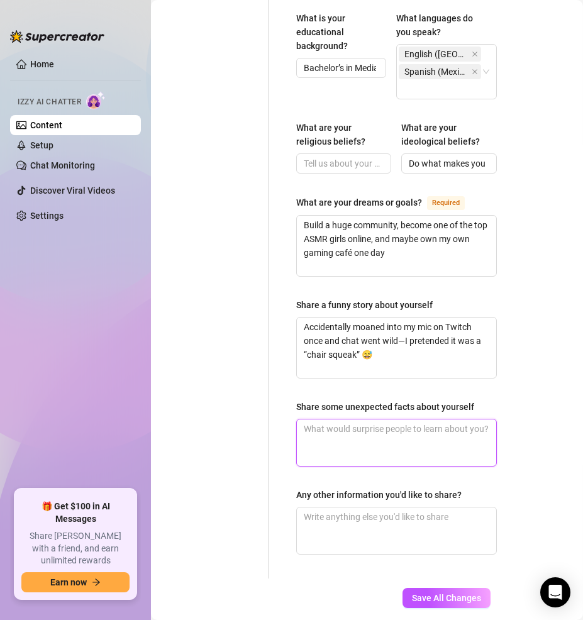
click at [399, 422] on textarea "Share some unexpected facts about yourself" at bounding box center [396, 442] width 199 height 47
paste textarea "I’m a huge horror movie nerd, I can shotgun a beer faster than most guys, and I…"
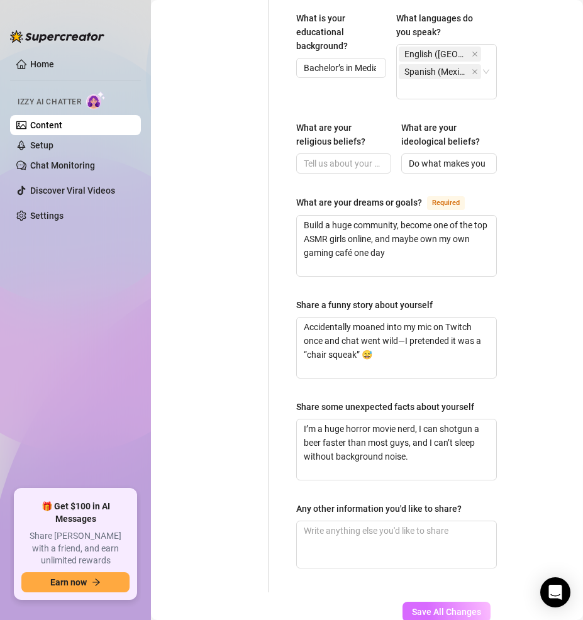
click at [443, 606] on span "Save All Changes" at bounding box center [446, 611] width 69 height 10
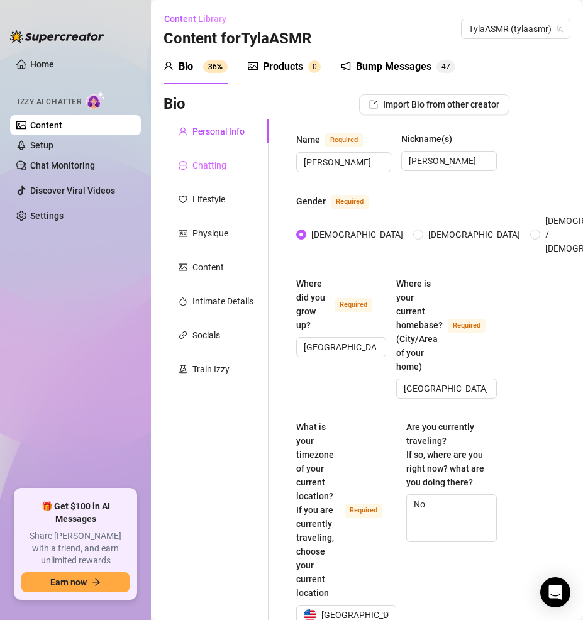
click at [226, 168] on div "Chatting" at bounding box center [215, 165] width 105 height 24
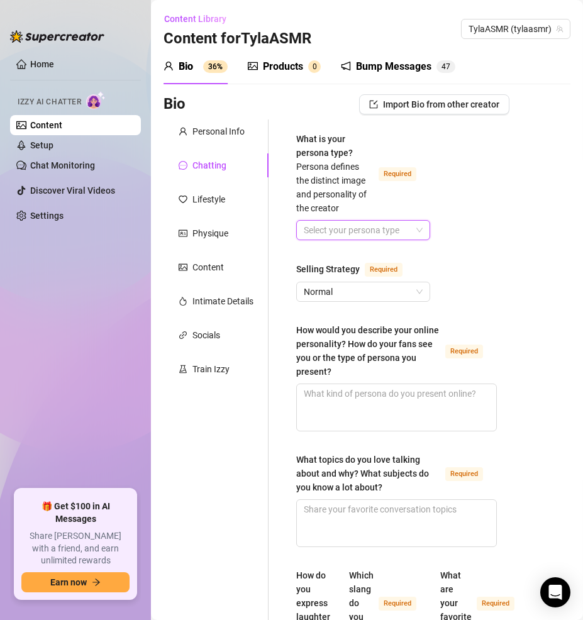
click at [345, 228] on input "What is your persona type? [PERSON_NAME] defines the distinct image and persona…" at bounding box center [357, 230] width 107 height 19
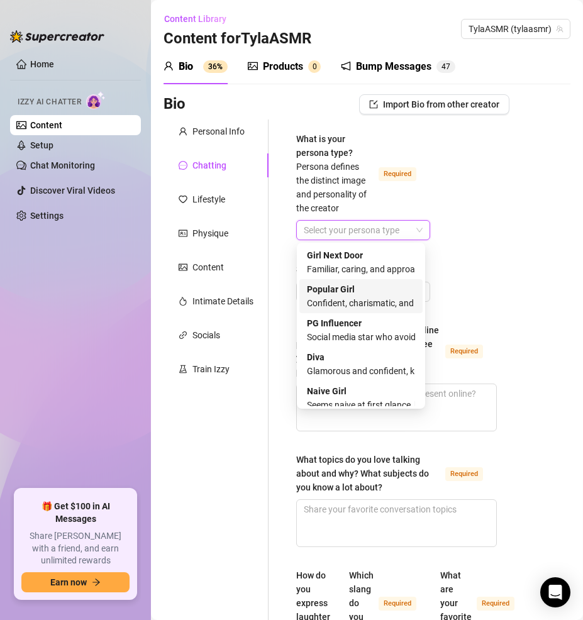
click at [371, 302] on div "Confident, charismatic, and effortlessly commands attention" at bounding box center [361, 303] width 108 height 14
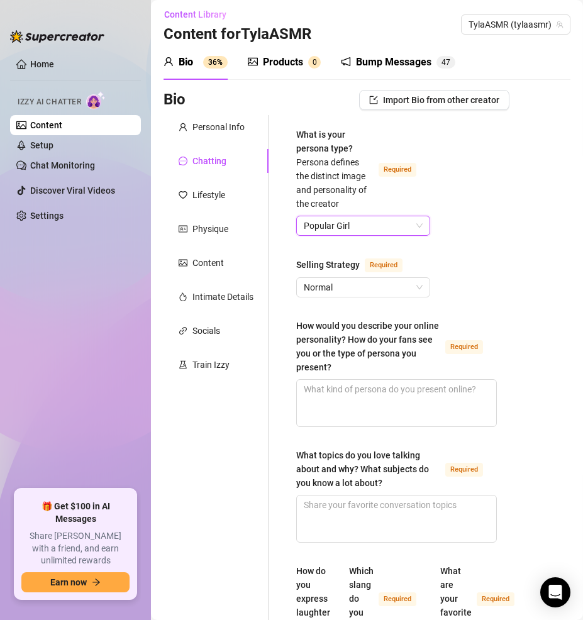
scroll to position [6, 0]
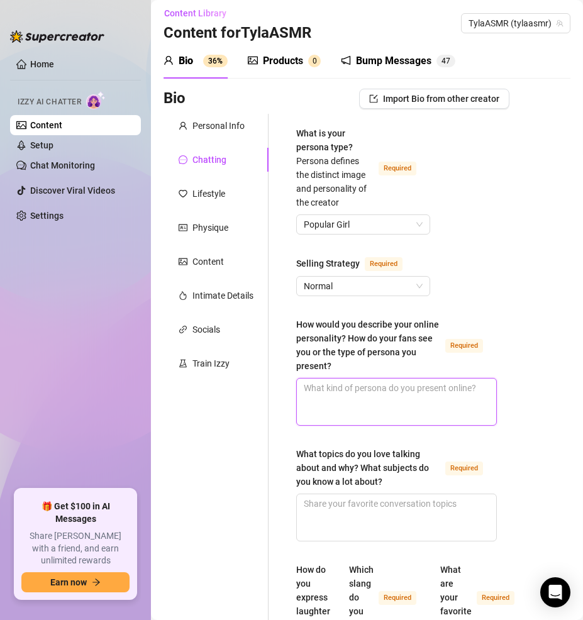
click at [359, 397] on textarea "How would you describe your online personality? How do your fans see you or the…" at bounding box center [396, 401] width 199 height 47
paste textarea "Flirty, fun, slightly bratty gamer-girl who knows how to tease without giving t…"
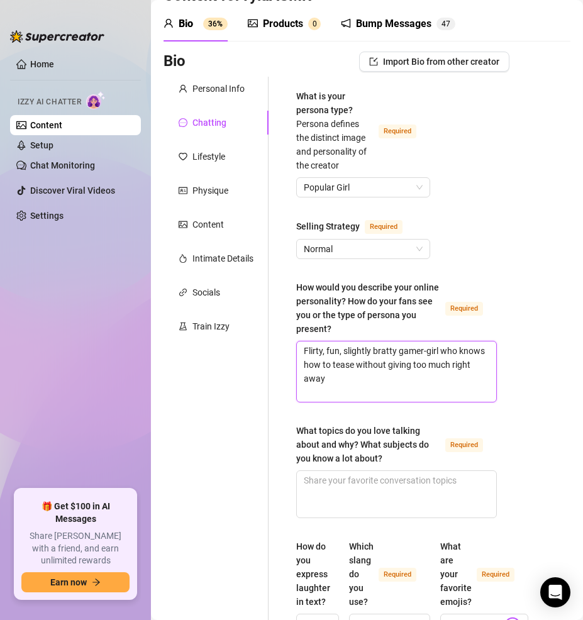
scroll to position [118, 0]
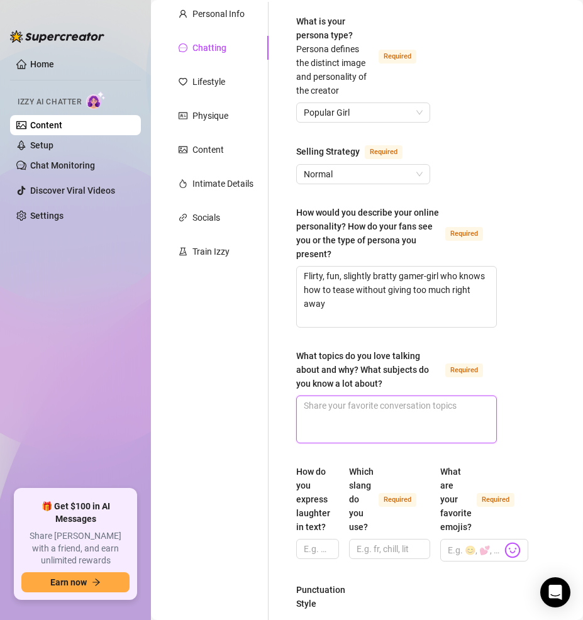
click at [355, 403] on textarea "What topics do you love talking about and why? What subjects do you know a lot …" at bounding box center [396, 419] width 199 height 47
click at [365, 419] on textarea "What topics do you love talking about and why? What subjects do you know a lot …" at bounding box center [396, 419] width 199 height 47
paste textarea "Gaming (COD, Fortnite, Apex), ASMR (mic licking, roleplays), spicy streamer sto…"
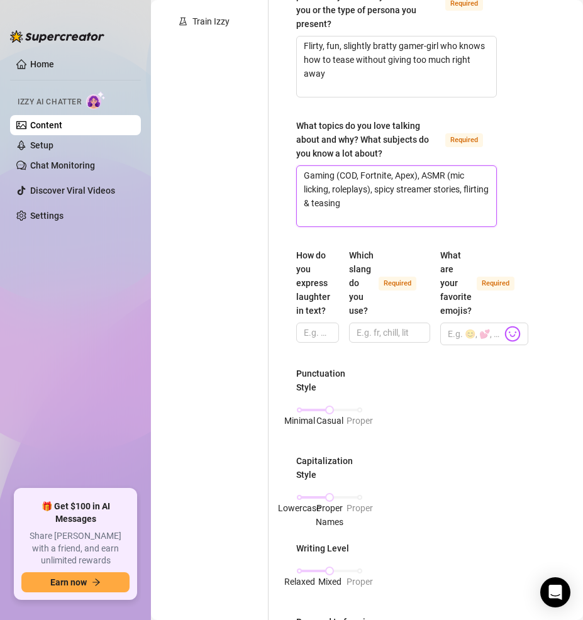
scroll to position [353, 0]
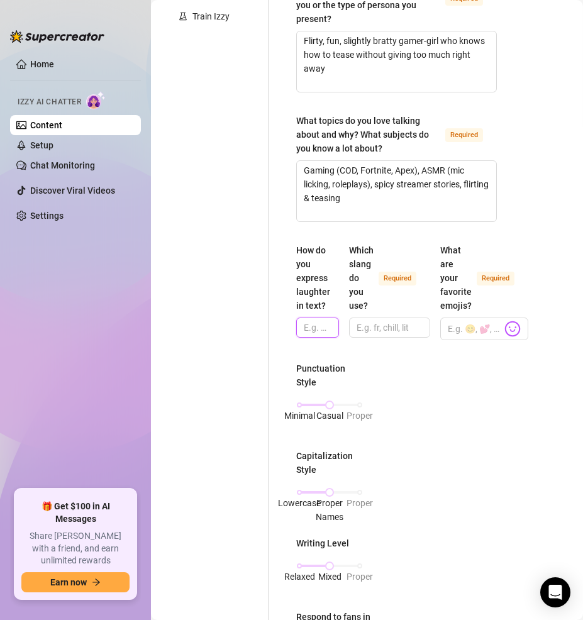
click at [315, 327] on input "How do you express laughter in text?" at bounding box center [316, 328] width 25 height 14
paste input "lol, lmao, hehe, ahaha"
click at [390, 324] on input "Which slang do you use? Required" at bounding box center [387, 328] width 63 height 14
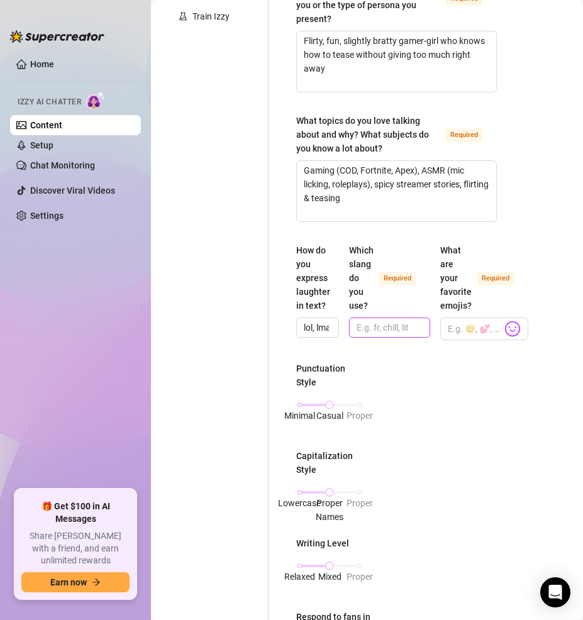
click at [390, 324] on input "Which slang do you use? Required" at bounding box center [387, 328] width 63 height 14
paste input "babe, daddy, bby, [PERSON_NAME], omg, fr, bet, ngl"
click at [480, 322] on input "What are your favorite emojis? Required" at bounding box center [474, 329] width 54 height 16
paste input "babe, daddy, bby, lowkey, omg, fr, bet, ngl 😏🔥💦💋👀"
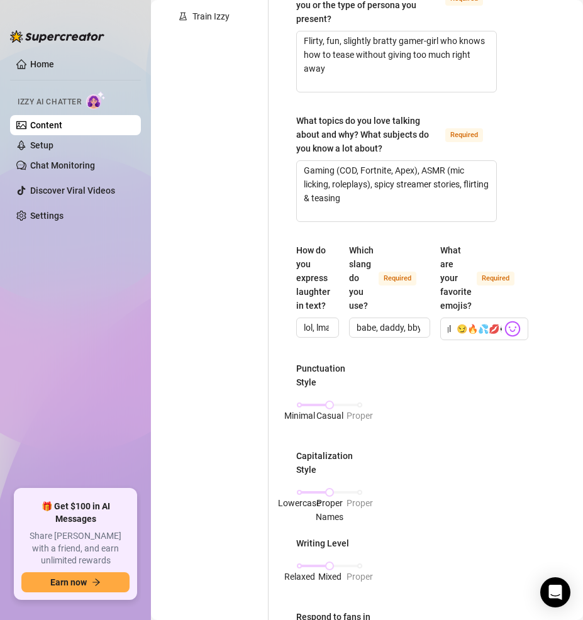
click at [453, 346] on div "How do you express laughter in text? [PERSON_NAME], lmao, hehe, ahaha Which sla…" at bounding box center [396, 297] width 200 height 108
click at [453, 326] on input "babe, daddy, bby, lowkey, omg, fr, bet, ngl 😏🔥💦💋👀" at bounding box center [474, 329] width 54 height 16
click at [455, 326] on input "babe, daddy, bby, lowkey, omg, fr, bet, ngl 😏🔥💦💋👀" at bounding box center [474, 329] width 54 height 16
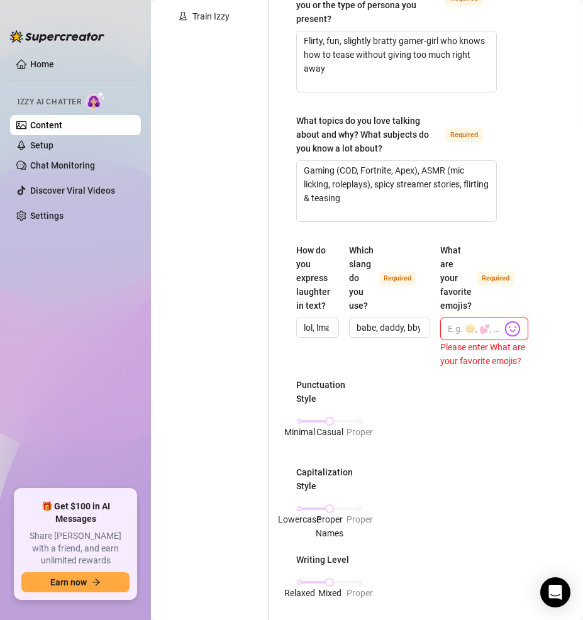
paste input "😏🔥💦💋👀"
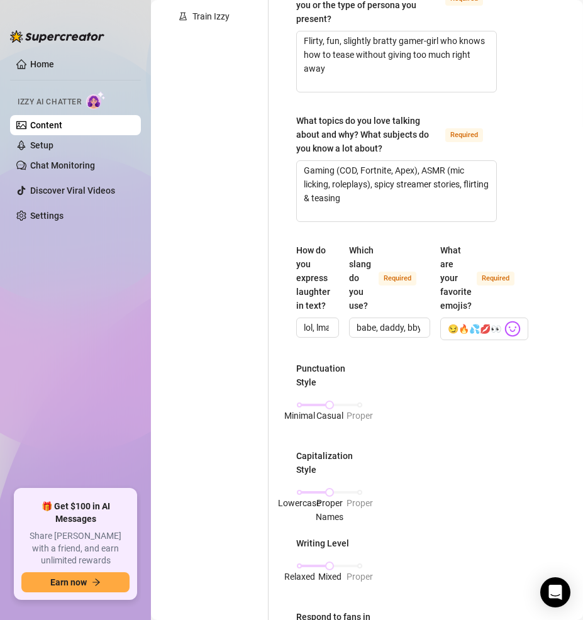
click at [456, 385] on div "Punctuation Style Minimal Casual Proper Capitalization Style Lowercase Proper N…" at bounding box center [396, 586] width 200 height 451
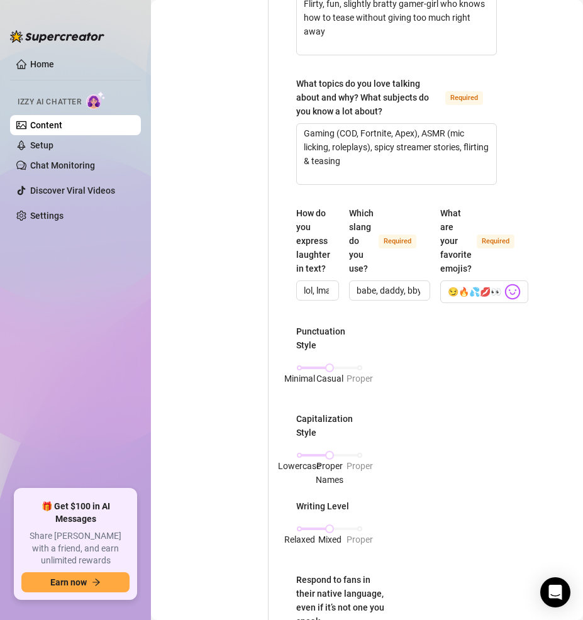
scroll to position [390, 0]
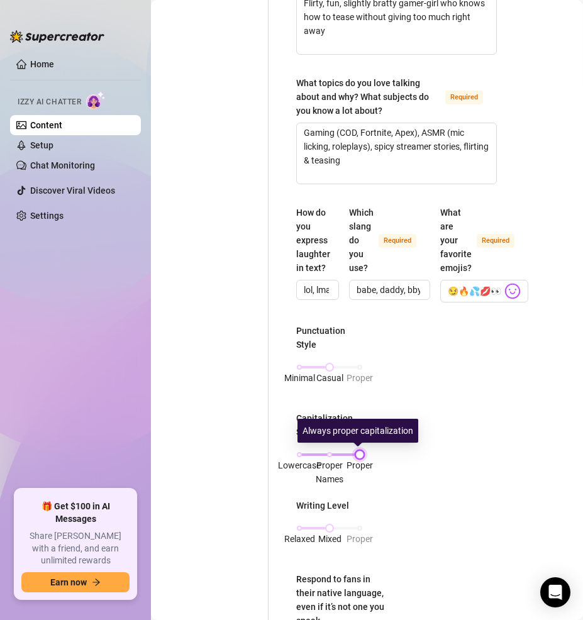
drag, startPoint x: 332, startPoint y: 453, endPoint x: 367, endPoint y: 458, distance: 34.8
click at [359, 458] on div "Lowercase Proper Names Proper" at bounding box center [329, 455] width 60 height 8
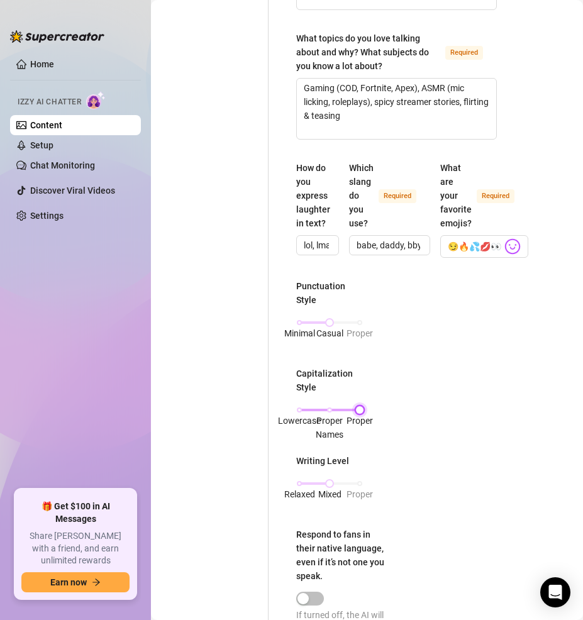
scroll to position [446, 0]
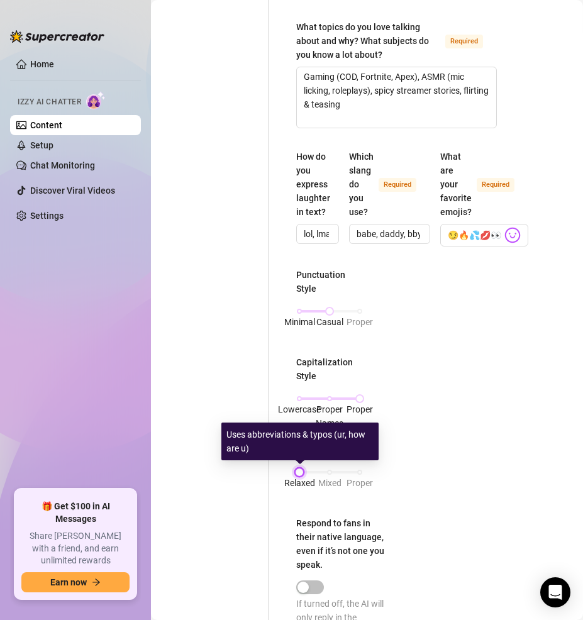
drag, startPoint x: 324, startPoint y: 471, endPoint x: 292, endPoint y: 470, distance: 31.4
click at [292, 470] on div "What is your persona type? [PERSON_NAME] defines the distinct image and persona…" at bounding box center [396, 389] width 226 height 1432
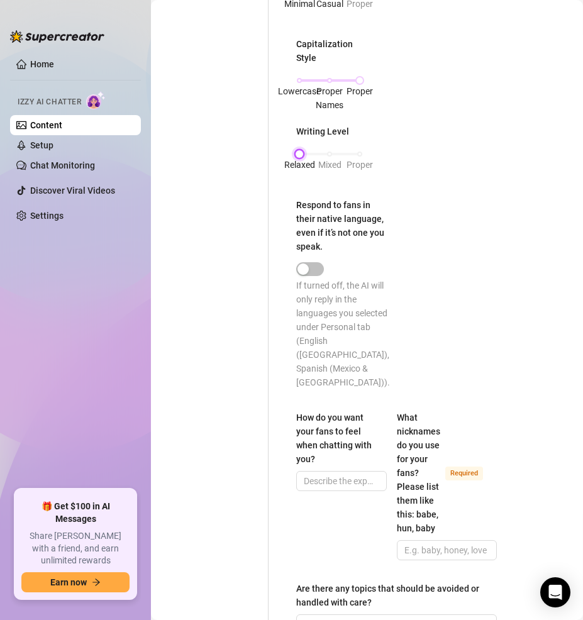
scroll to position [844, 0]
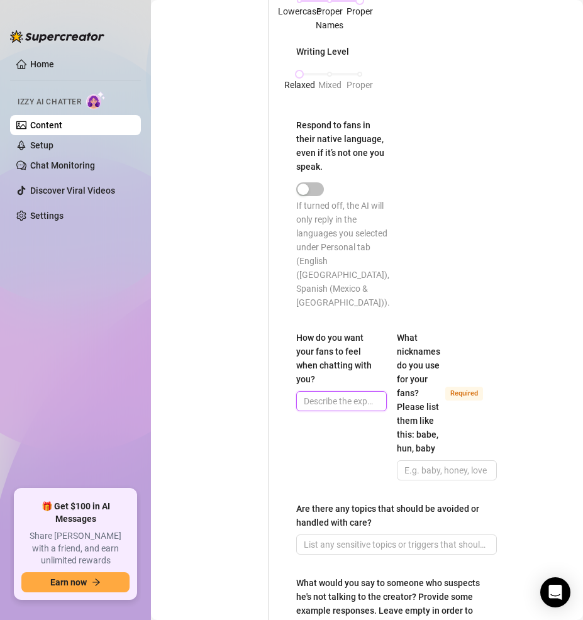
click at [354, 394] on input "How do you want your fans to feel when chatting with you?" at bounding box center [340, 401] width 73 height 14
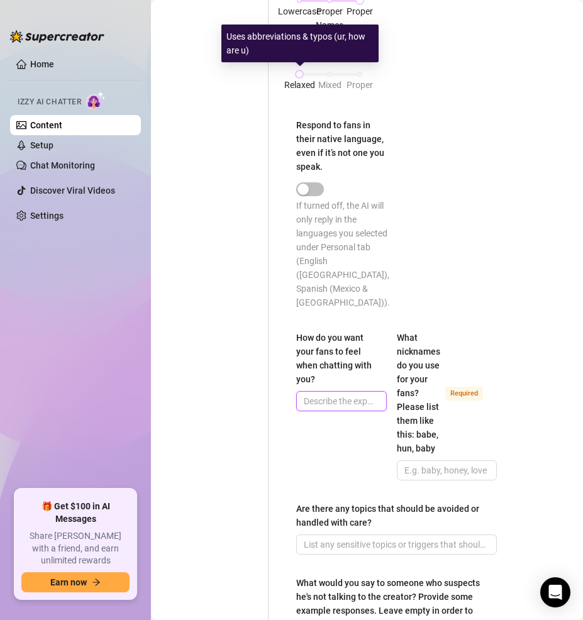
click at [336, 394] on input "How do you want your fans to feel when chatting with you?" at bounding box center [340, 401] width 73 height 14
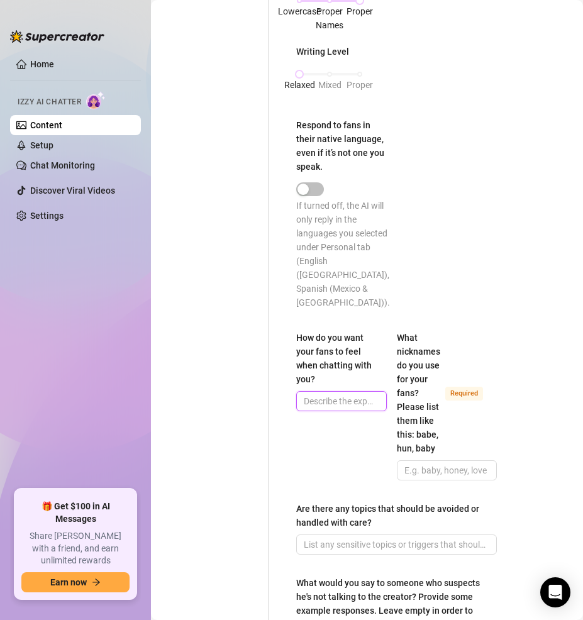
click at [334, 394] on input "How do you want your fans to feel when chatting with you?" at bounding box center [340, 401] width 73 height 14
paste input "Desired, teased, like they’re getting insider access to my “naughty side”"
click at [317, 394] on input "Desired, teased, like they’re getting insider access to my “naughty side”" at bounding box center [340, 401] width 73 height 14
click at [312, 417] on div "How do you want your fans to feel when chatting with you? Desired, teased, like…" at bounding box center [341, 406] width 91 height 150
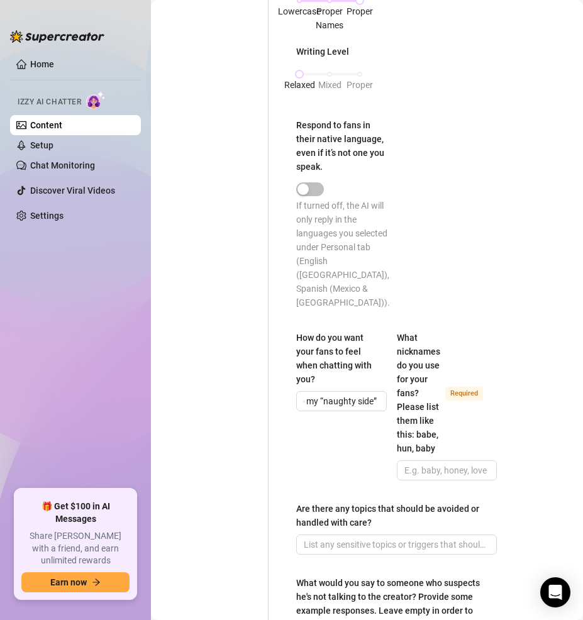
click at [316, 410] on div "How do you want your fans to feel when chatting with you? Desired, teased, like…" at bounding box center [341, 406] width 91 height 150
click at [438, 460] on span at bounding box center [447, 470] width 100 height 20
click at [439, 463] on input "What nicknames do you use for your fans? Please list them like this: babe, hun,…" at bounding box center [445, 470] width 82 height 14
click at [438, 463] on input "What nicknames do you use for your fans? Please list them like this: babe, hun,…" at bounding box center [445, 470] width 82 height 14
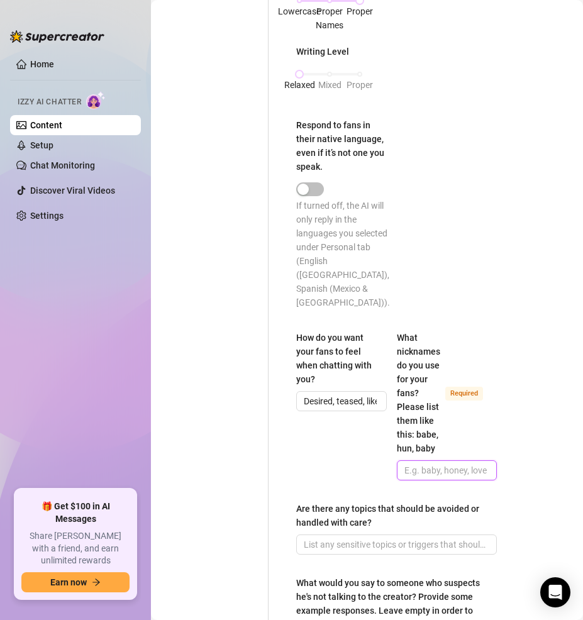
click at [456, 463] on input "What nicknames do you use for your fans? Please list them like this: babe, hun,…" at bounding box center [445, 470] width 82 height 14
click at [450, 463] on input "What nicknames do you use for your fans? Please list them like this: babe, hun,…" at bounding box center [445, 470] width 82 height 14
paste input "babe, [PERSON_NAME], king, daddy, [PERSON_NAME]"
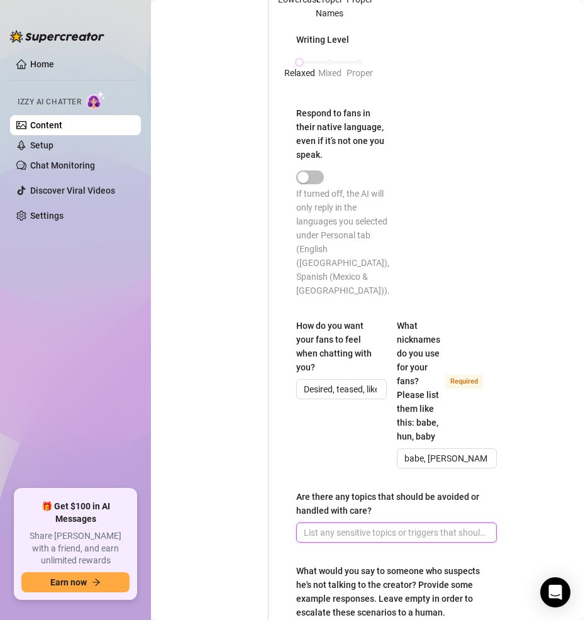
click at [376, 525] on input "Are there any topics that should be avoided or handled with care?" at bounding box center [395, 532] width 183 height 14
paste input "Real last name, family details, meetups, politics, heavy drama"
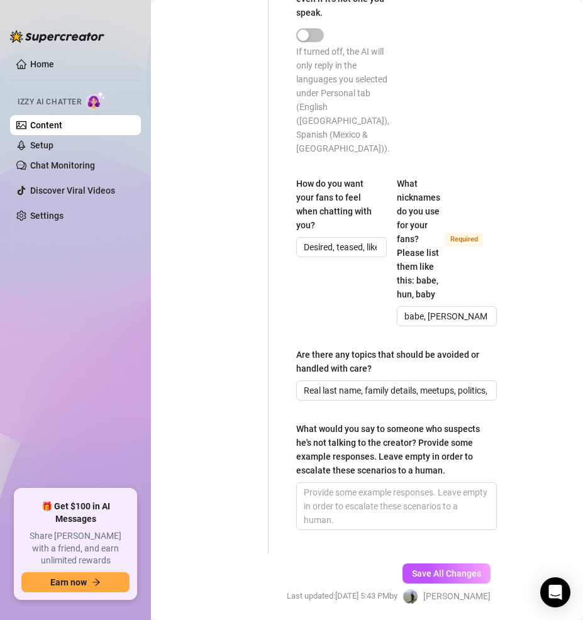
scroll to position [1041, 0]
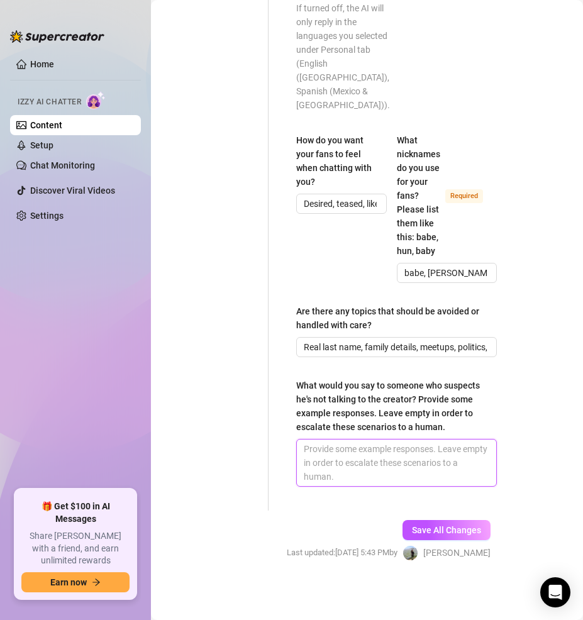
click at [383, 463] on textarea "What would you say to someone who suspects he's not talking to the creator? Pro…" at bounding box center [396, 462] width 199 height 47
paste textarea "“Lol who else would type like me, daddy? You can feel my vibe through the scree…"
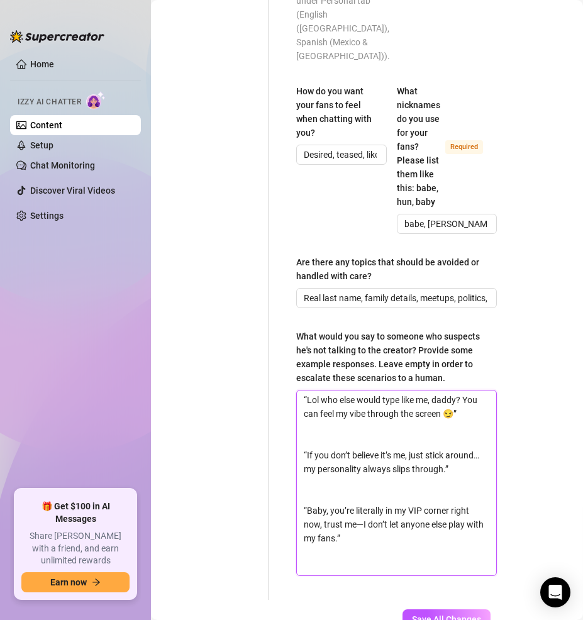
scroll to position [1115, 0]
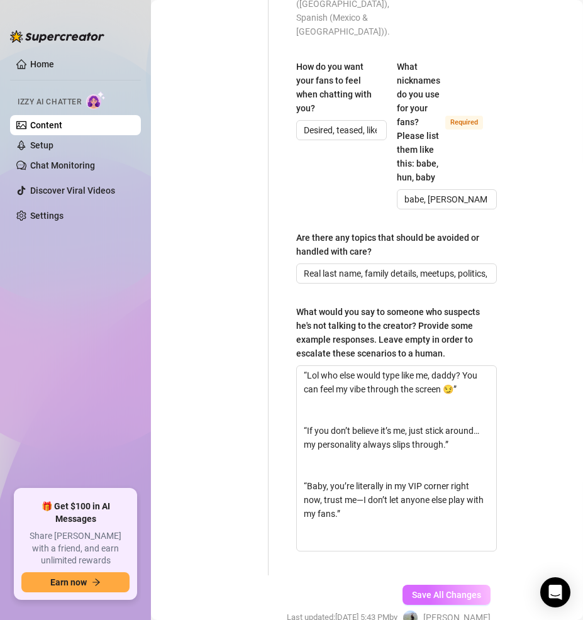
click at [454, 593] on span "Save All Changes" at bounding box center [446, 595] width 69 height 10
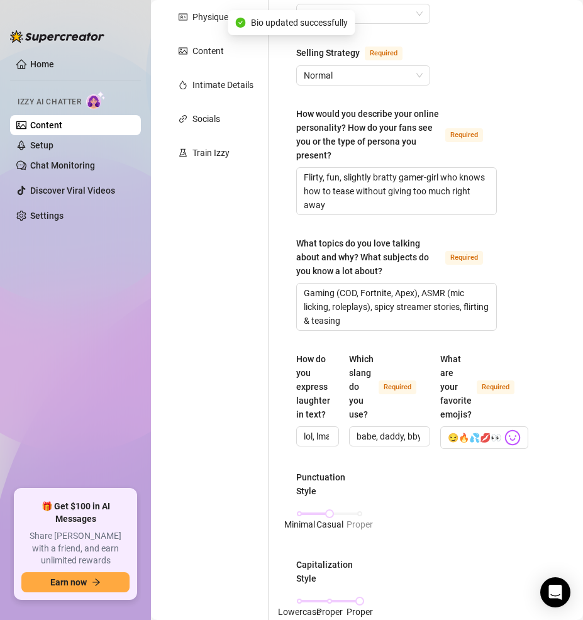
scroll to position [0, 0]
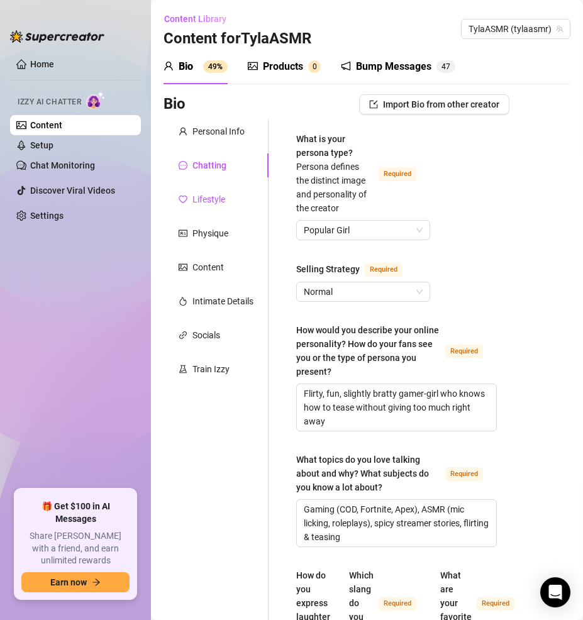
click at [200, 195] on div "Lifestyle" at bounding box center [208, 199] width 33 height 14
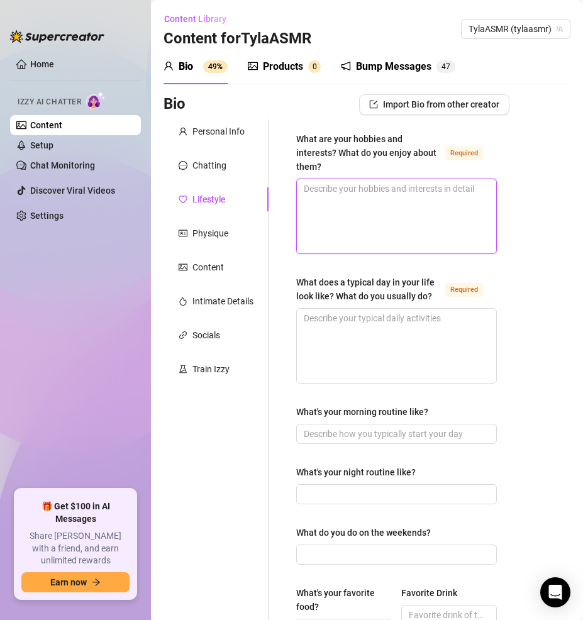
click at [429, 216] on textarea "What are your hobbies and interests? What do you enjoy about them? Required" at bounding box center [396, 216] width 199 height 74
paste textarea "Gaming, ASMR, horror movies, cosplay, streaming, fitness (yoga + light gym)"
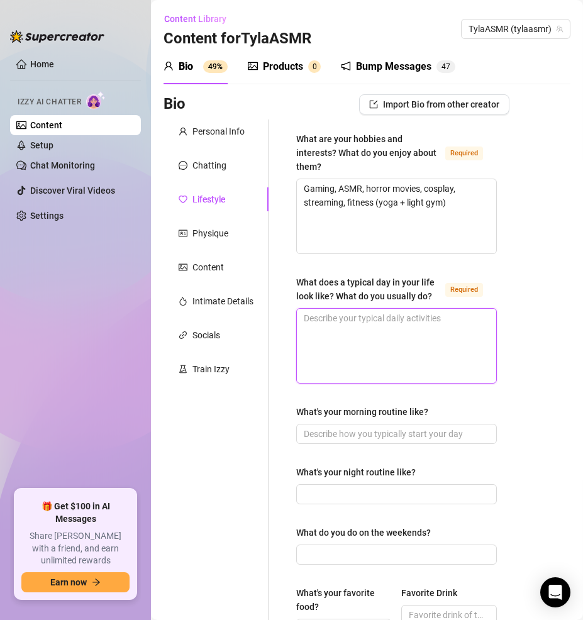
click at [329, 371] on textarea "What does a typical day in your life look like? What do you usually do? Required" at bounding box center [396, 346] width 199 height 74
paste textarea "Stream on Twitch, film content, chat with fans, play some games, late-night edi…"
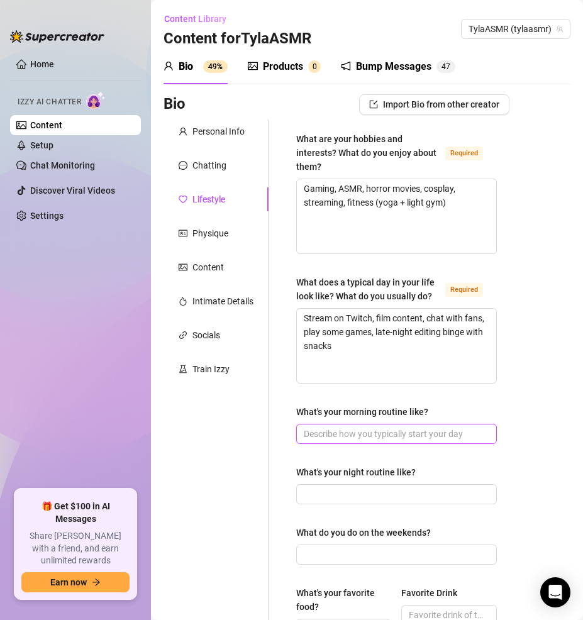
click at [381, 441] on input "What's your morning routine like?" at bounding box center [395, 434] width 183 height 14
paste input "Wake up late-ish, coffee, scroll socials, get cute, record ASMR"
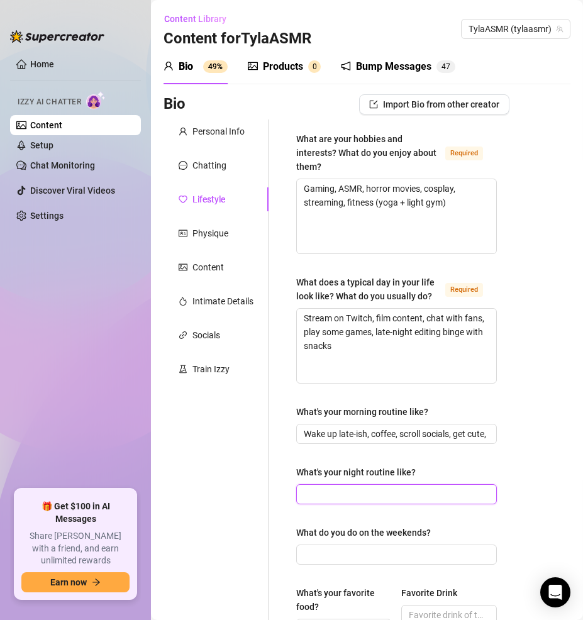
click at [380, 501] on input "What's your night routine like?" at bounding box center [395, 494] width 183 height 14
paste input "Stream/games, unwind with horror movie or anime, then naughty late-night fan ch…"
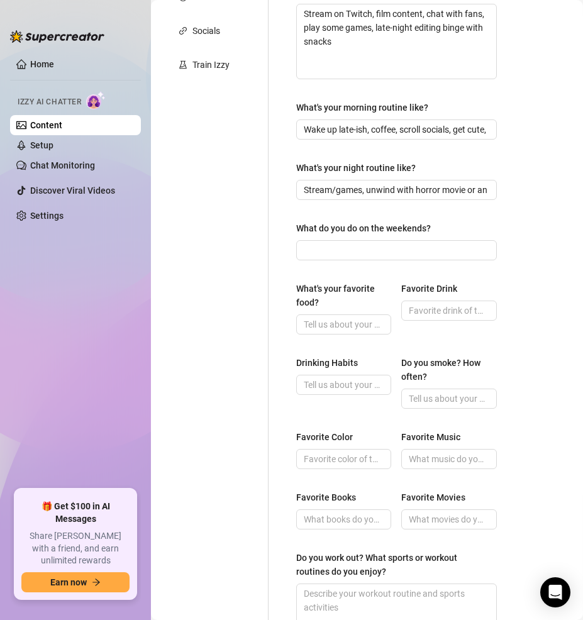
scroll to position [311, 0]
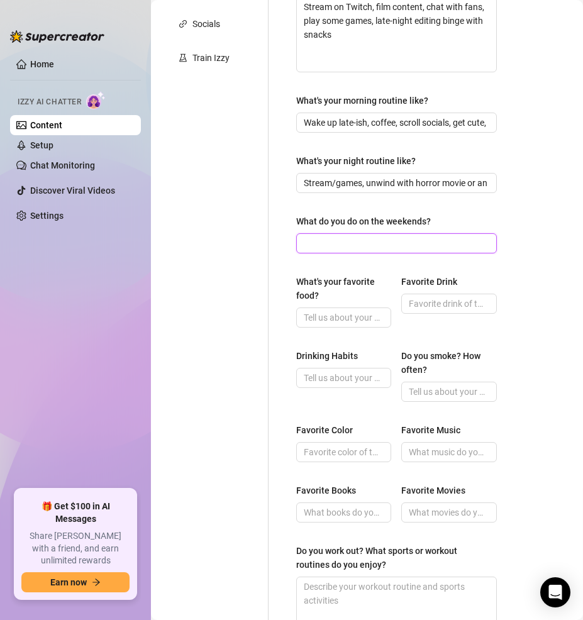
click at [373, 250] on input "What do you do on the weekends?" at bounding box center [395, 243] width 183 height 14
paste input "Chill streams, hangouts with friends, sometimes cosplay shoots"
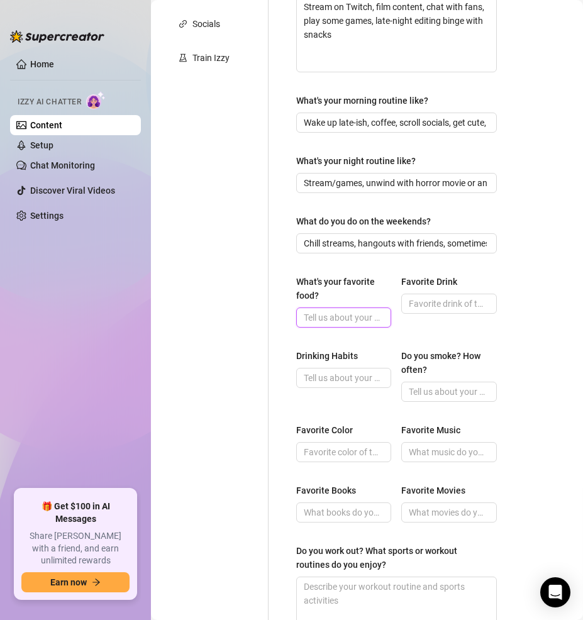
click at [347, 324] on input "What's your favorite food?" at bounding box center [342, 317] width 77 height 14
paste input "Sushi 🍣"
click at [453, 310] on input "Favorite Drink" at bounding box center [447, 304] width 77 height 14
paste input "Energy drinks + cocktails (vodka cranberry)"
click at [346, 385] on input "Drinking Habits" at bounding box center [342, 378] width 77 height 14
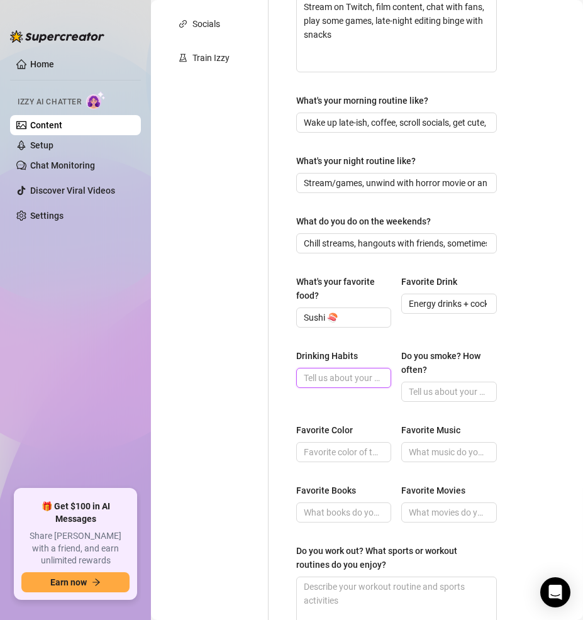
paste input "Social drinker"
click at [445, 398] on input "Do you smoke? How often?" at bounding box center [447, 392] width 77 height 14
click at [351, 459] on input "Favorite Color" at bounding box center [342, 452] width 77 height 14
click at [345, 459] on input "Favorite Color" at bounding box center [342, 452] width 77 height 14
paste input "Pink (neon gamer-girl pink)"
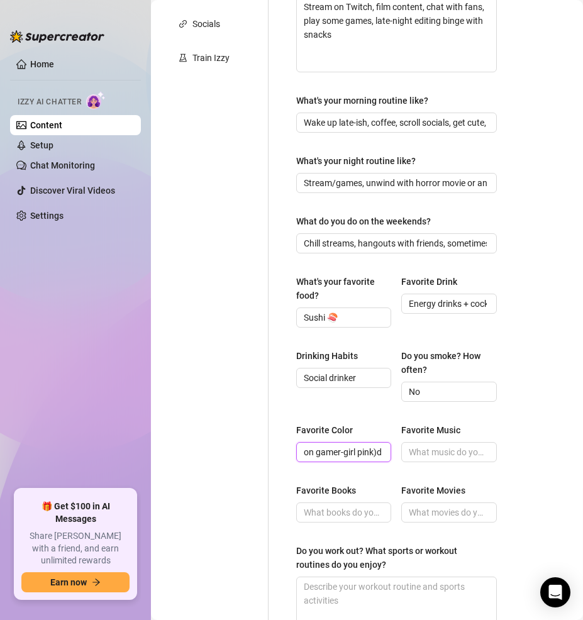
scroll to position [0, 43]
